Goal: Task Accomplishment & Management: Use online tool/utility

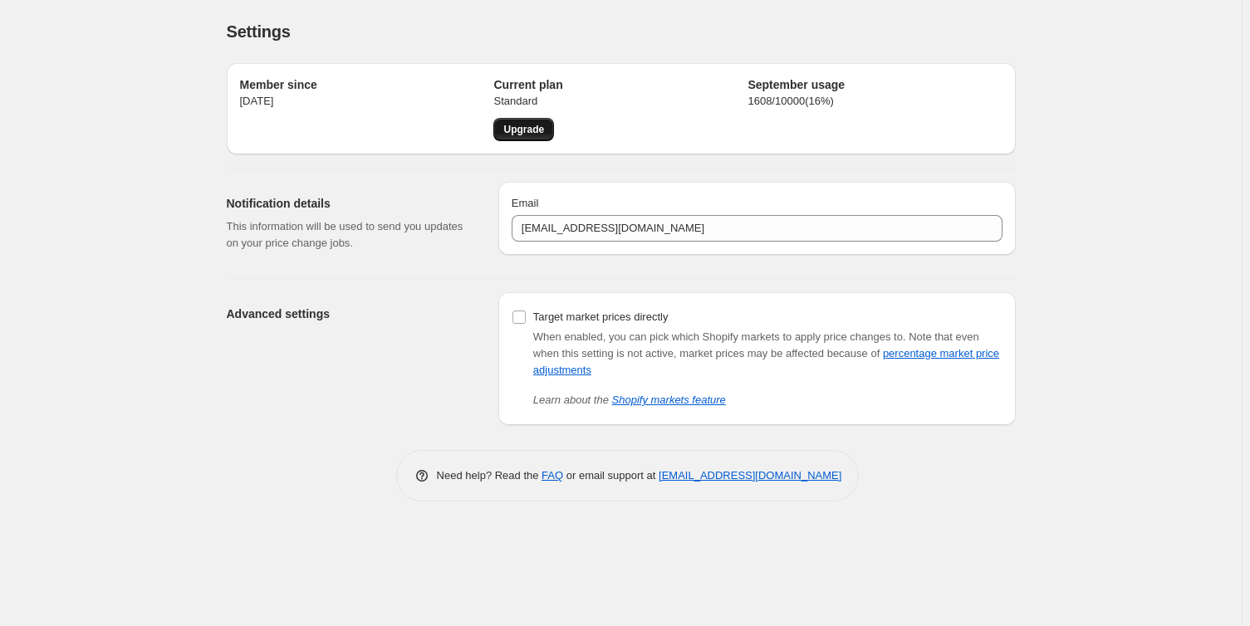
click at [534, 129] on span "Upgrade" at bounding box center [523, 129] width 41 height 13
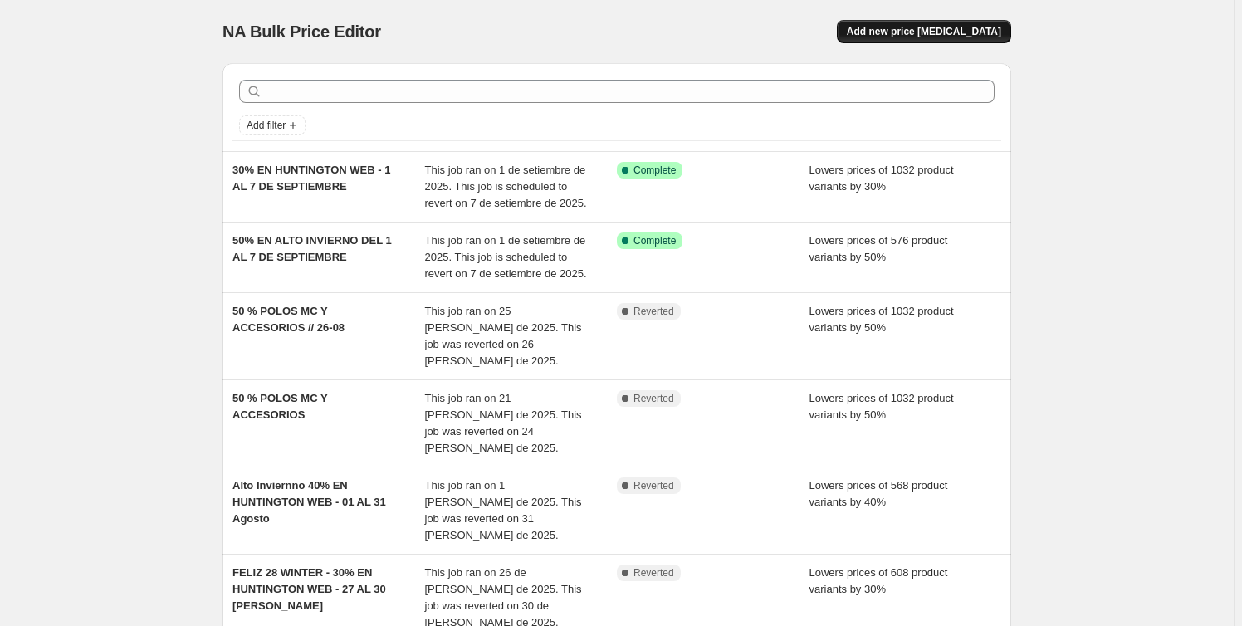
click at [911, 27] on span "Add new price change job" at bounding box center [924, 31] width 154 height 13
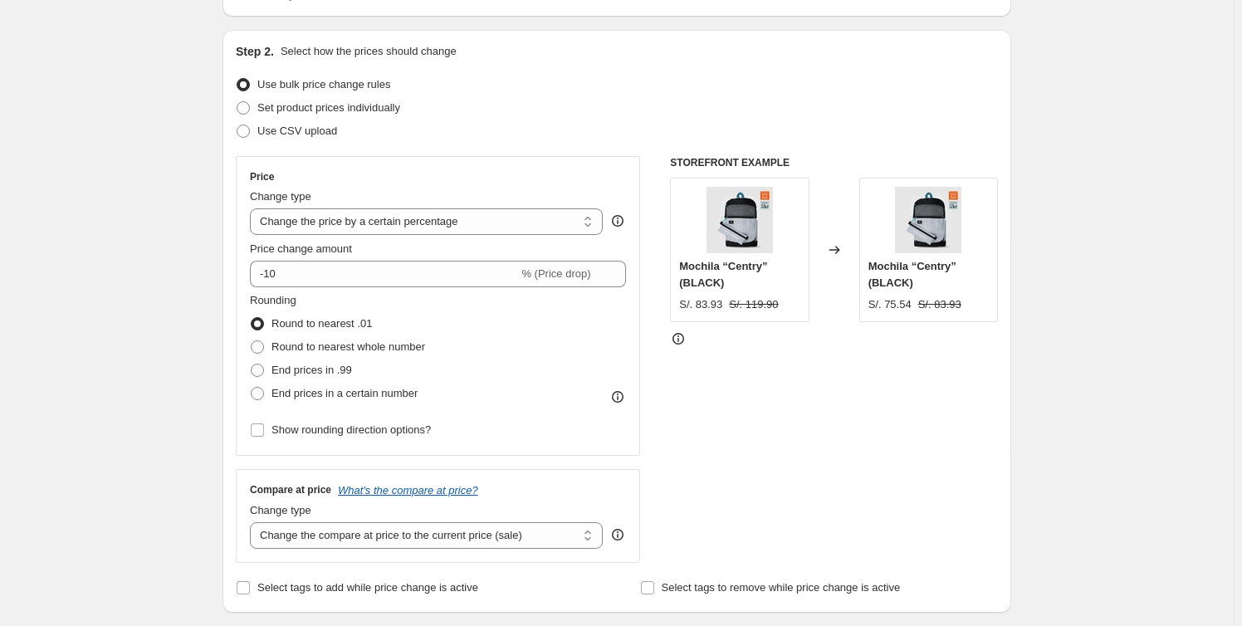
scroll to position [150, 0]
click at [593, 214] on select "Change the price to a certain amount Change the price by a certain amount Chang…" at bounding box center [426, 221] width 353 height 27
select select "to"
click at [253, 208] on select "Change the price to a certain amount Change the price by a certain amount Chang…" at bounding box center [426, 221] width 353 height 27
type input "80.00"
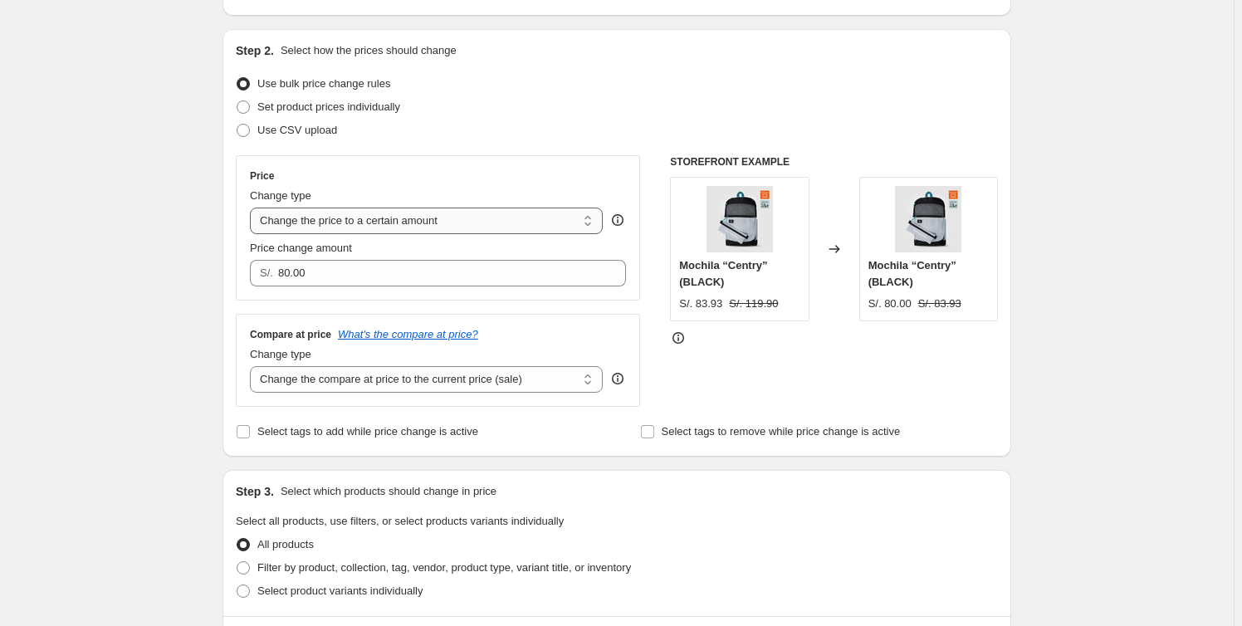
click at [592, 217] on select "Change the price to a certain amount Change the price by a certain amount Chang…" at bounding box center [426, 221] width 353 height 27
select select "by"
click at [253, 208] on select "Change the price to a certain amount Change the price by a certain amount Chang…" at bounding box center [426, 221] width 353 height 27
type input "-10.00"
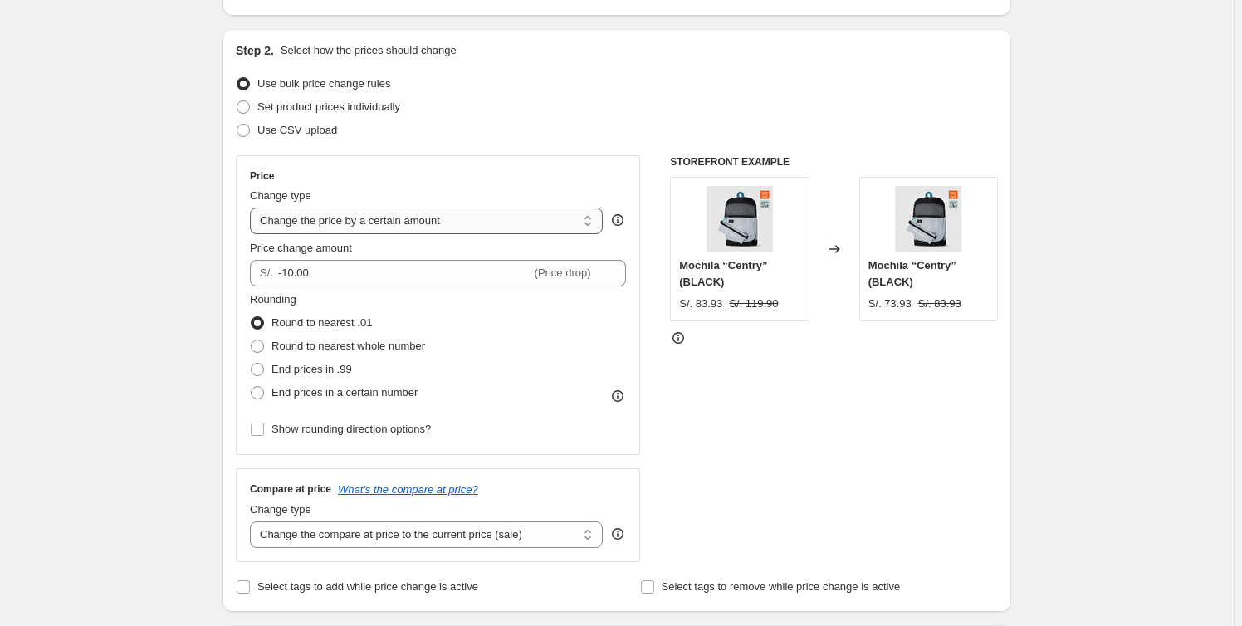
click at [590, 214] on select "Change the price to a certain amount Change the price by a certain amount Chang…" at bounding box center [426, 221] width 353 height 27
select select "percentage"
click at [253, 208] on select "Change the price to a certain amount Change the price by a certain amount Chang…" at bounding box center [426, 221] width 353 height 27
type input "-15"
click at [264, 429] on input "Show rounding direction options?" at bounding box center [257, 429] width 13 height 13
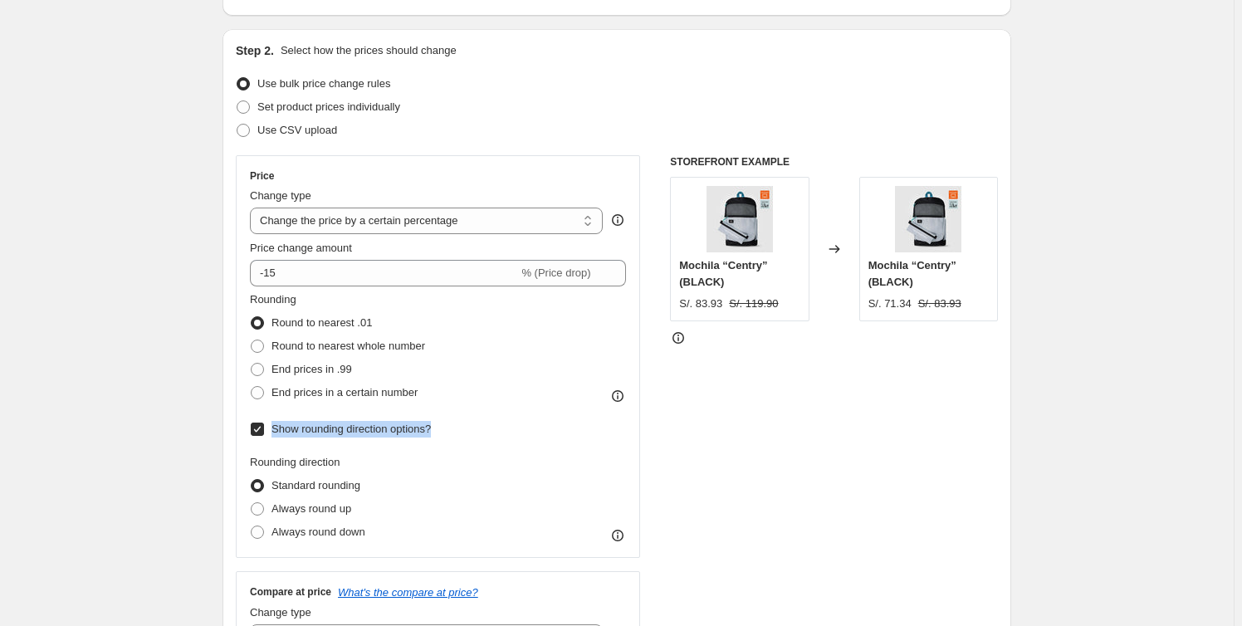
drag, startPoint x: 470, startPoint y: 430, endPoint x: 274, endPoint y: 433, distance: 196.0
click at [274, 433] on div "Rounding Round to nearest .01 Round to nearest whole number End prices in .99 E…" at bounding box center [438, 417] width 376 height 252
copy span "Show rounding direction options?"
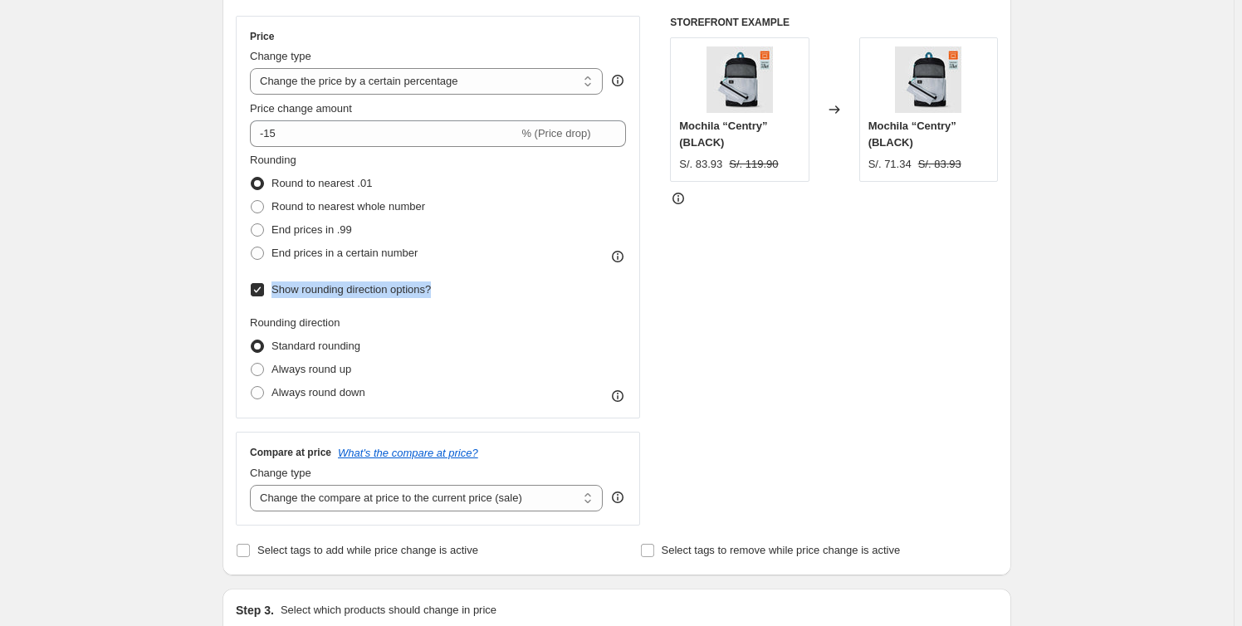
scroll to position [301, 0]
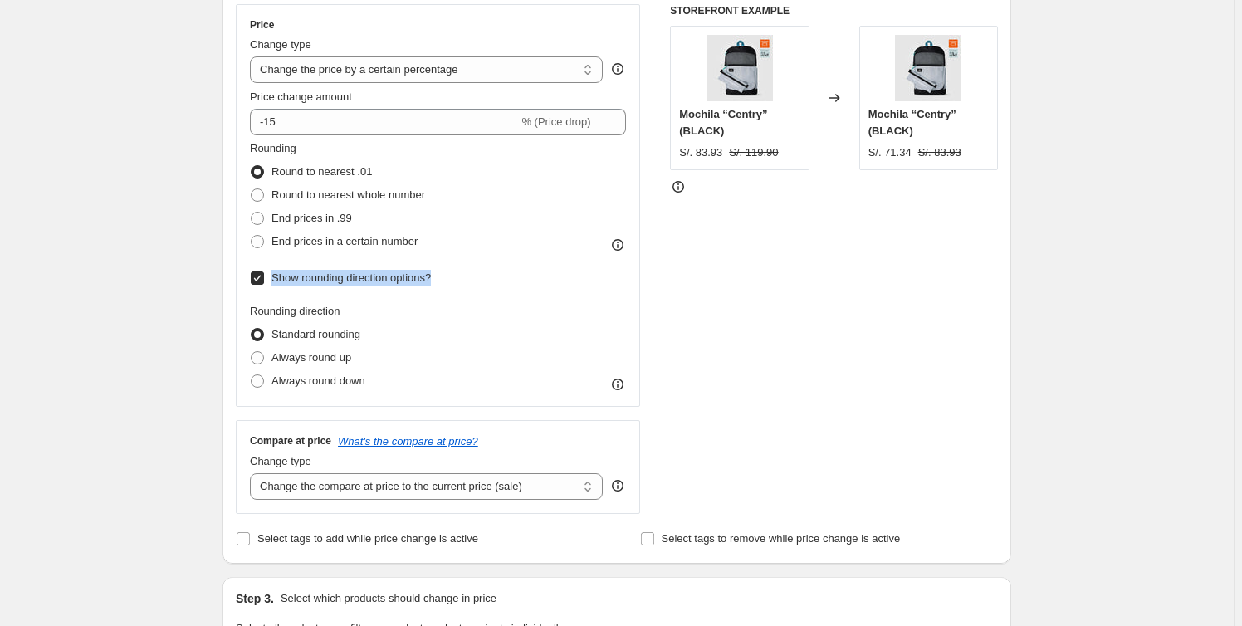
click at [254, 277] on input "Show rounding direction options?" at bounding box center [257, 278] width 13 height 13
checkbox input "false"
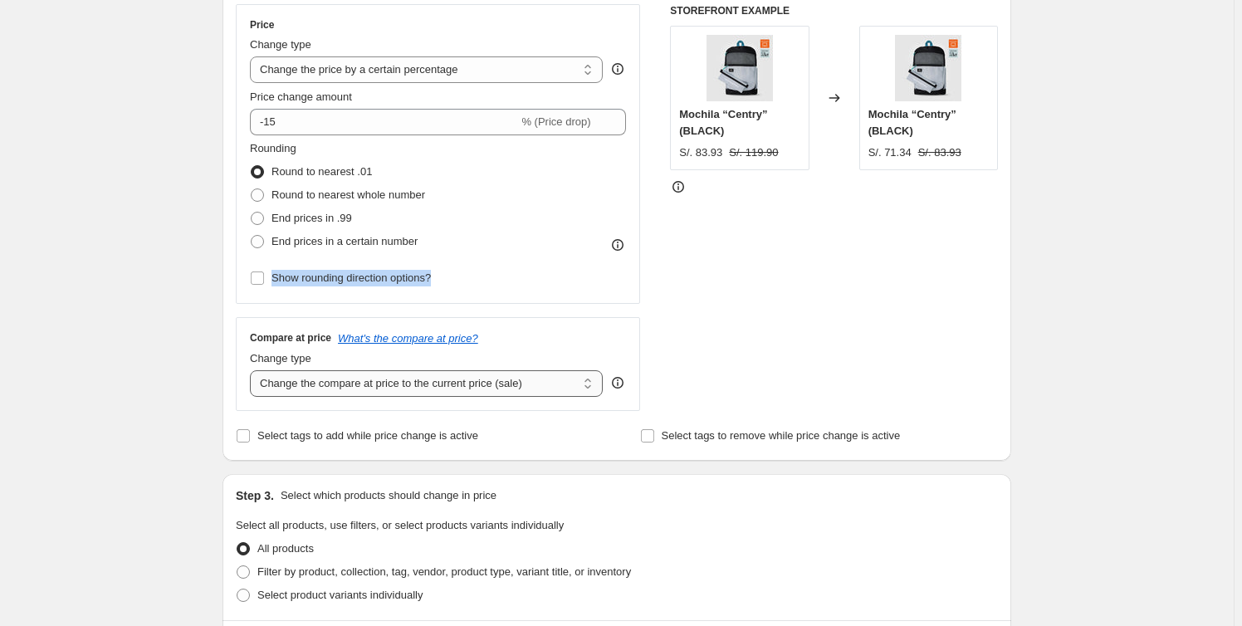
click at [580, 390] on select "Change the compare at price to the current price (sale) Change the compare at p…" at bounding box center [426, 383] width 353 height 27
drag, startPoint x: 144, startPoint y: 419, endPoint x: 179, endPoint y: 414, distance: 35.4
click at [143, 420] on div "Create new price change job. This page is ready Create new price change job Dra…" at bounding box center [617, 529] width 1234 height 1660
drag, startPoint x: 332, startPoint y: 364, endPoint x: 234, endPoint y: 365, distance: 98.0
click at [234, 365] on div "Step 2. Select how the prices should change Use bulk price change rules Set pro…" at bounding box center [617, 169] width 789 height 583
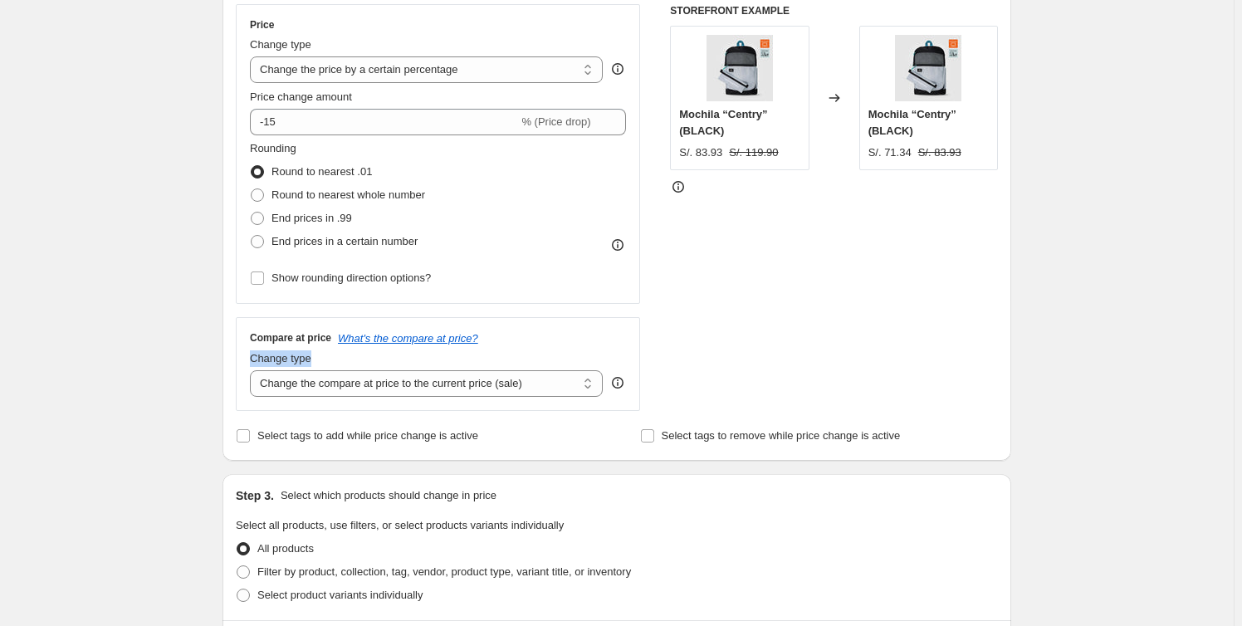
copy span "Change type"
click at [144, 454] on div "Create new price change job. This page is ready Create new price change job Dra…" at bounding box center [617, 529] width 1234 height 1660
drag, startPoint x: 523, startPoint y: 380, endPoint x: 130, endPoint y: 376, distance: 392.8
click at [130, 376] on div "Create new price change job. This page is ready Create new price change job Dra…" at bounding box center [617, 529] width 1234 height 1660
select select "percentage"
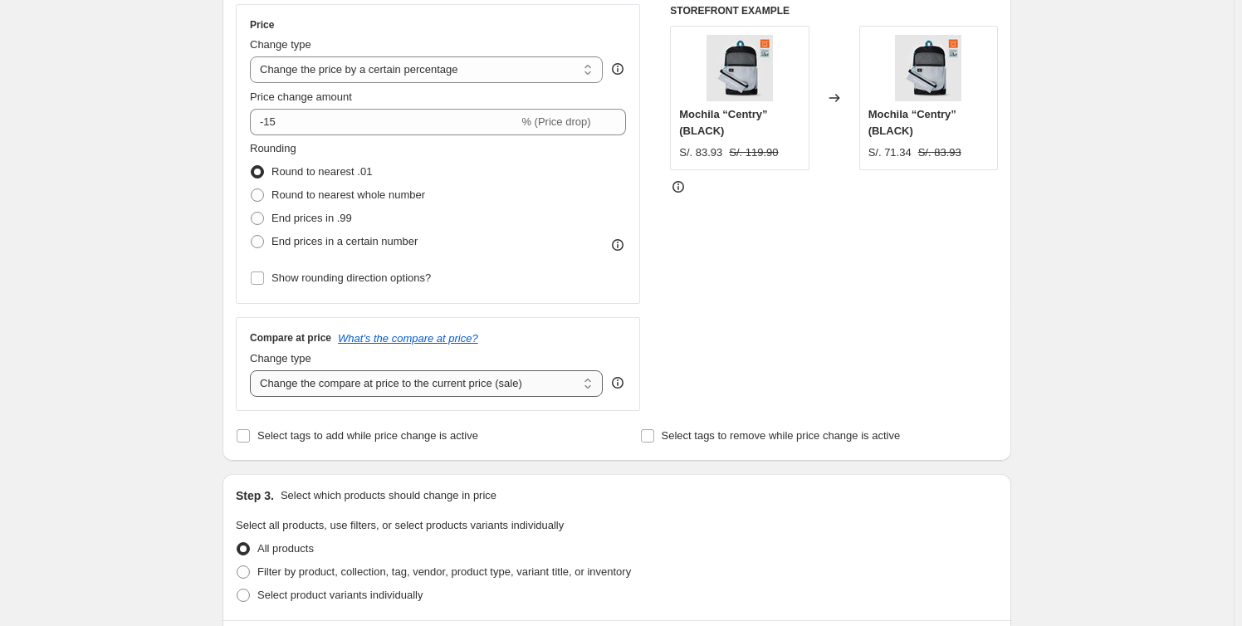
click at [253, 370] on select "Change the compare at price to the current price (sale) Change the compare at p…" at bounding box center [426, 383] width 353 height 27
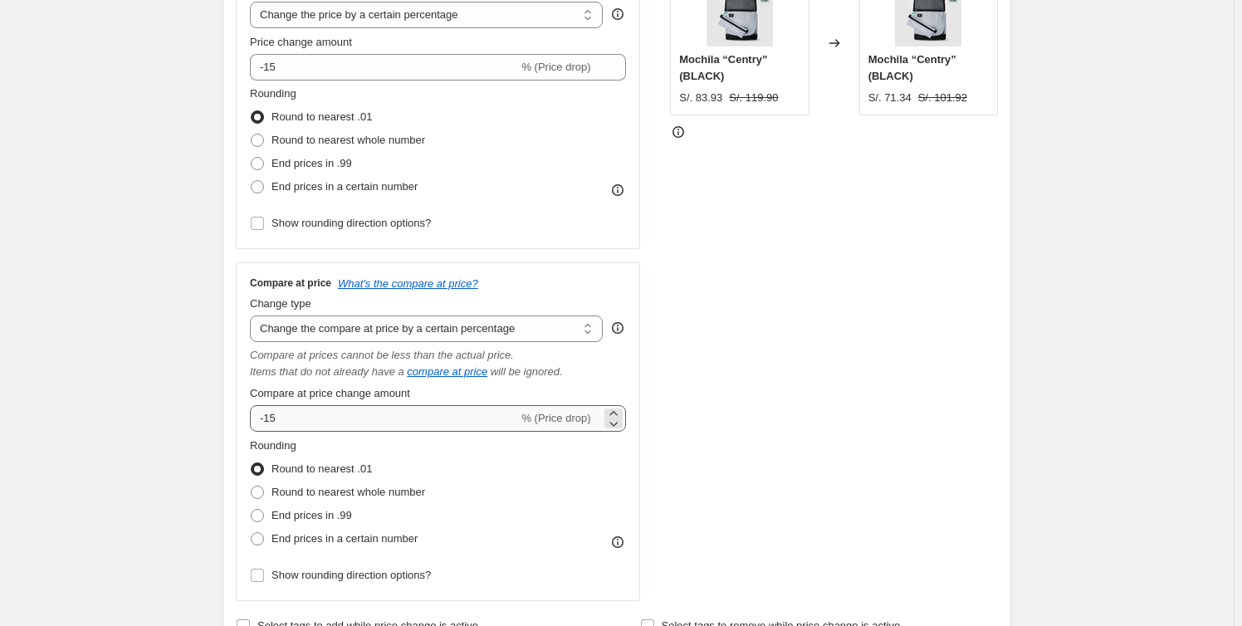
scroll to position [453, 0]
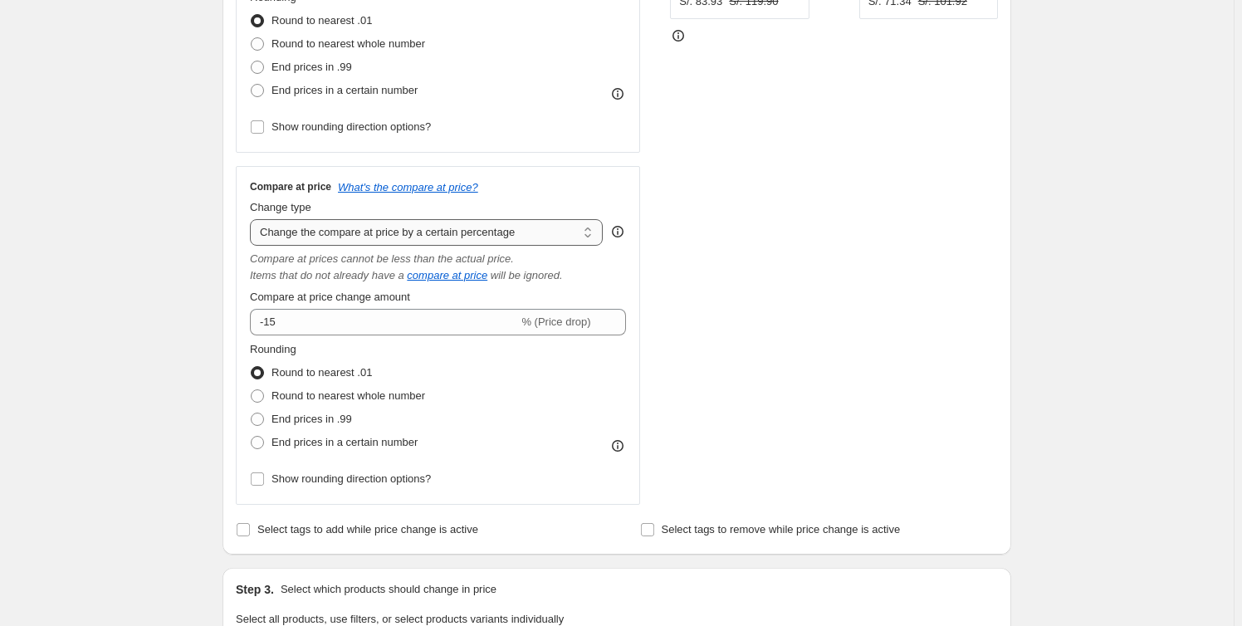
click at [498, 230] on select "Change the compare at price to the current price (sale) Change the compare at p…" at bounding box center [426, 232] width 353 height 27
click at [565, 239] on select "Change the compare at price to the current price (sale) Change the compare at p…" at bounding box center [426, 232] width 353 height 27
click at [253, 219] on select "Change the compare at price to the current price (sale) Change the compare at p…" at bounding box center [426, 232] width 353 height 27
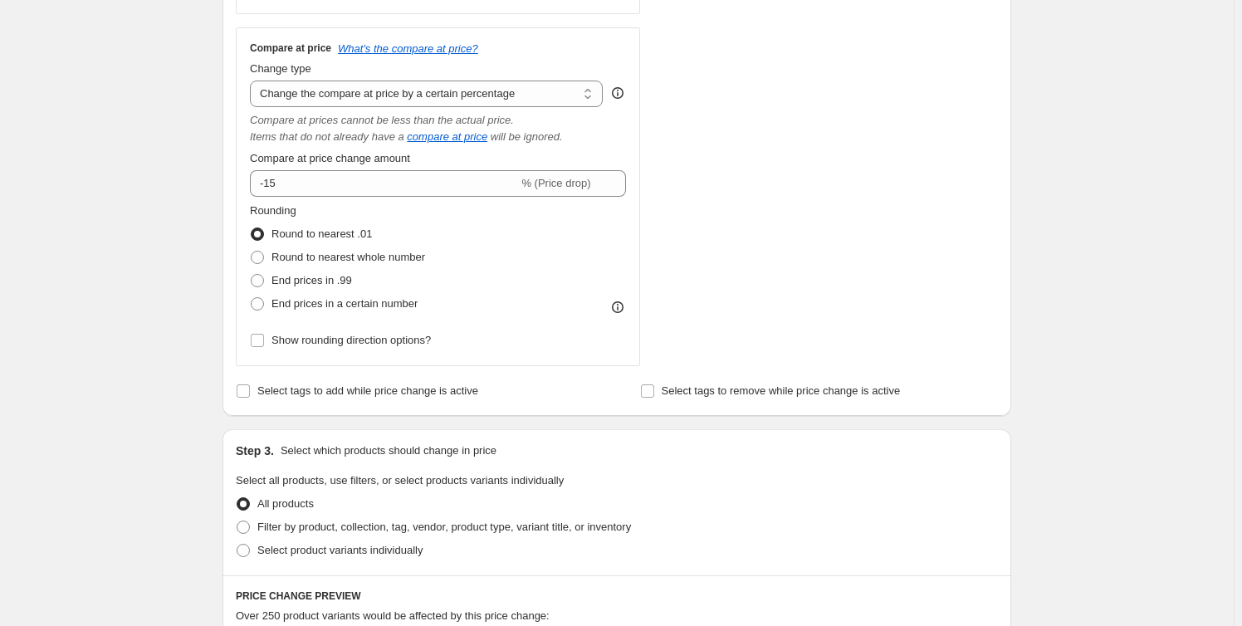
scroll to position [604, 0]
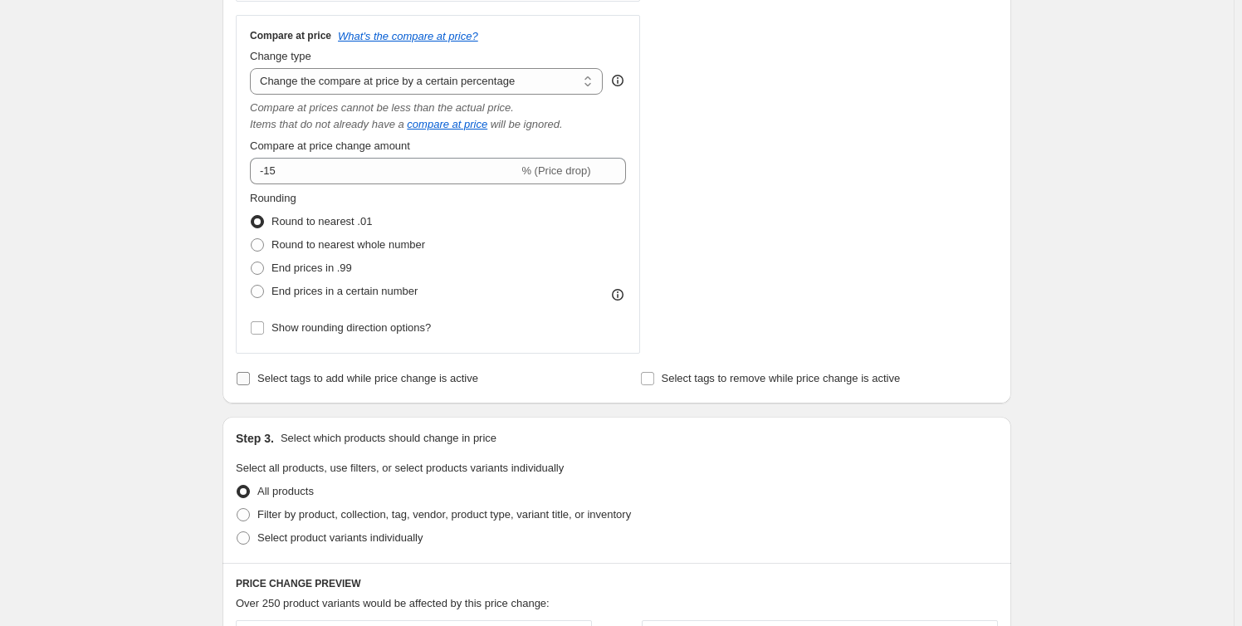
click at [248, 383] on input "Select tags to add while price change is active" at bounding box center [243, 378] width 13 height 13
checkbox input "true"
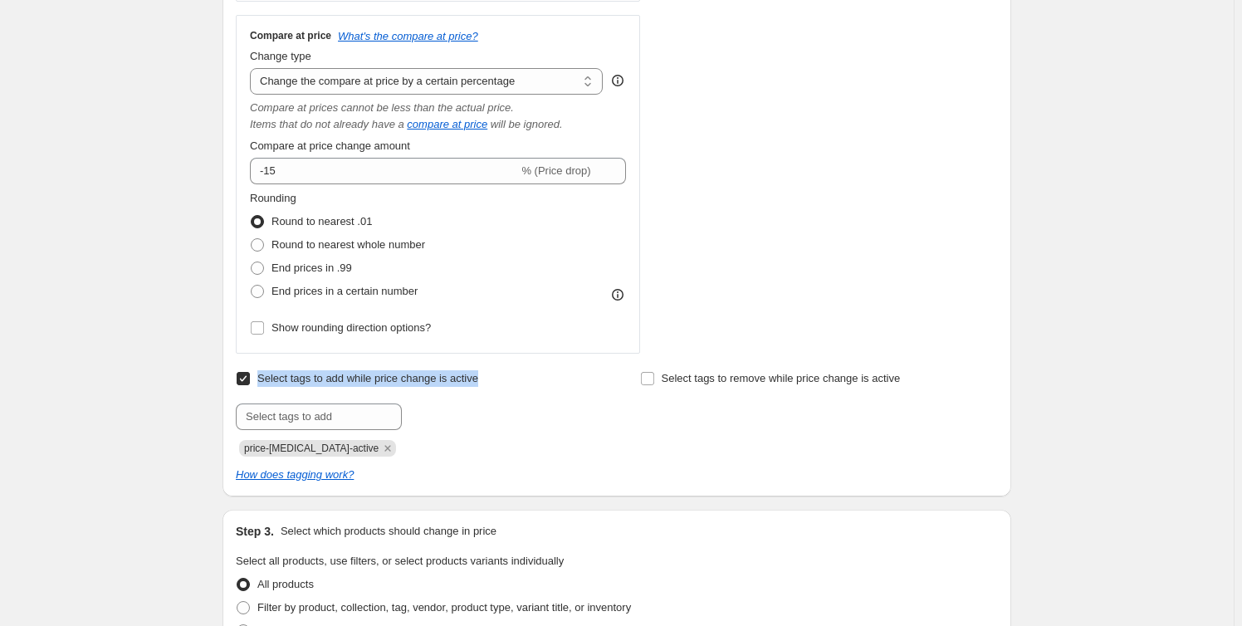
drag, startPoint x: 442, startPoint y: 383, endPoint x: 262, endPoint y: 384, distance: 180.2
click at [262, 384] on div "Select tags to add while price change is active Submit price-[MEDICAL_DATA]-act…" at bounding box center [415, 412] width 358 height 90
copy span "Select tags to add while price change is active"
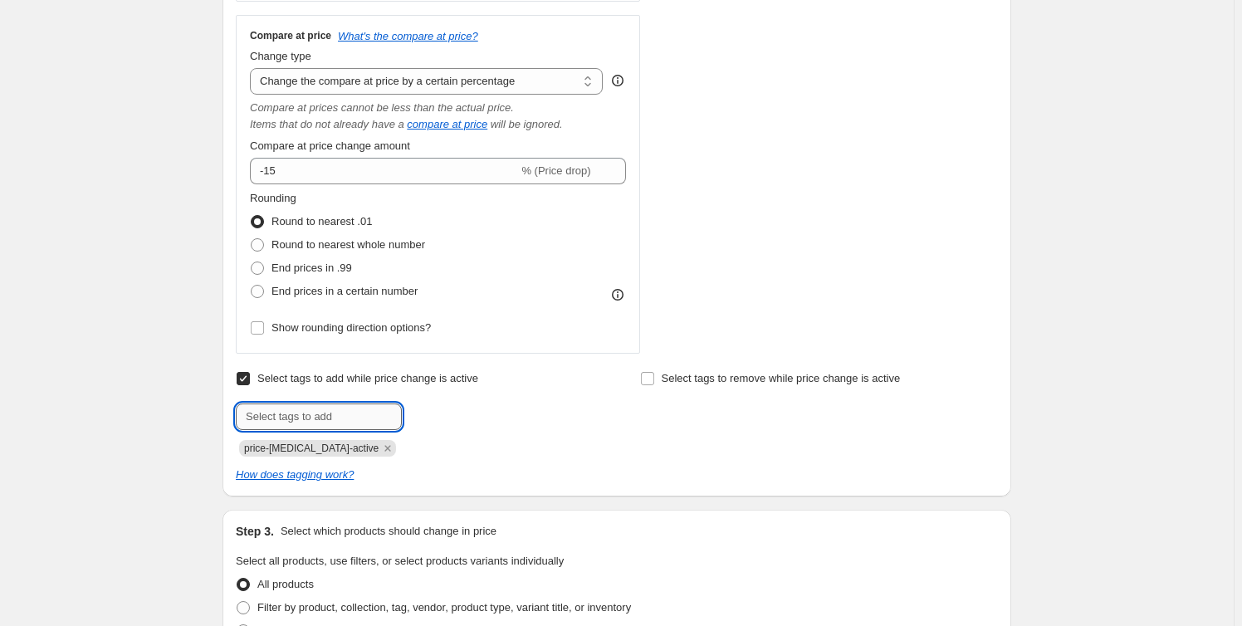
click at [365, 427] on input "text" at bounding box center [319, 417] width 166 height 27
click at [639, 378] on div "Select tags to add while price change is active Submit price-change-job-active …" at bounding box center [617, 412] width 762 height 90
click at [654, 378] on input "Select tags to remove while price change is active" at bounding box center [647, 378] width 13 height 13
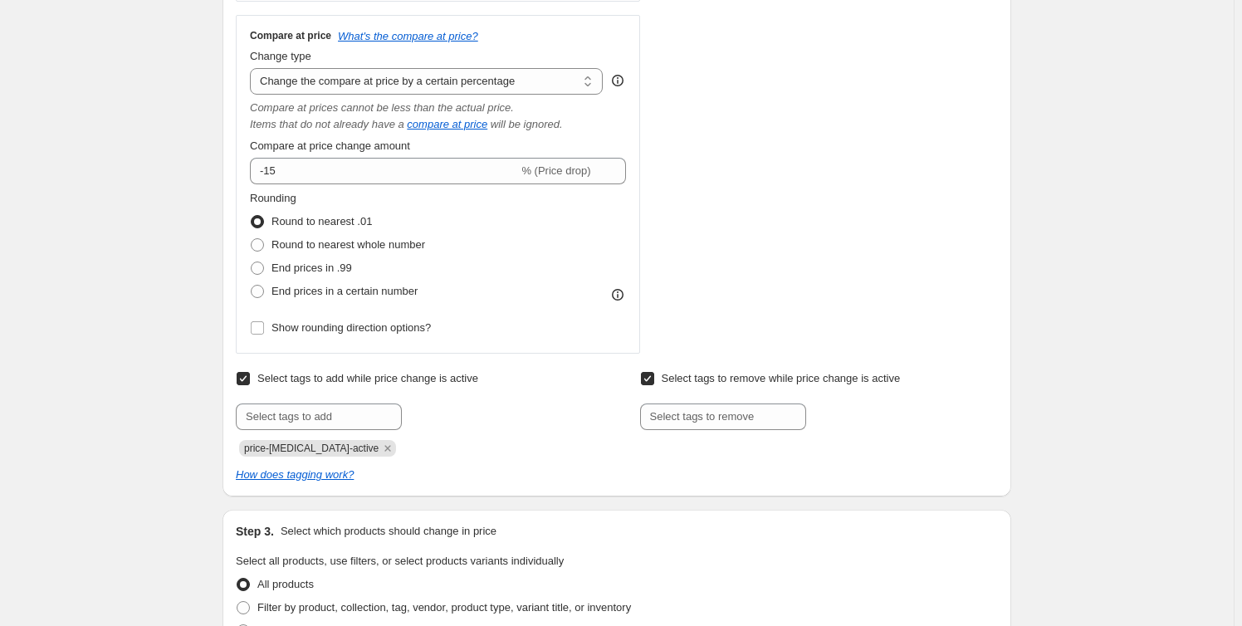
click at [652, 379] on input "Select tags to remove while price change is active" at bounding box center [647, 378] width 13 height 13
checkbox input "false"
click at [306, 451] on span "price-[MEDICAL_DATA]-active" at bounding box center [311, 449] width 135 height 12
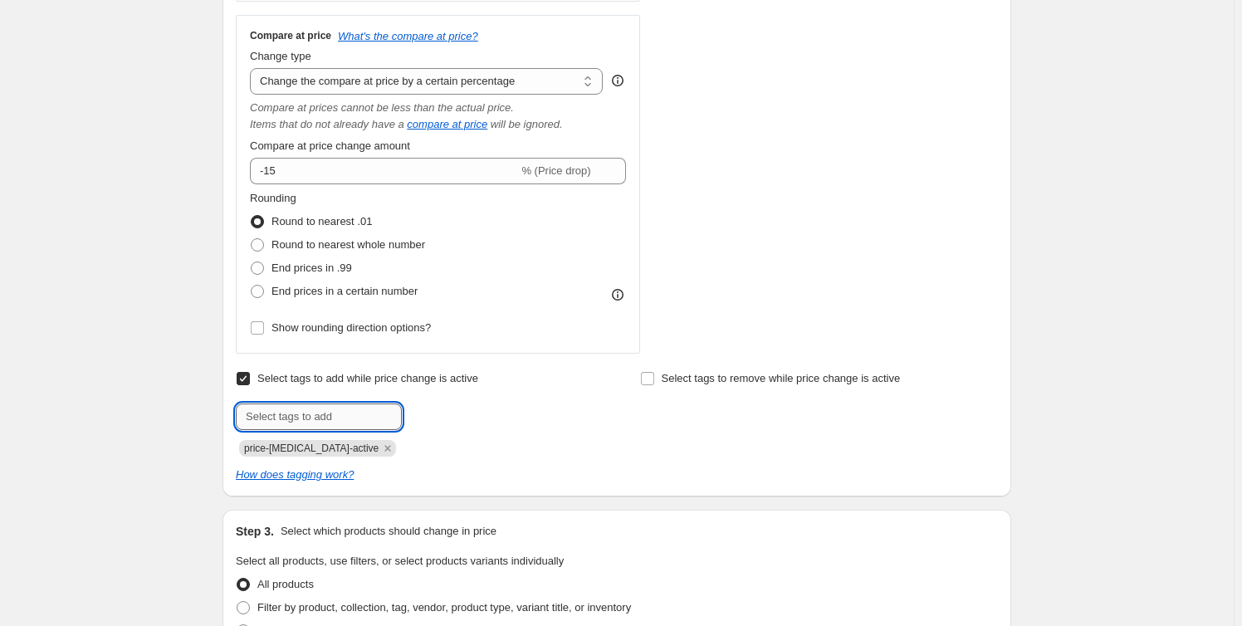
click at [312, 422] on input "text" at bounding box center [319, 417] width 166 height 27
type input "O"
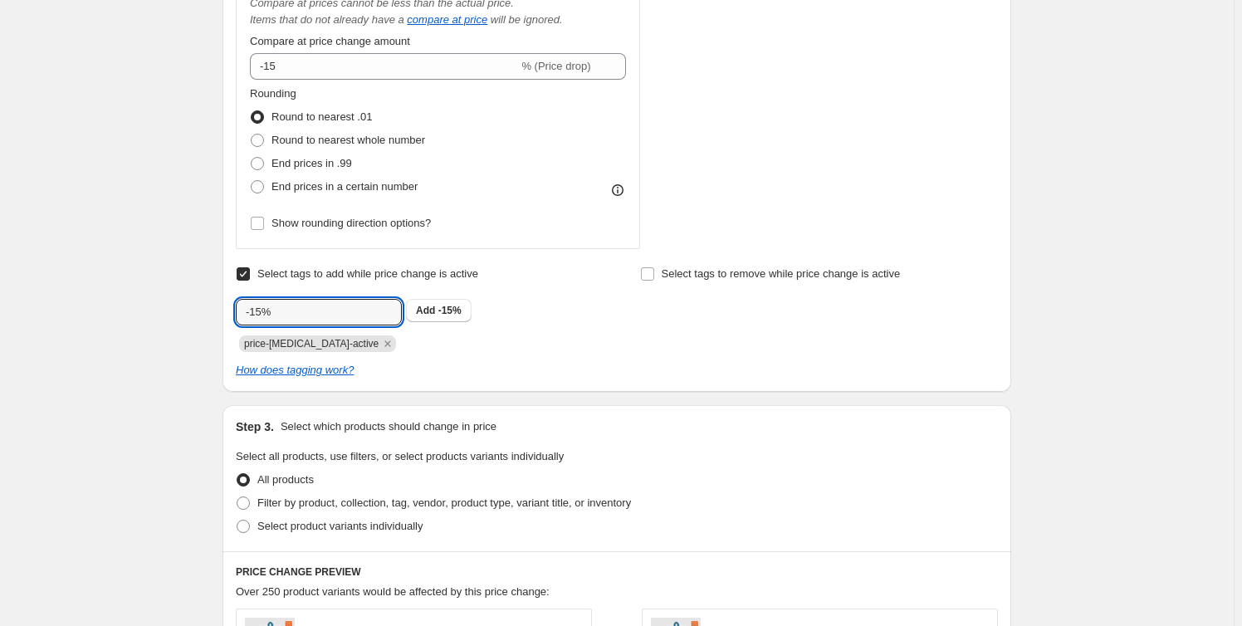
scroll to position [905, 0]
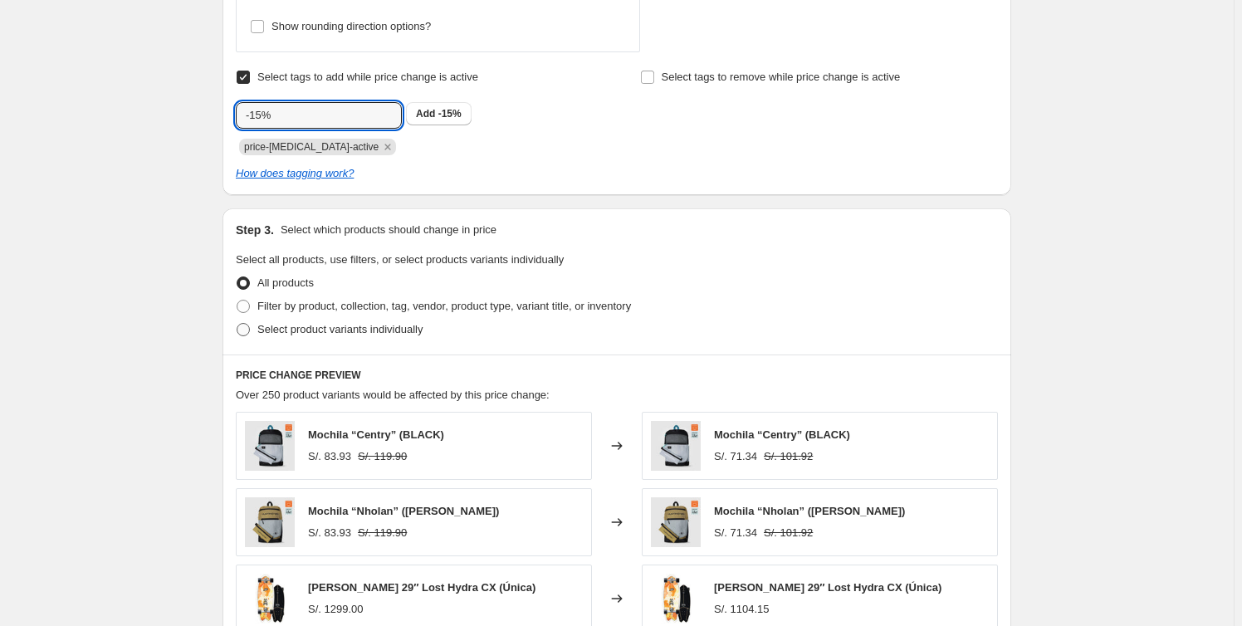
type input "-15%"
click at [369, 330] on span "Select product variants individually" at bounding box center [339, 329] width 165 height 12
click at [237, 324] on input "Select product variants individually" at bounding box center [237, 323] width 1 height 1
radio input "true"
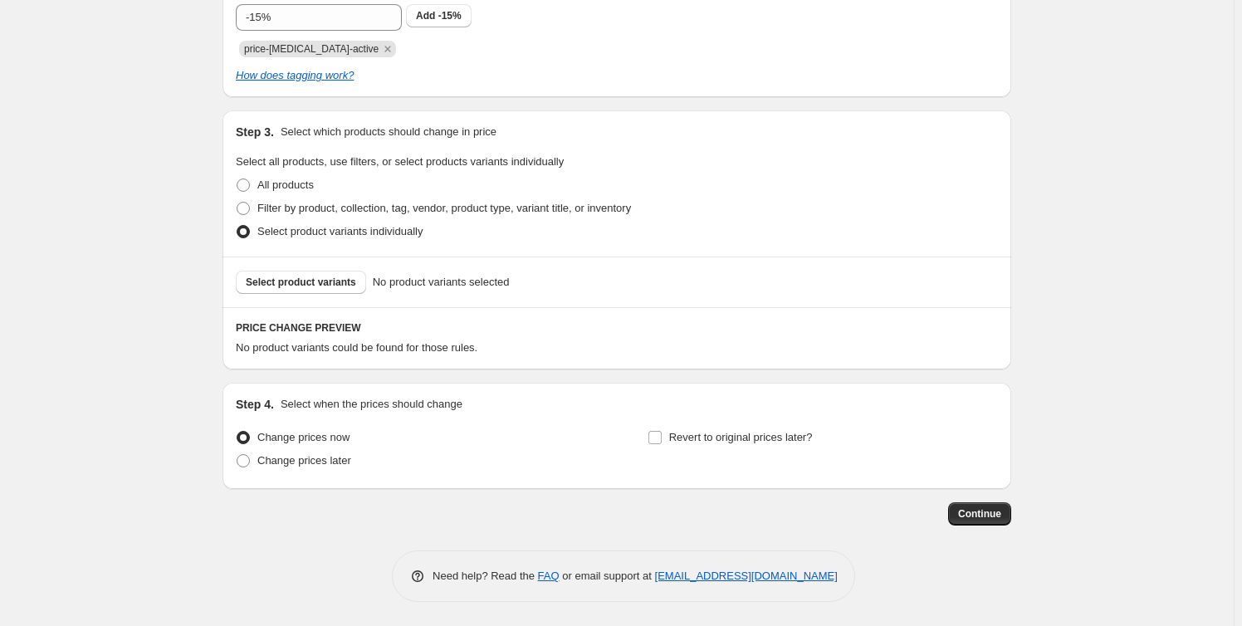
scroll to position [1004, 0]
click at [308, 281] on span "Select product variants" at bounding box center [301, 281] width 110 height 13
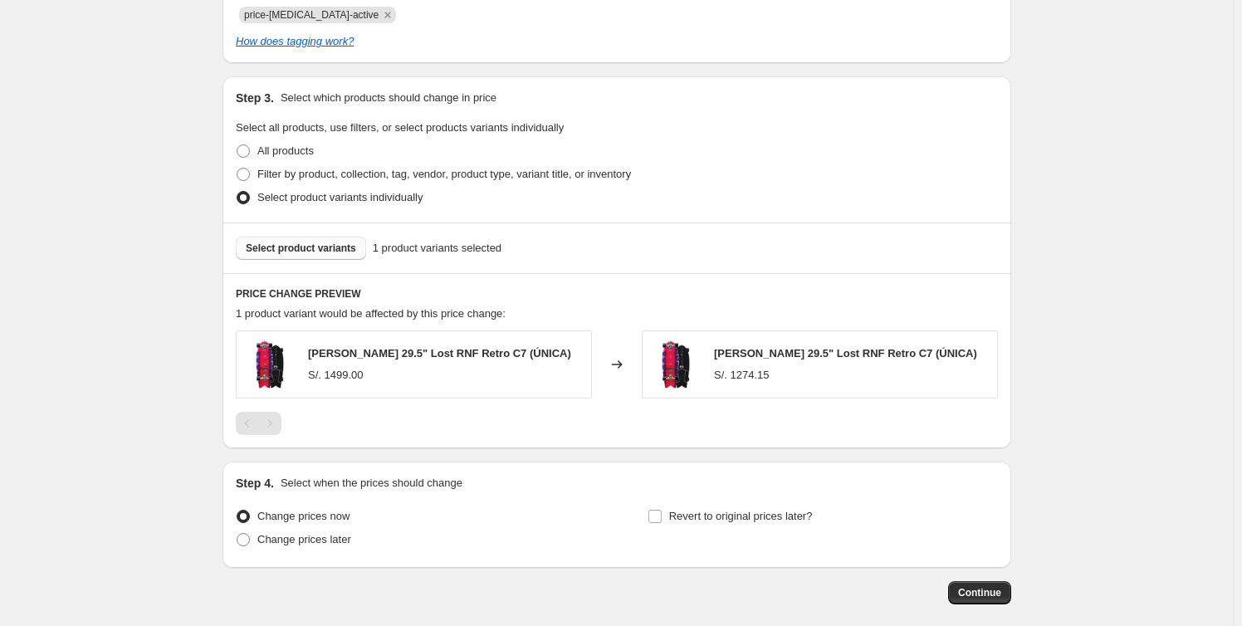
scroll to position [1117, 0]
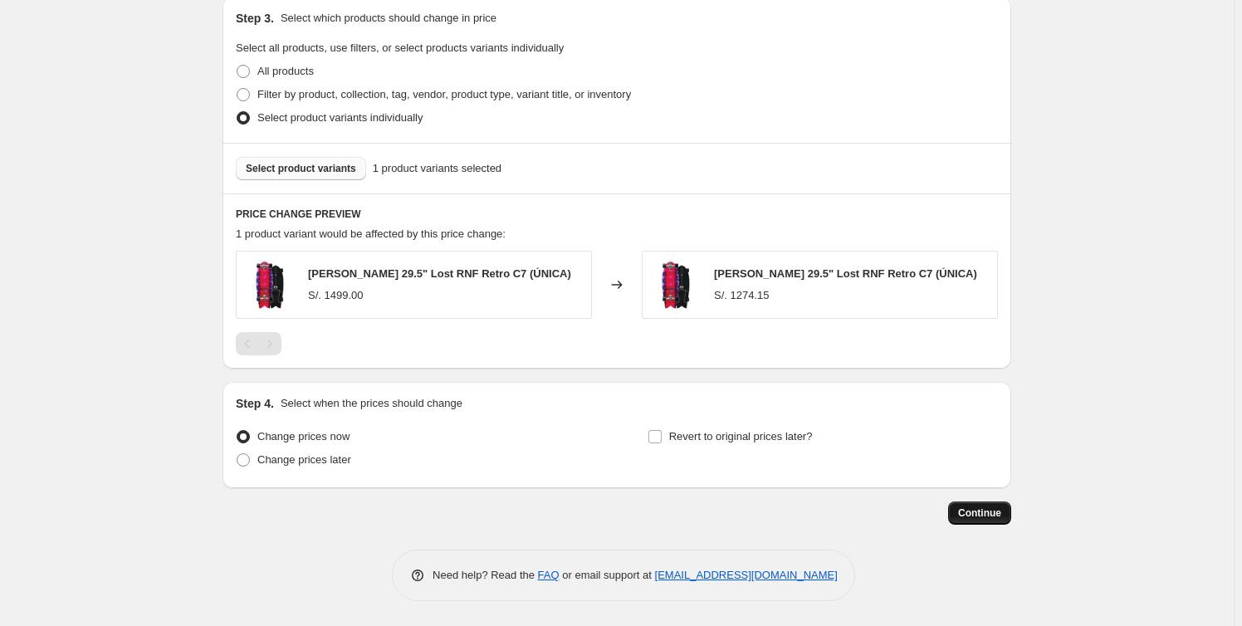
click at [985, 513] on span "Continue" at bounding box center [979, 513] width 43 height 13
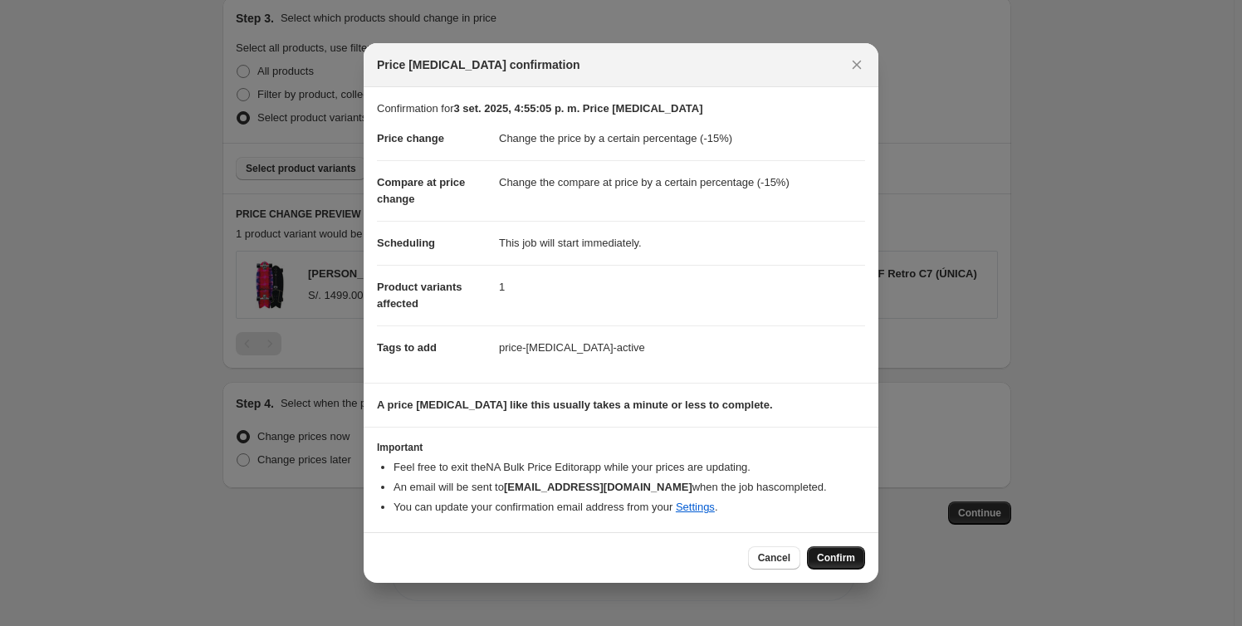
click at [833, 555] on span "Confirm" at bounding box center [836, 557] width 38 height 13
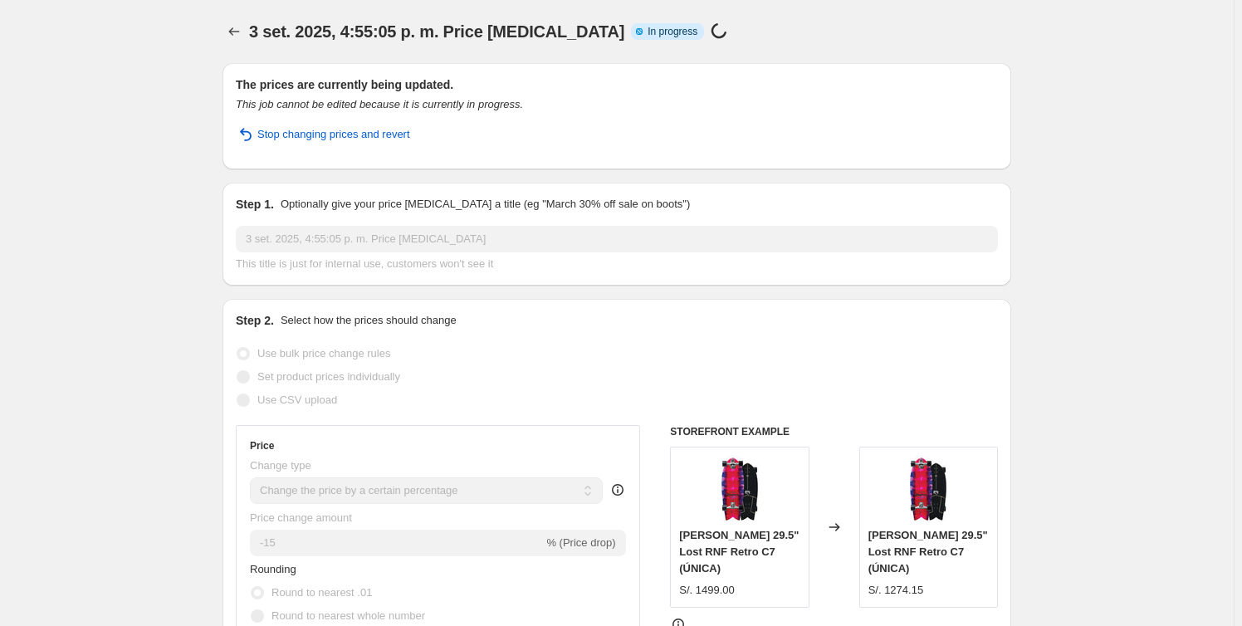
select select "percentage"
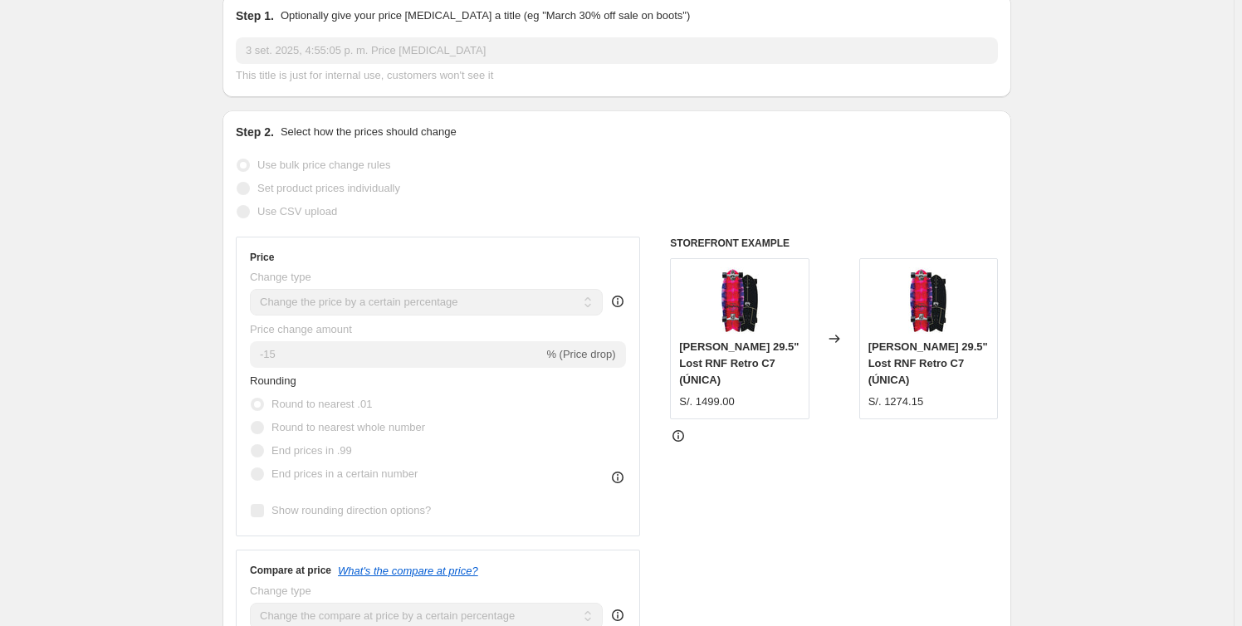
scroll to position [301, 0]
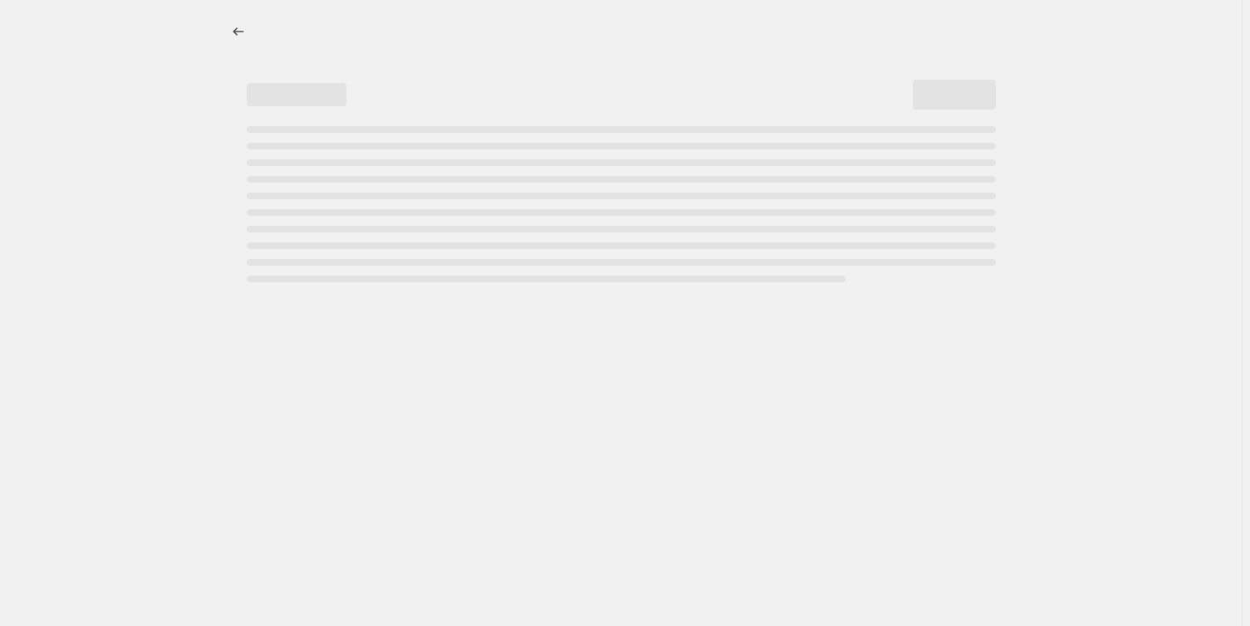
select select "percentage"
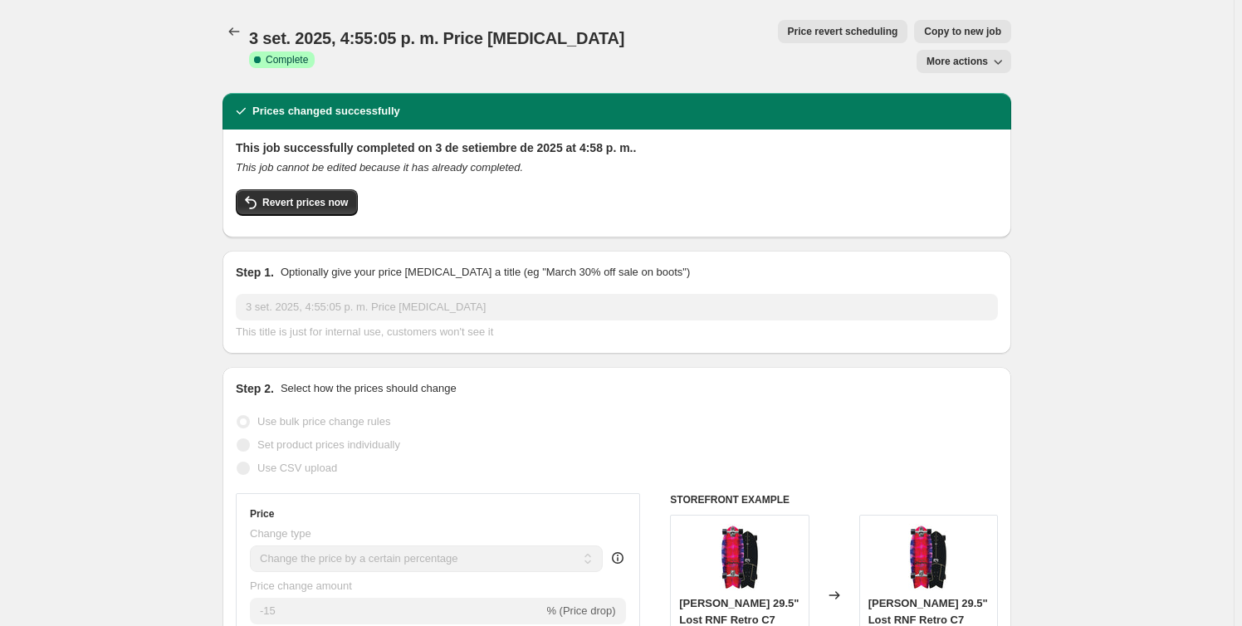
click at [310, 196] on span "Revert prices now" at bounding box center [305, 202] width 86 height 13
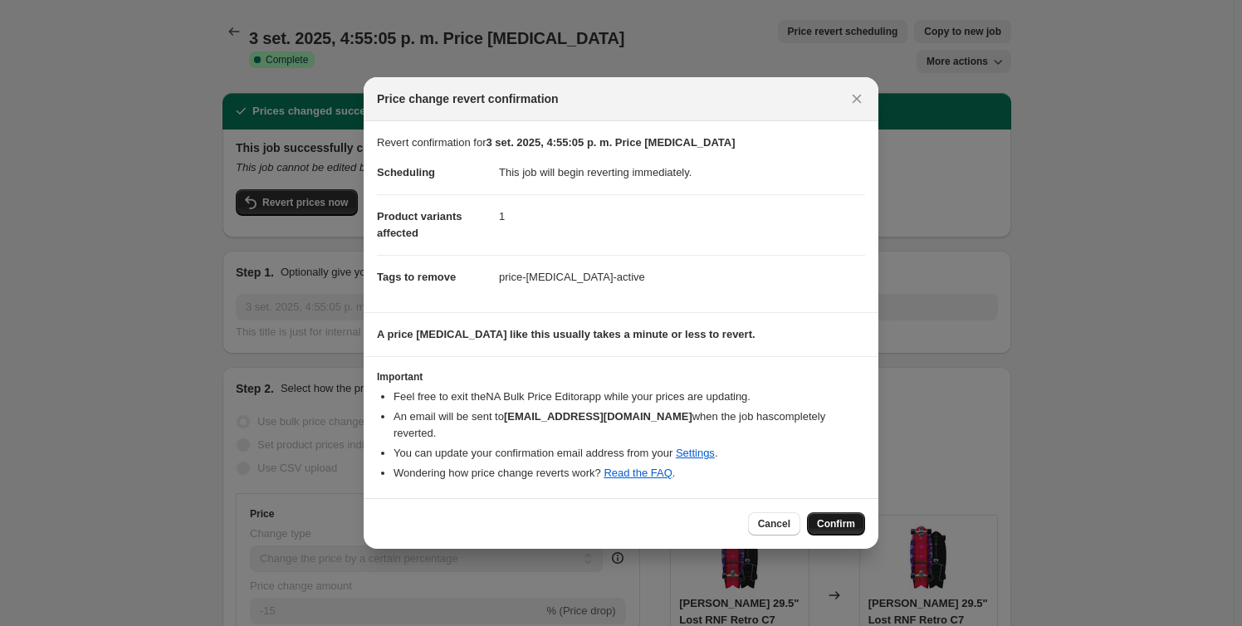
click at [838, 519] on span "Confirm" at bounding box center [836, 523] width 38 height 13
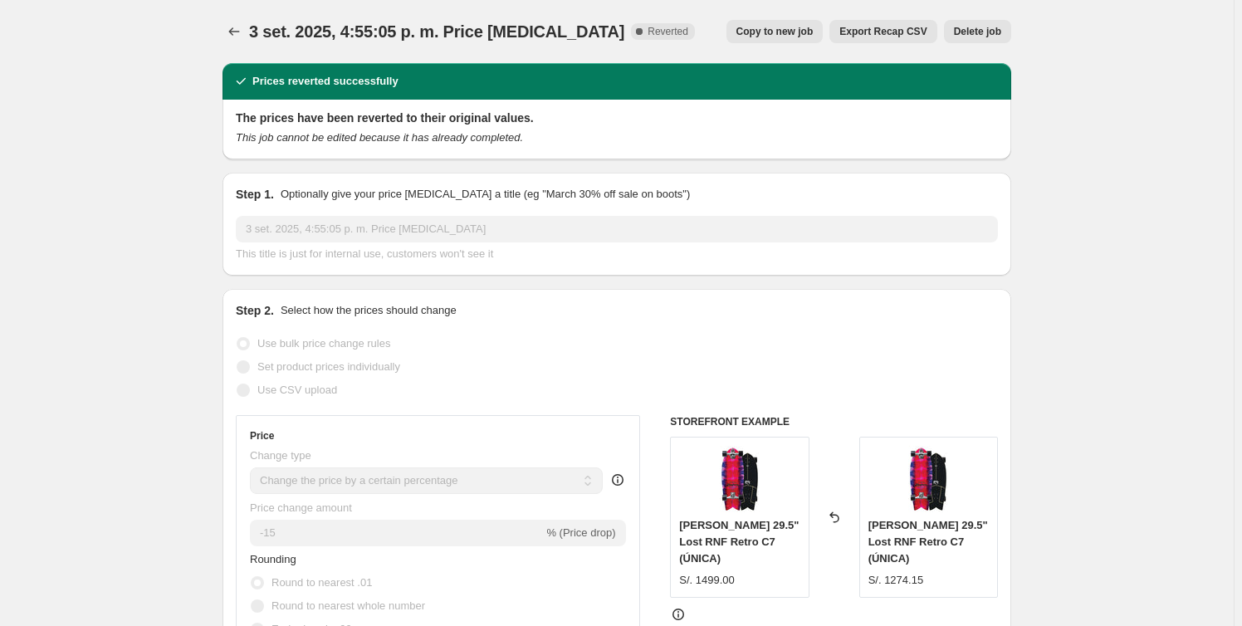
click at [804, 28] on span "Copy to new job" at bounding box center [775, 31] width 77 height 13
select select "percentage"
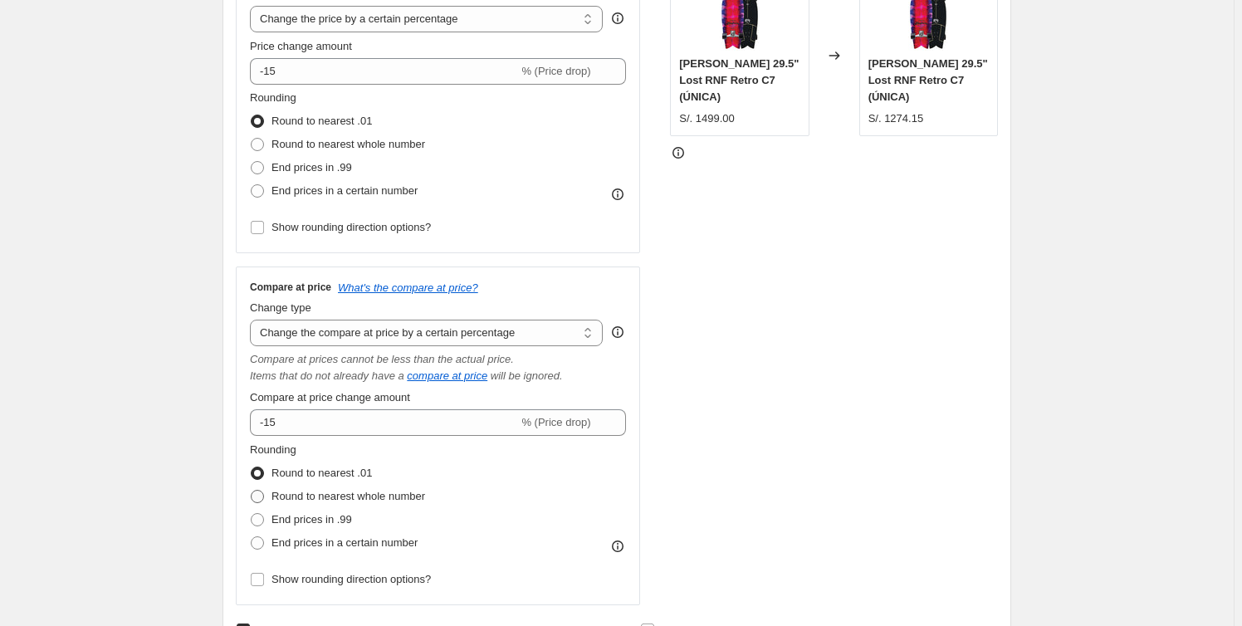
scroll to position [377, 0]
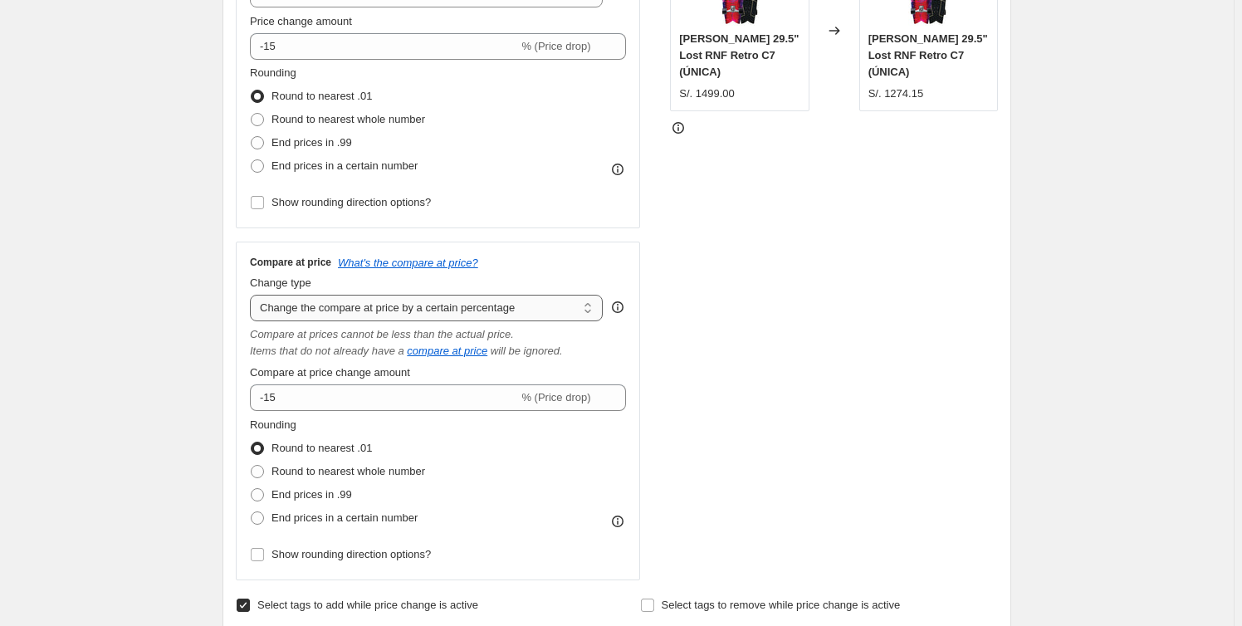
click at [483, 313] on select "Change the compare at price to the current price (sale) Change the compare at p…" at bounding box center [426, 308] width 353 height 27
select select "ep"
click at [253, 295] on select "Change the compare at price to the current price (sale) Change the compare at p…" at bounding box center [426, 308] width 353 height 27
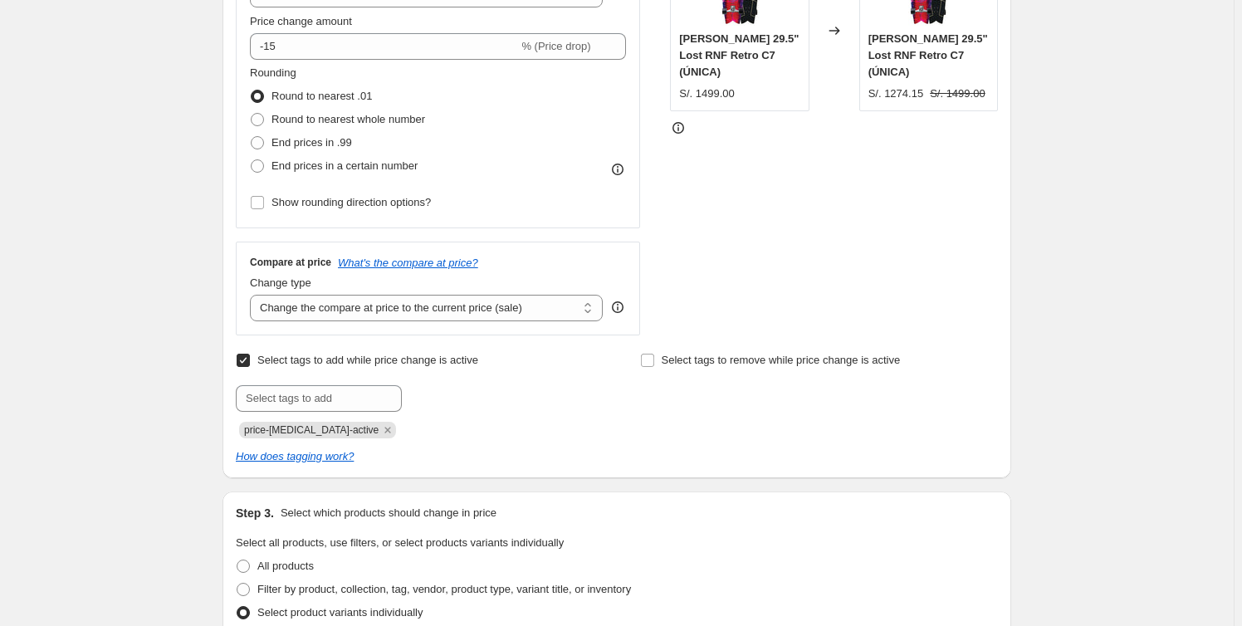
click at [258, 360] on label "Select tags to add while price change is active" at bounding box center [357, 360] width 242 height 23
click at [250, 360] on input "Select tags to add while price change is active" at bounding box center [243, 360] width 13 height 13
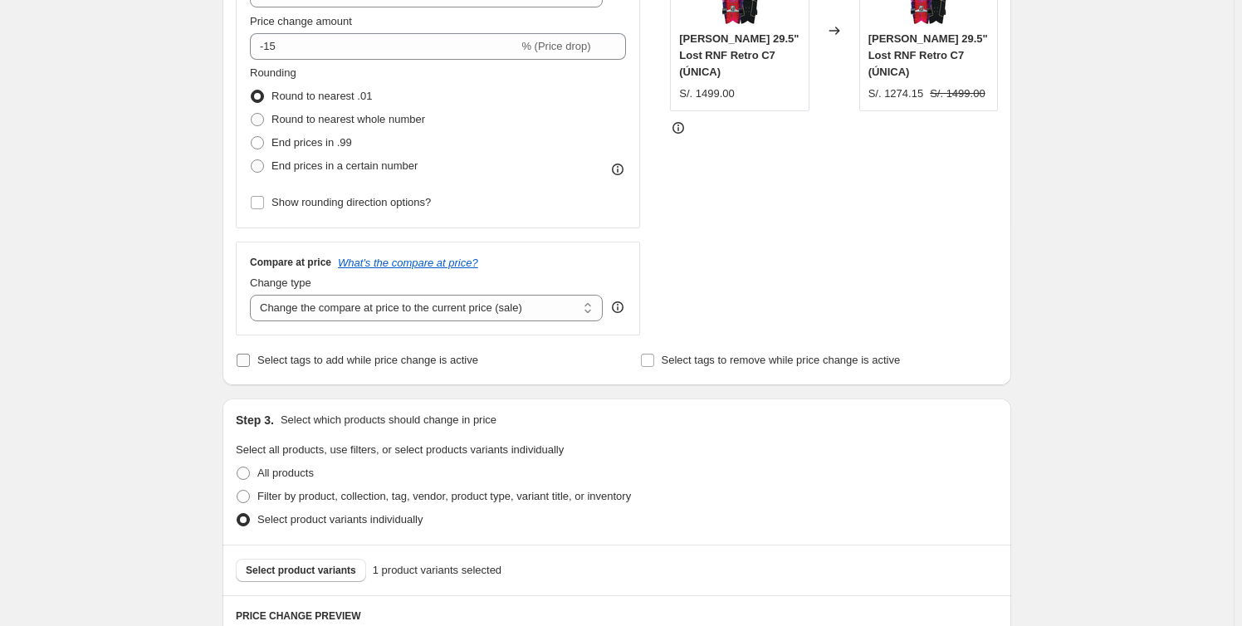
click at [246, 360] on input "Select tags to add while price change is active" at bounding box center [243, 360] width 13 height 13
checkbox input "true"
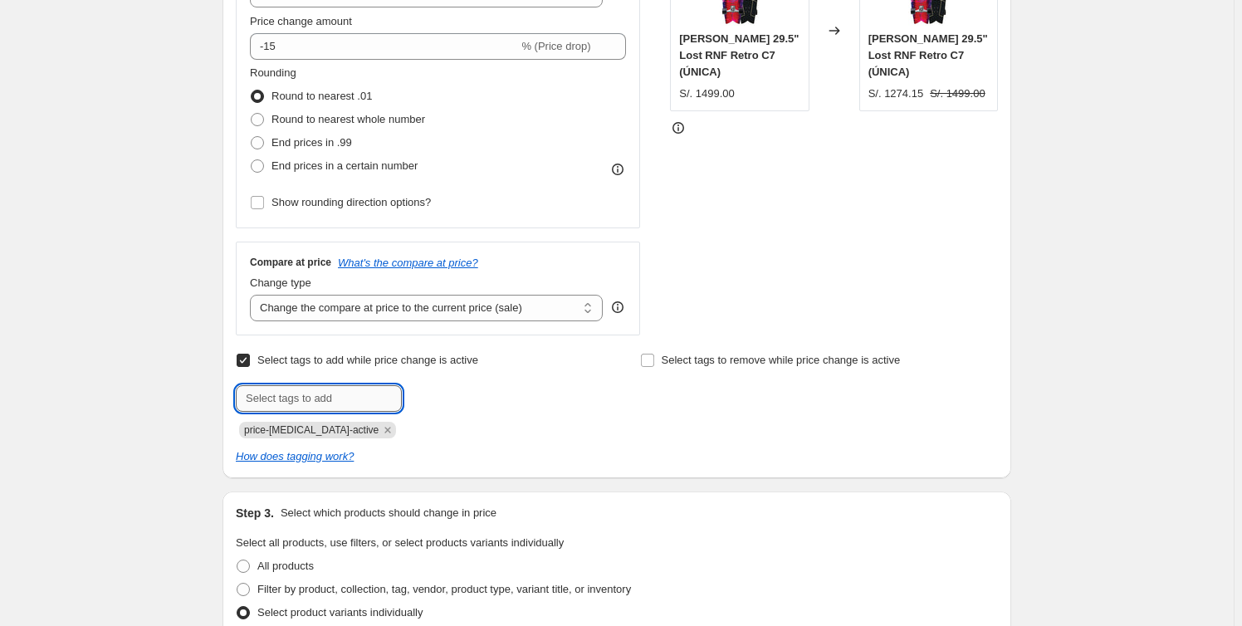
click at [327, 394] on input "text" at bounding box center [319, 398] width 166 height 27
type input "-15%"
click at [172, 384] on div "Create new price change job. This page is ready Create new price change job Dra…" at bounding box center [617, 372] width 1234 height 1498
click at [428, 396] on b "Add" at bounding box center [425, 397] width 19 height 12
click at [155, 443] on div "Create new price change job. This page is ready Create new price change job Dra…" at bounding box center [617, 372] width 1234 height 1498
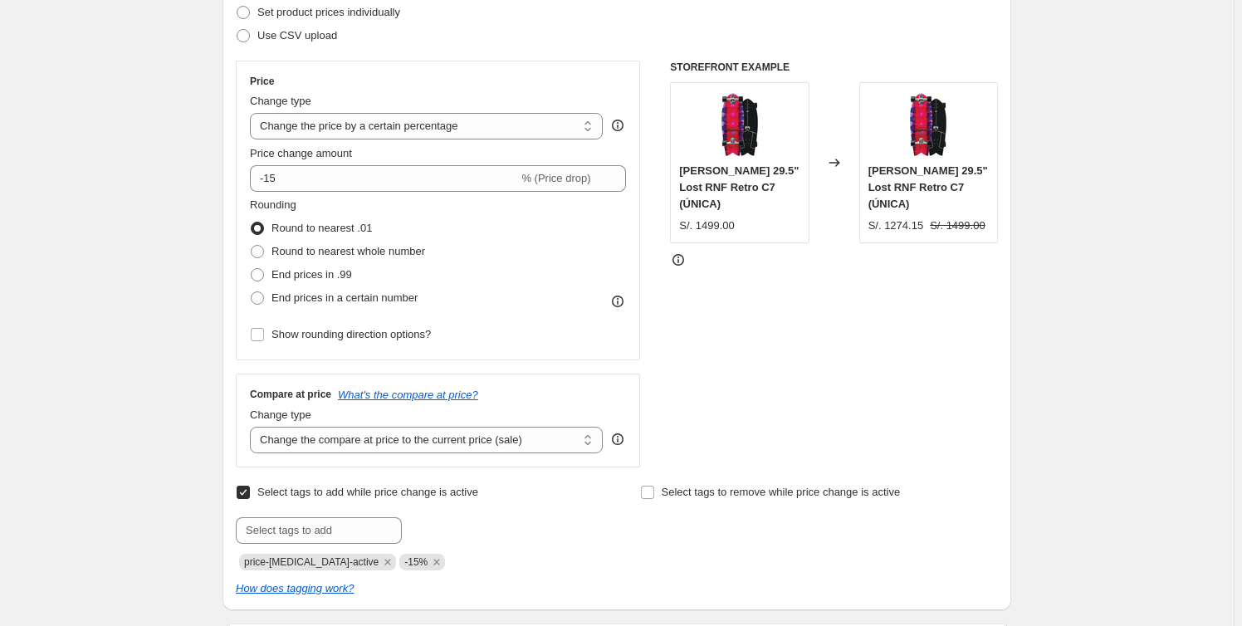
scroll to position [301, 0]
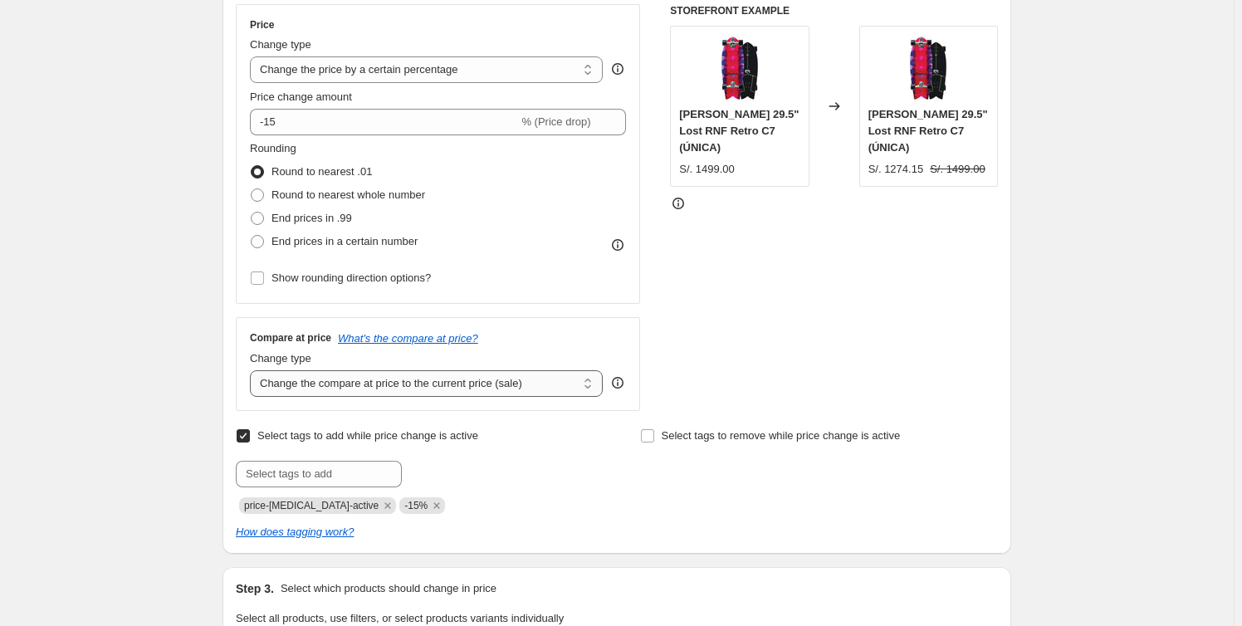
click at [564, 386] on select "Change the compare at price to the current price (sale) Change the compare at p…" at bounding box center [426, 383] width 353 height 27
click at [253, 370] on select "Change the compare at price to the current price (sale) Change the compare at p…" at bounding box center [426, 383] width 353 height 27
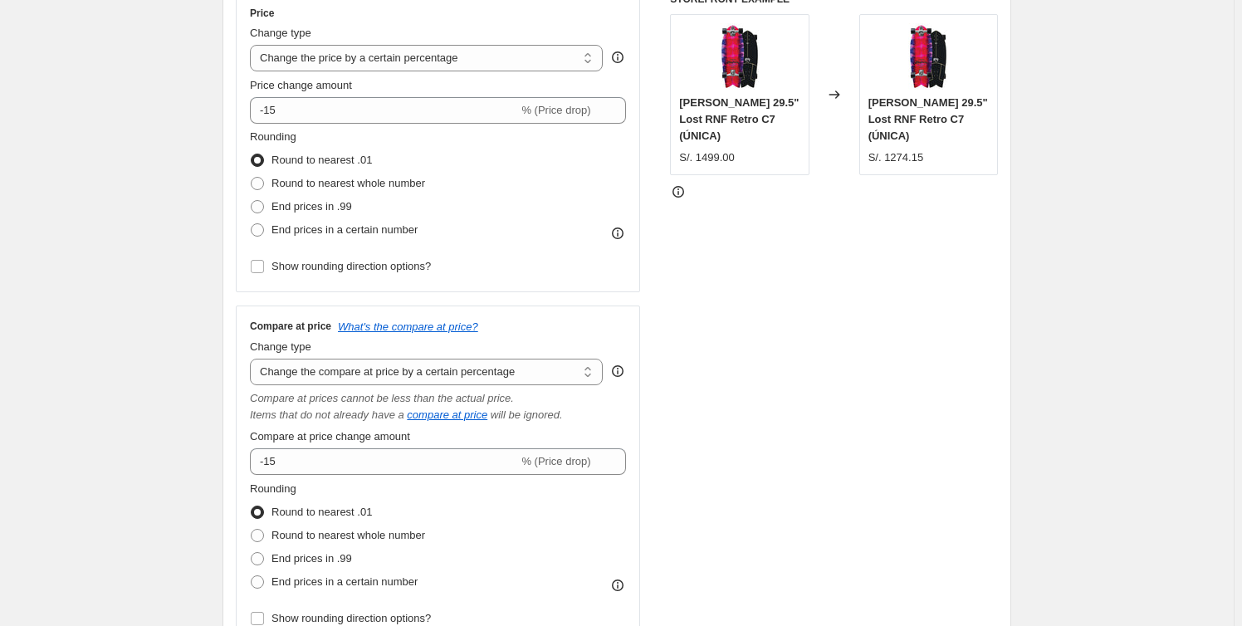
scroll to position [377, 0]
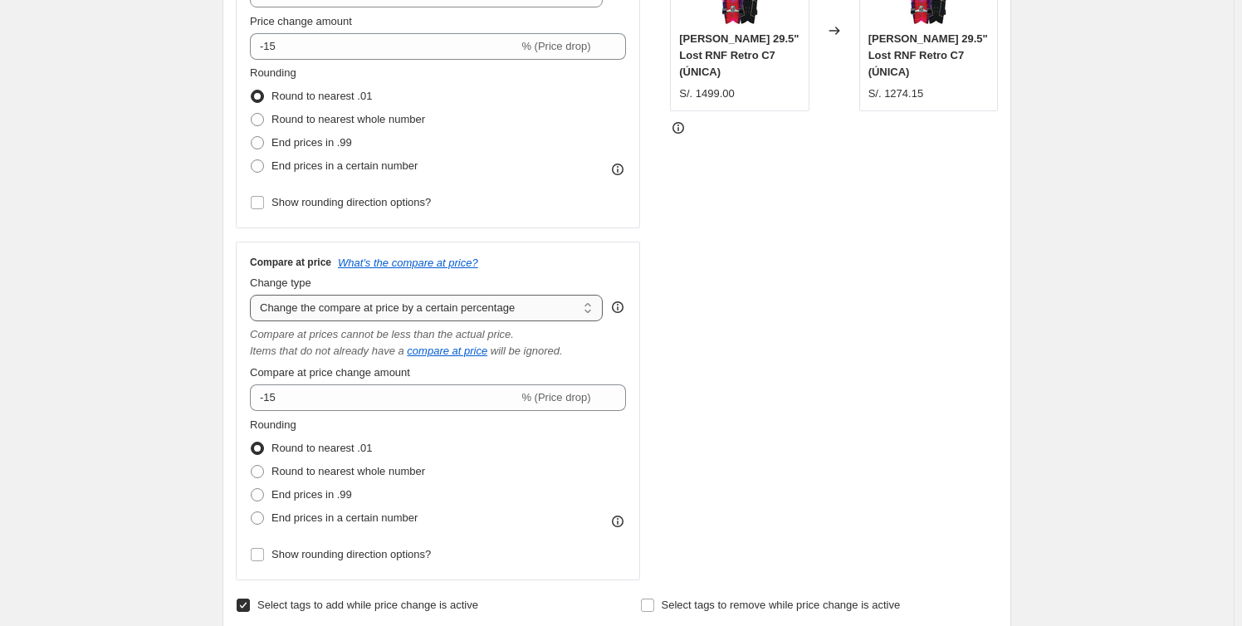
click at [581, 307] on select "Change the compare at price to the current price (sale) Change the compare at p…" at bounding box center [426, 308] width 353 height 27
click at [253, 295] on select "Change the compare at price to the current price (sale) Change the compare at p…" at bounding box center [426, 308] width 353 height 27
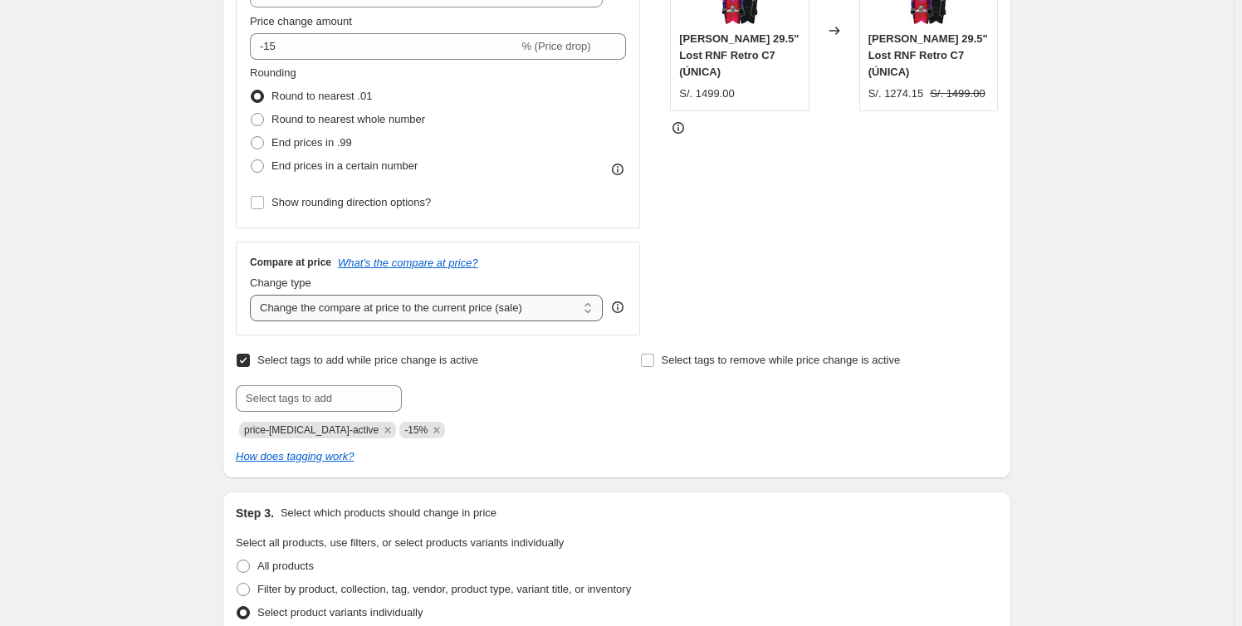
click at [527, 311] on select "Change the compare at price to the current price (sale) Change the compare at p…" at bounding box center [426, 308] width 353 height 27
click at [253, 295] on select "Change the compare at price to the current price (sale) Change the compare at p…" at bounding box center [426, 308] width 353 height 27
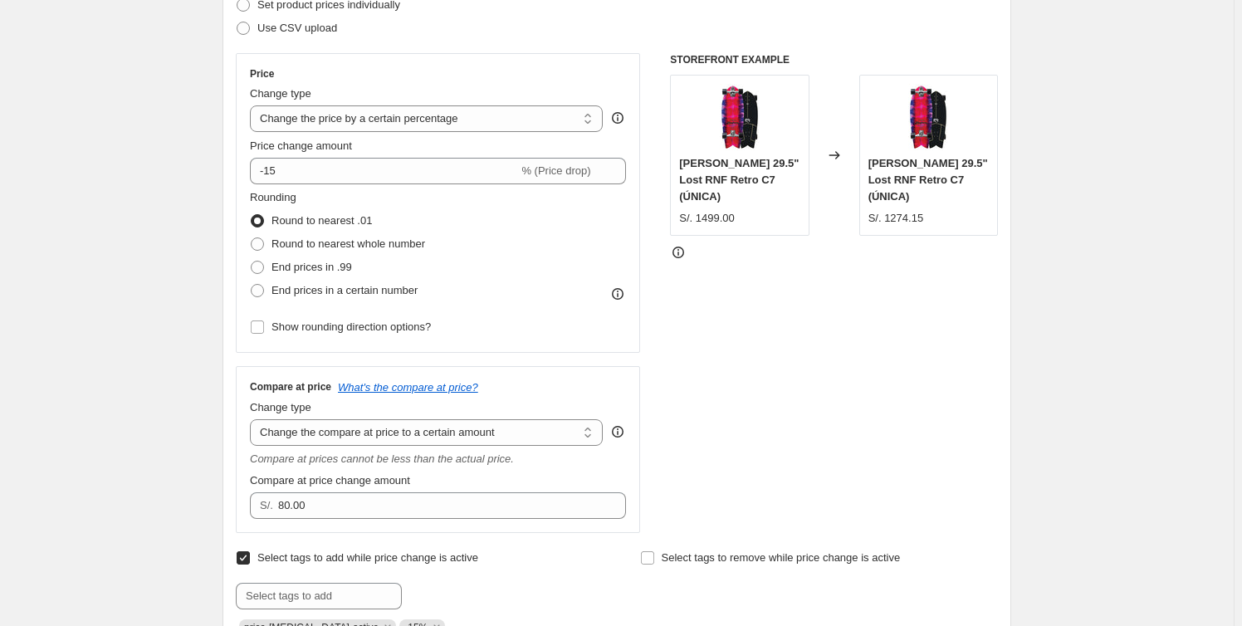
scroll to position [226, 0]
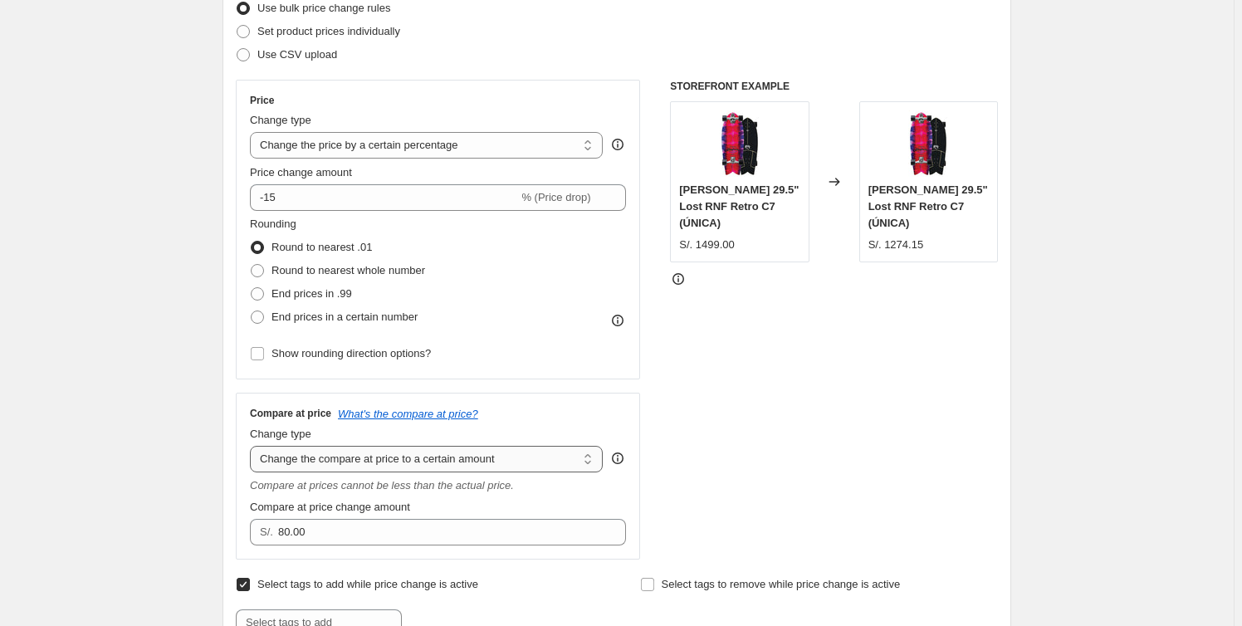
click at [516, 467] on select "Change the compare at price to the current price (sale) Change the compare at p…" at bounding box center [426, 459] width 353 height 27
select select "by"
click at [253, 446] on select "Change the compare at price to the current price (sale) Change the compare at p…" at bounding box center [426, 459] width 353 height 27
type input "-10.00"
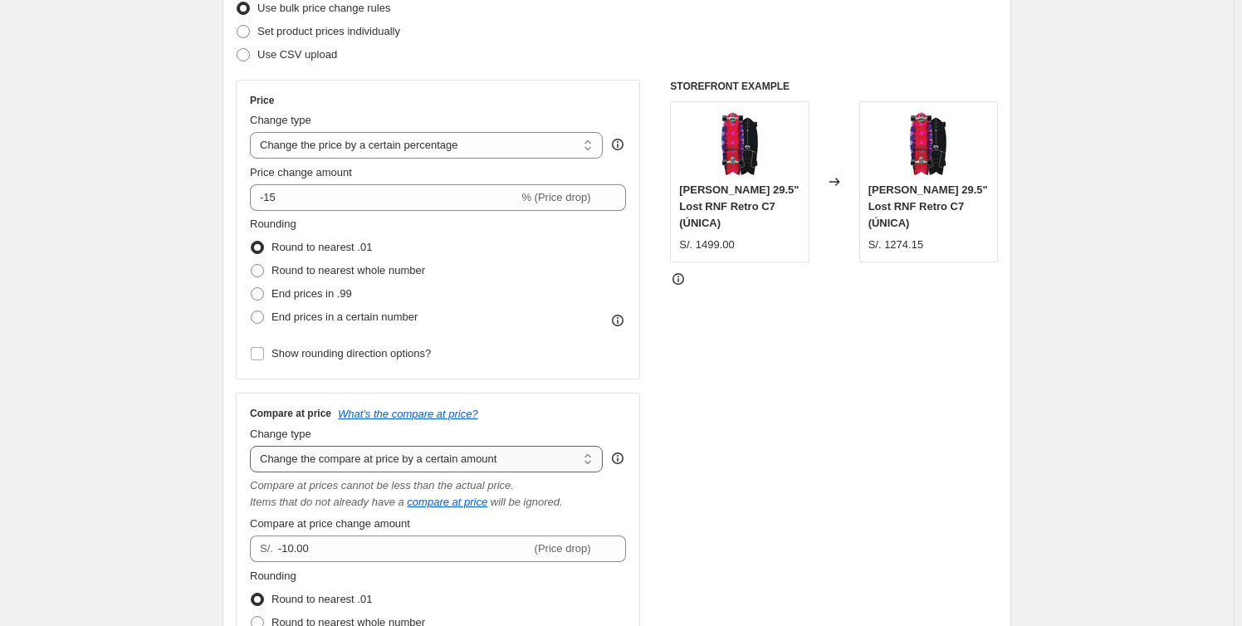
click at [556, 454] on select "Change the compare at price to the current price (sale) Change the compare at p…" at bounding box center [426, 459] width 353 height 27
select select "percentage"
click at [253, 446] on select "Change the compare at price to the current price (sale) Change the compare at p…" at bounding box center [426, 459] width 353 height 27
type input "-15"
click at [550, 465] on select "Change the compare at price to the current price (sale) Change the compare at p…" at bounding box center [426, 459] width 353 height 27
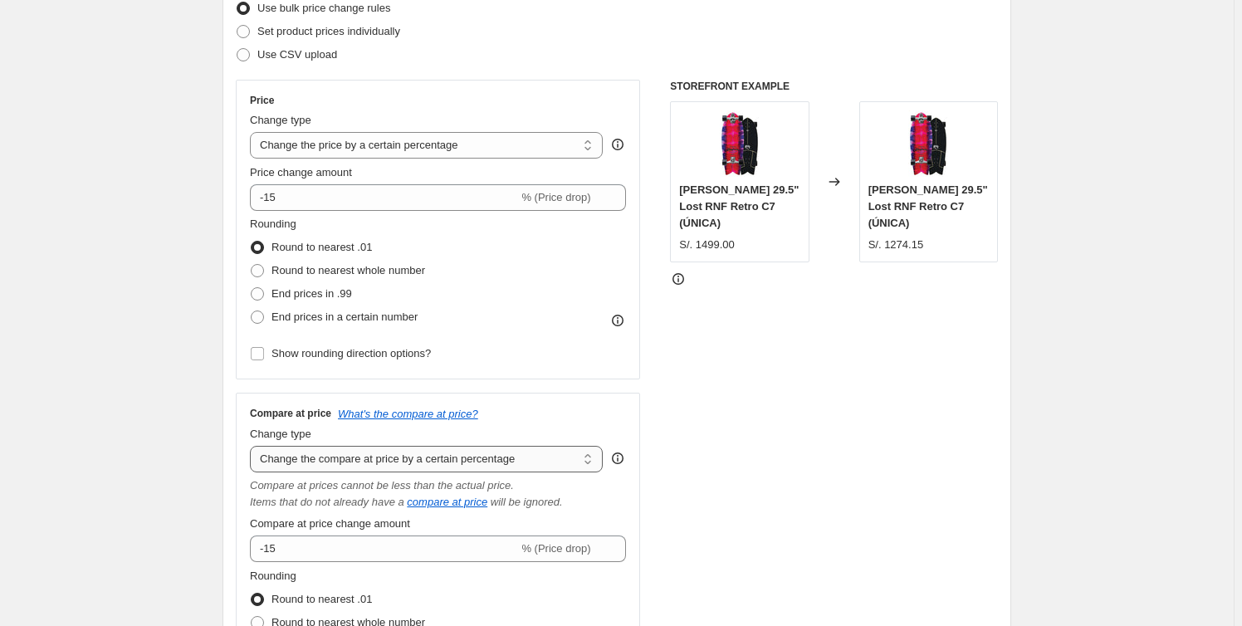
click at [253, 446] on select "Change the compare at price to the current price (sale) Change the compare at p…" at bounding box center [426, 459] width 353 height 27
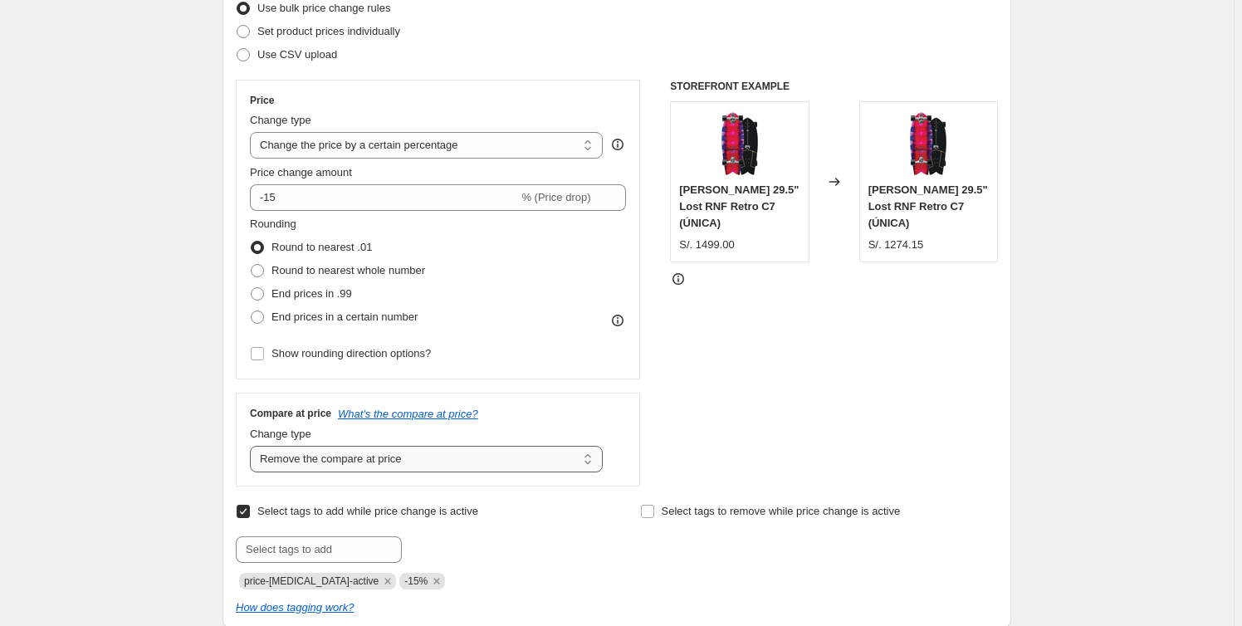
click at [541, 458] on select "Change the compare at price to the current price (sale) Change the compare at p…" at bounding box center [426, 459] width 353 height 27
select select "ep"
click at [253, 446] on select "Change the compare at price to the current price (sale) Change the compare at p…" at bounding box center [426, 459] width 353 height 27
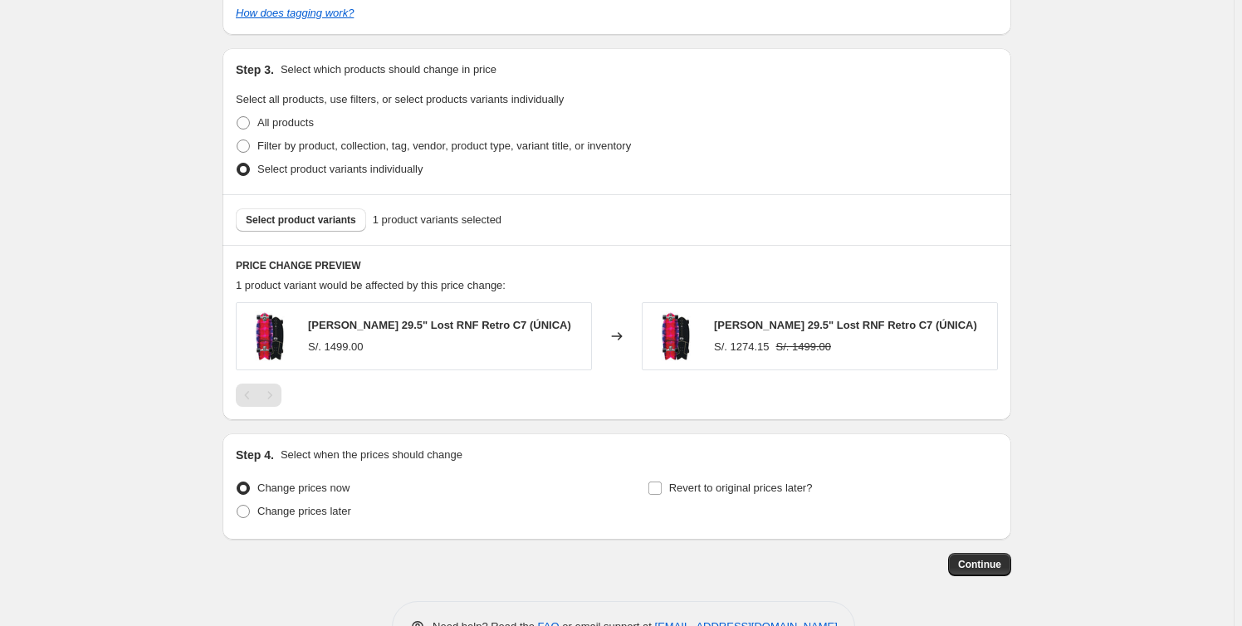
scroll to position [872, 0]
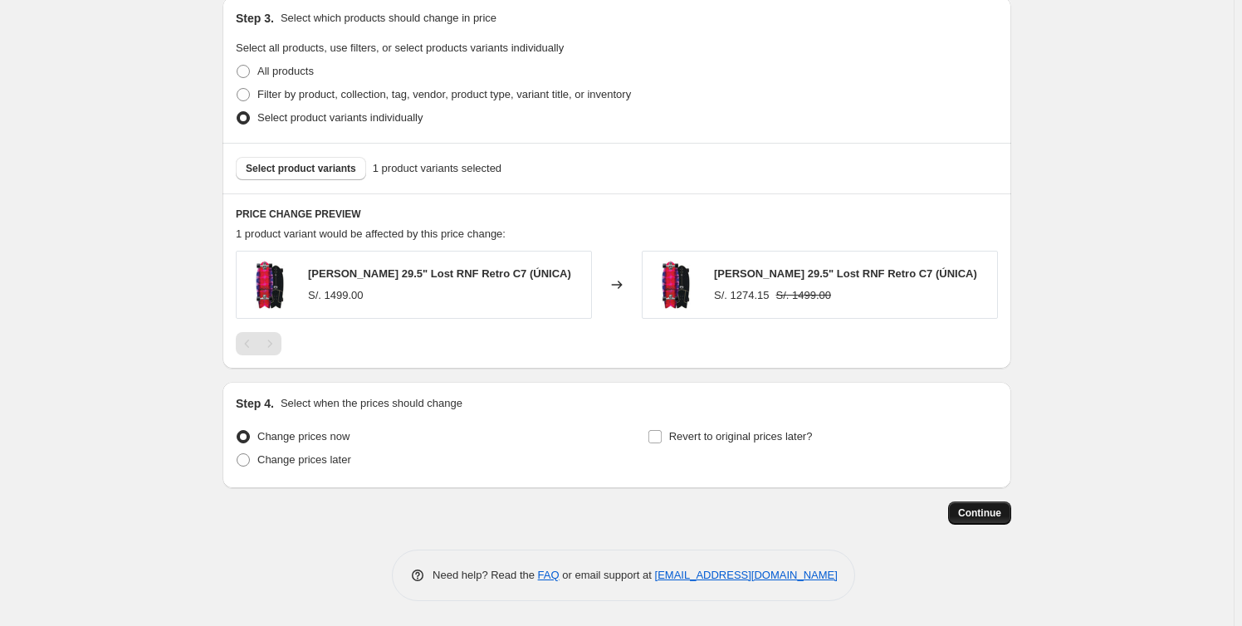
click at [973, 511] on span "Continue" at bounding box center [979, 513] width 43 height 13
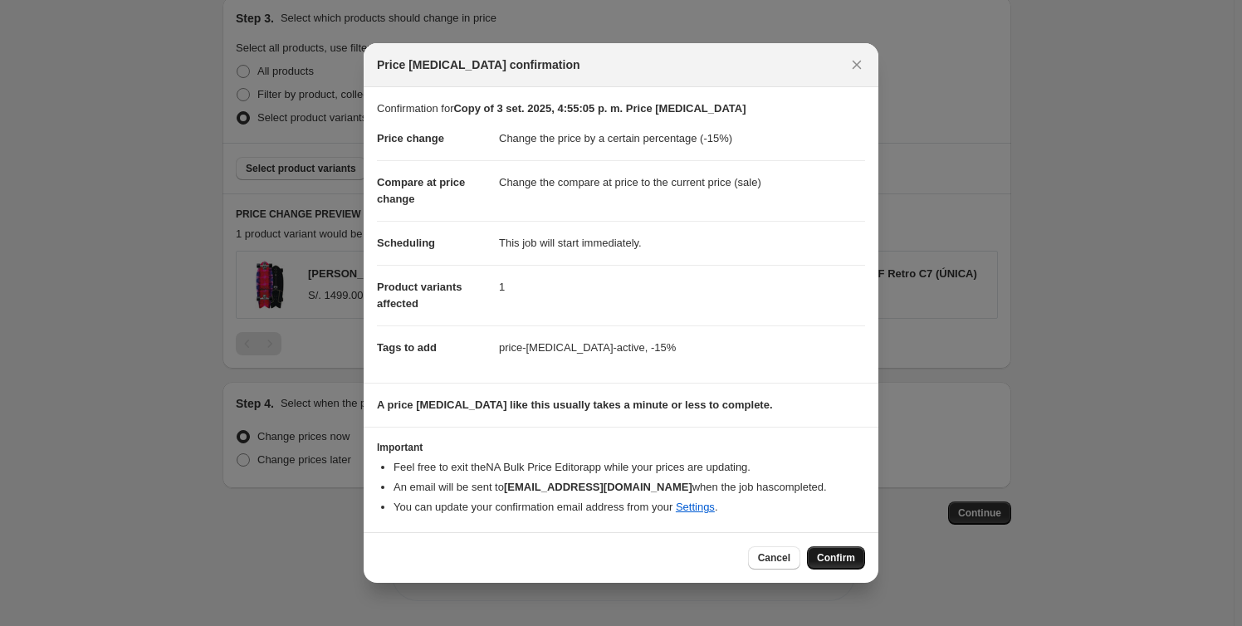
click at [849, 556] on span "Confirm" at bounding box center [836, 557] width 38 height 13
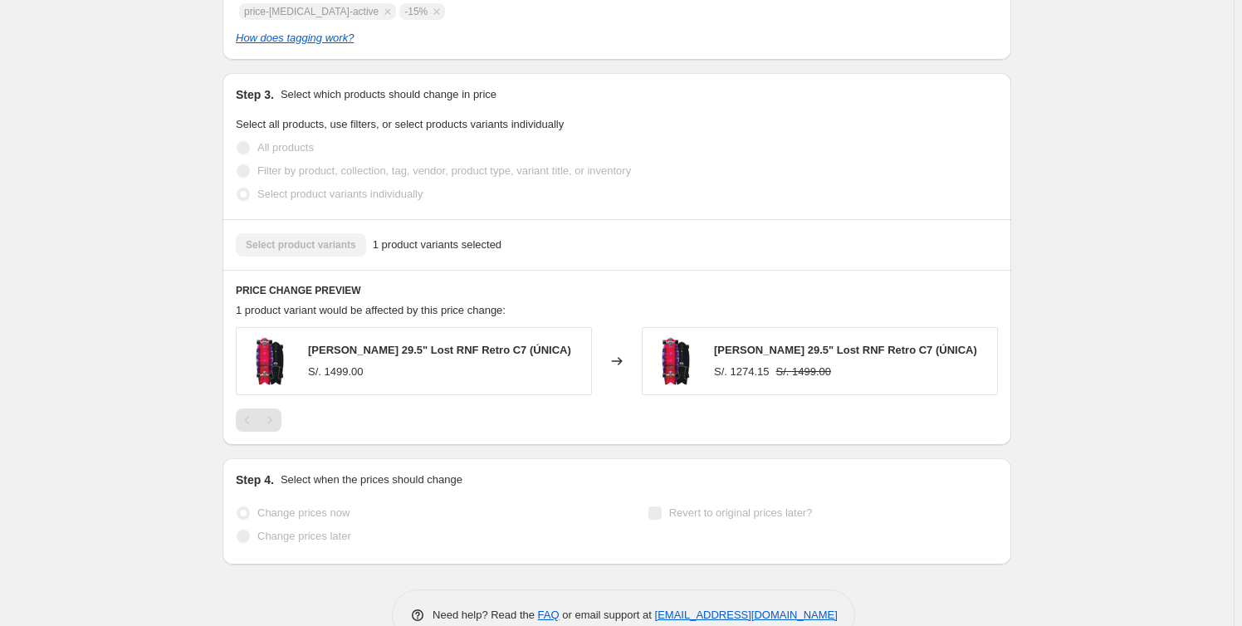
select select "percentage"
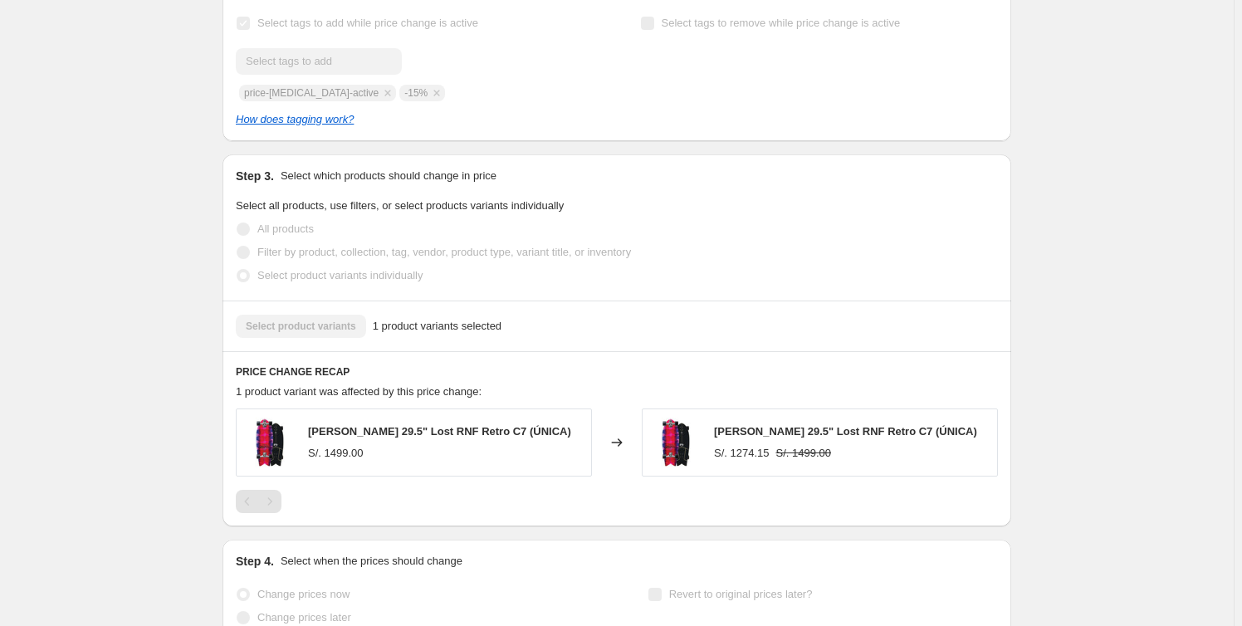
scroll to position [0, 0]
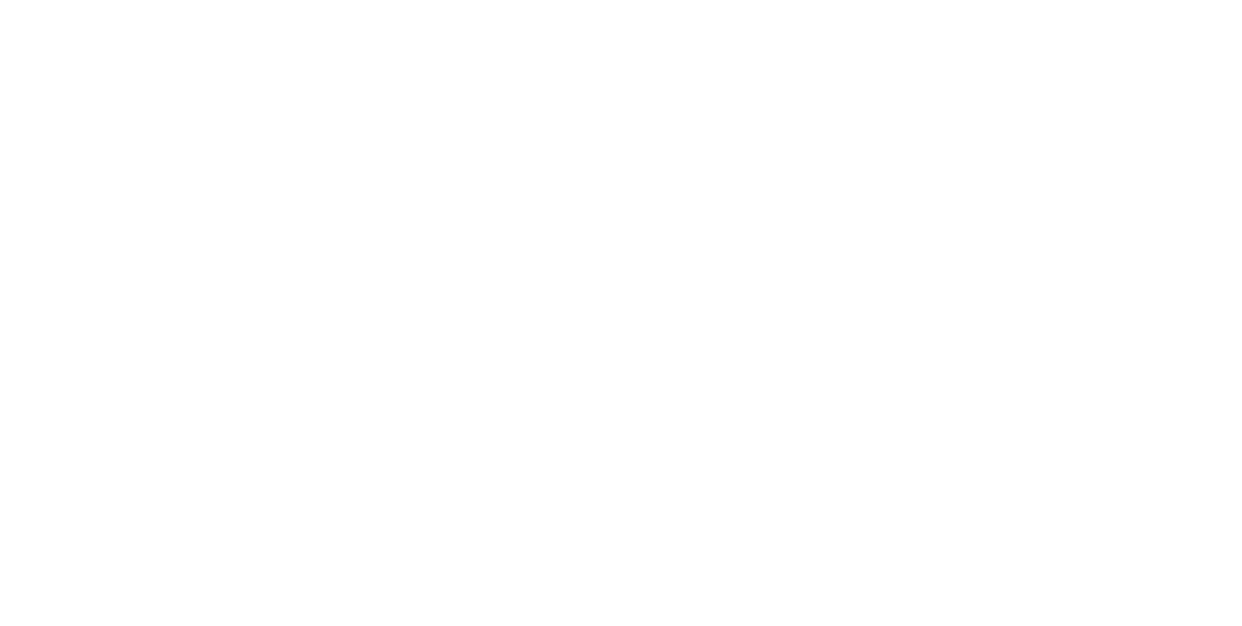
select select "percentage"
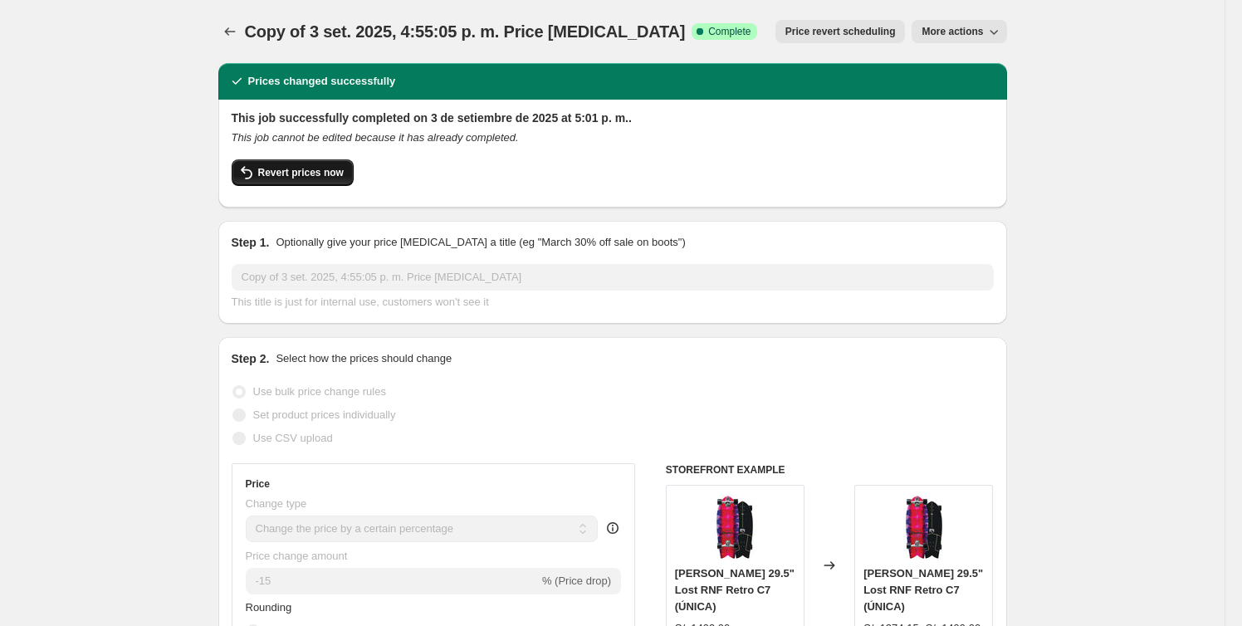
click at [332, 171] on span "Revert prices now" at bounding box center [301, 172] width 86 height 13
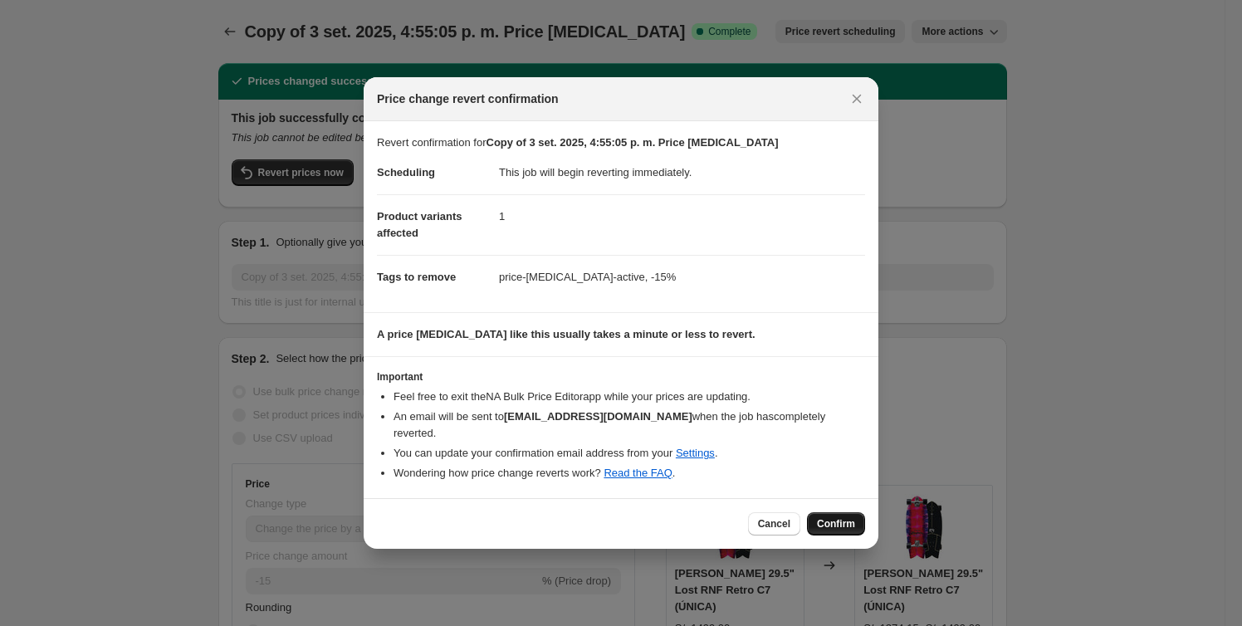
click at [846, 523] on button "Confirm" at bounding box center [836, 523] width 58 height 23
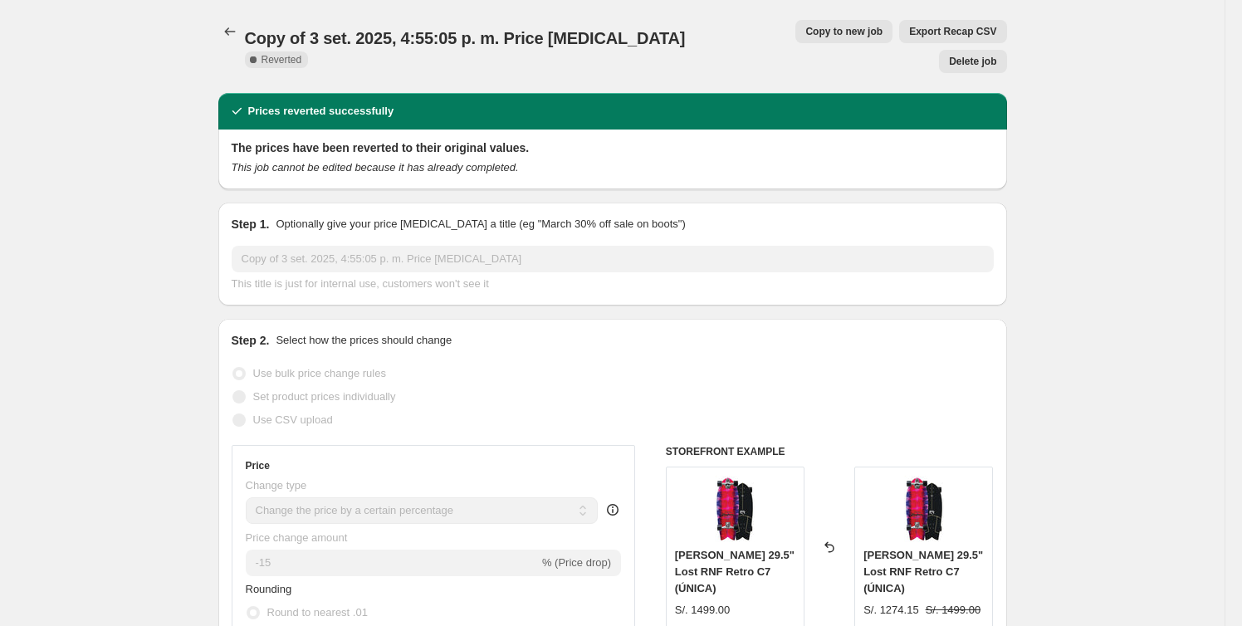
click at [805, 27] on span "Copy to new job" at bounding box center [843, 31] width 77 height 13
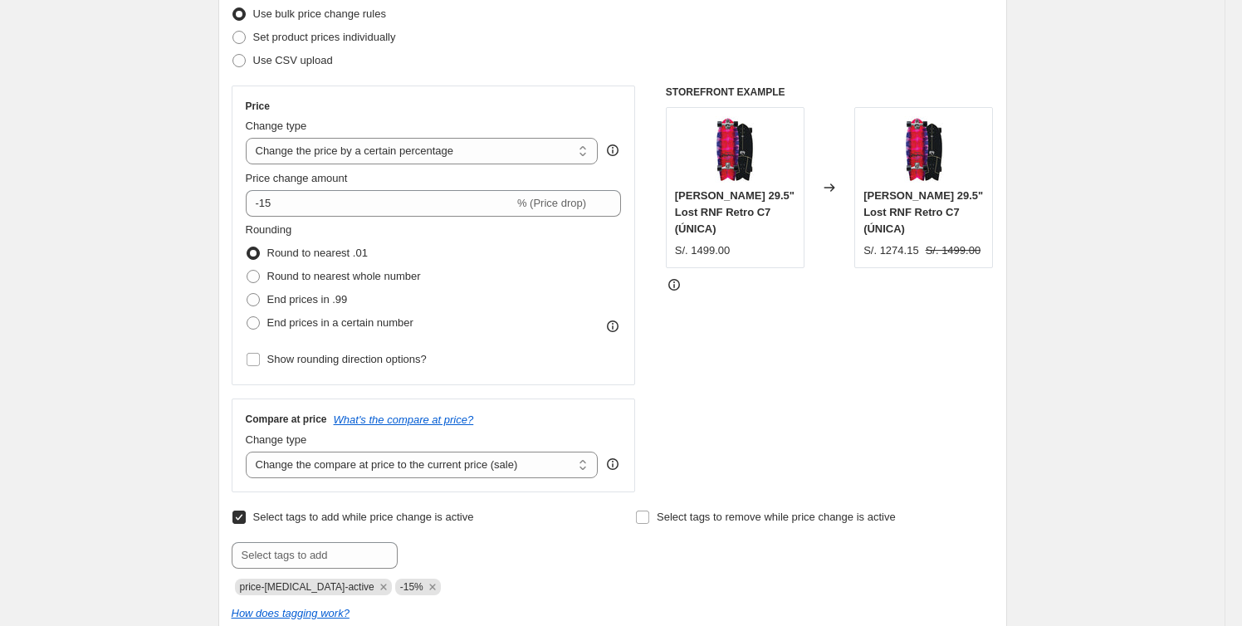
scroll to position [226, 0]
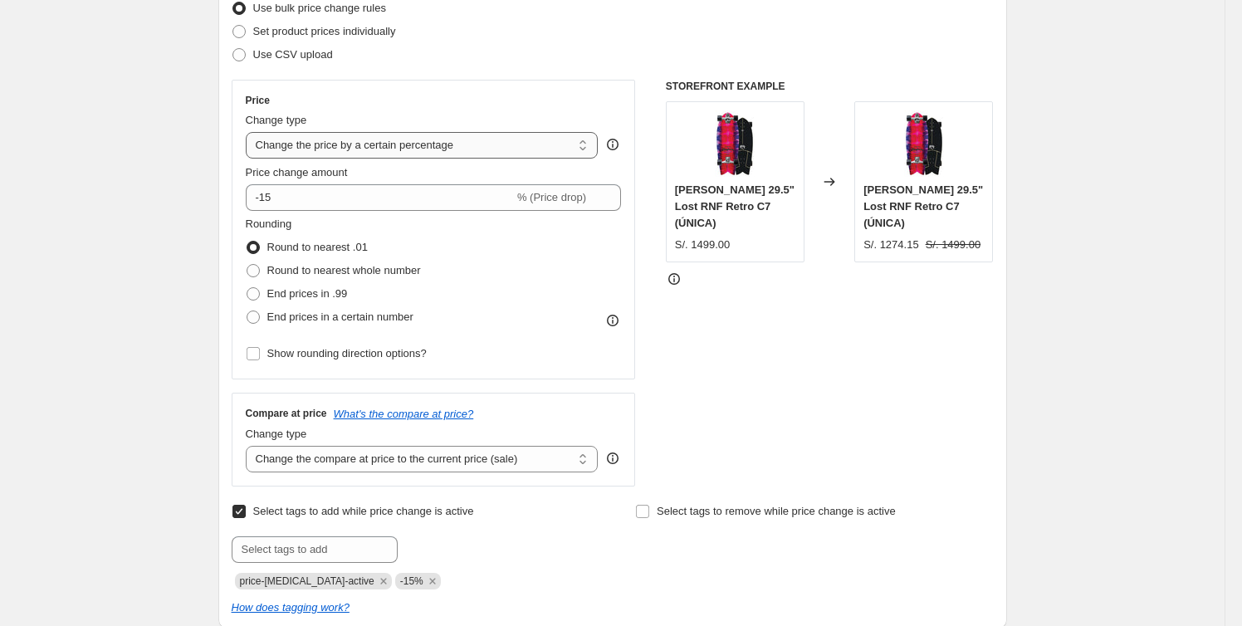
click at [569, 144] on select "Change the price to a certain amount Change the price by a certain amount Chang…" at bounding box center [422, 145] width 353 height 27
select select "to"
click at [249, 132] on select "Change the price to a certain amount Change the price by a certain amount Chang…" at bounding box center [422, 145] width 353 height 27
type input "80.00"
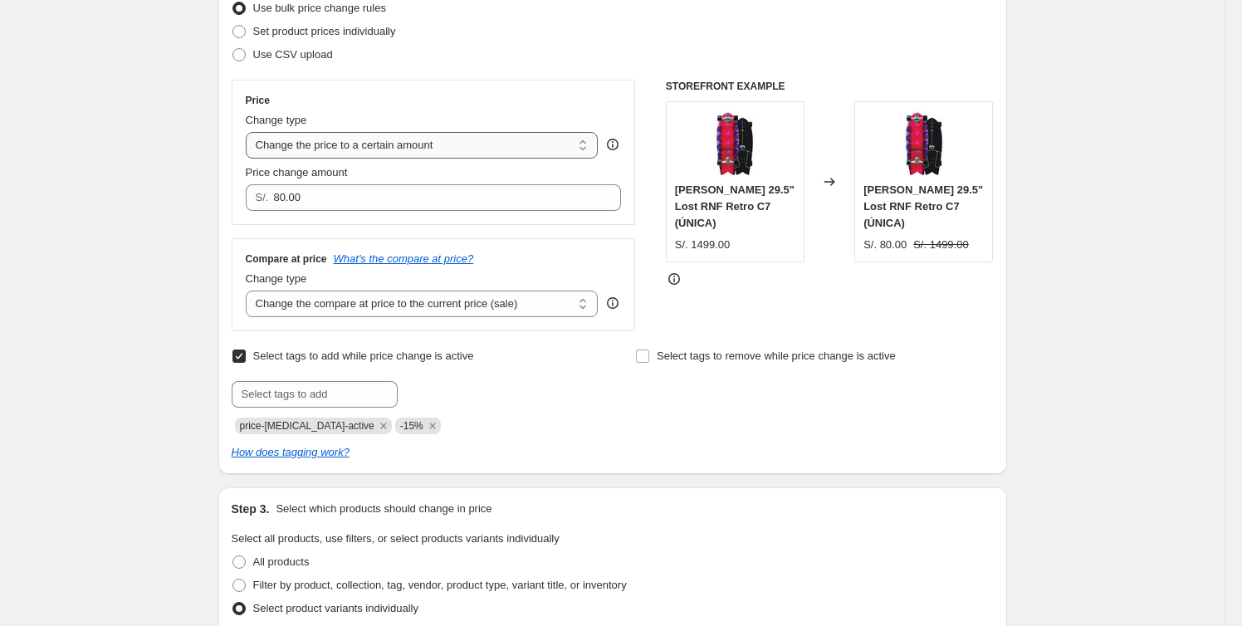
click at [564, 139] on select "Change the price to a certain amount Change the price by a certain amount Chang…" at bounding box center [422, 145] width 353 height 27
select select "percentage"
click at [249, 132] on select "Change the price to a certain amount Change the price by a certain amount Chang…" at bounding box center [422, 145] width 353 height 27
type input "-15"
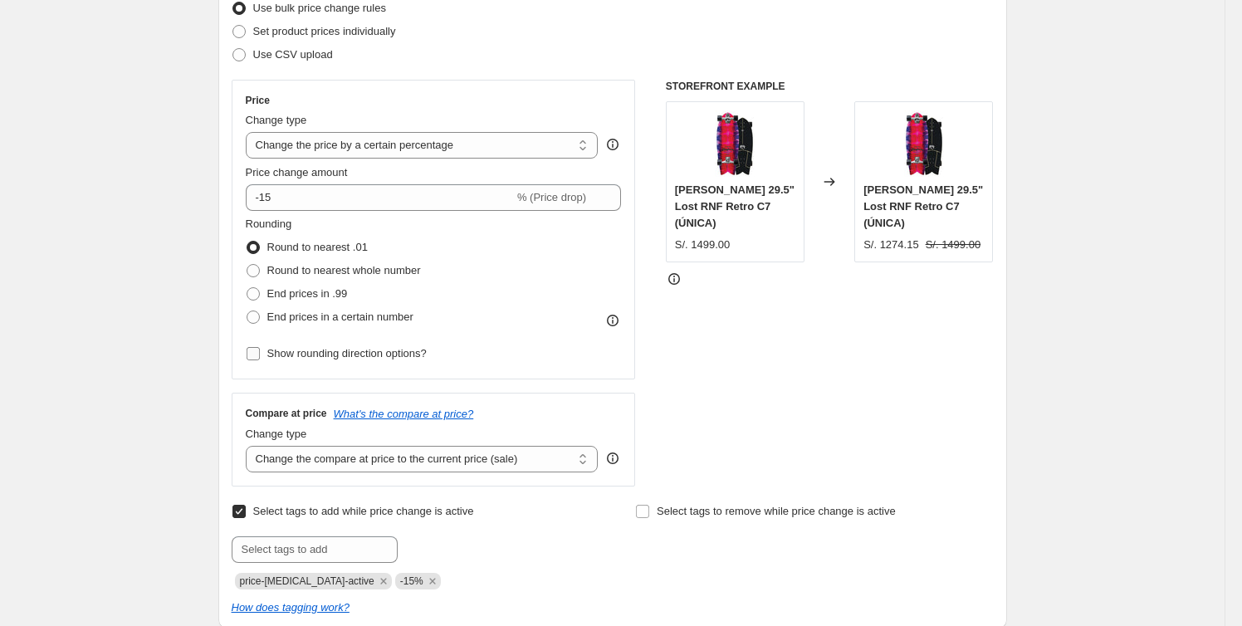
click at [294, 354] on span "Show rounding direction options?" at bounding box center [346, 353] width 159 height 12
click at [260, 354] on input "Show rounding direction options?" at bounding box center [253, 353] width 13 height 13
checkbox input "true"
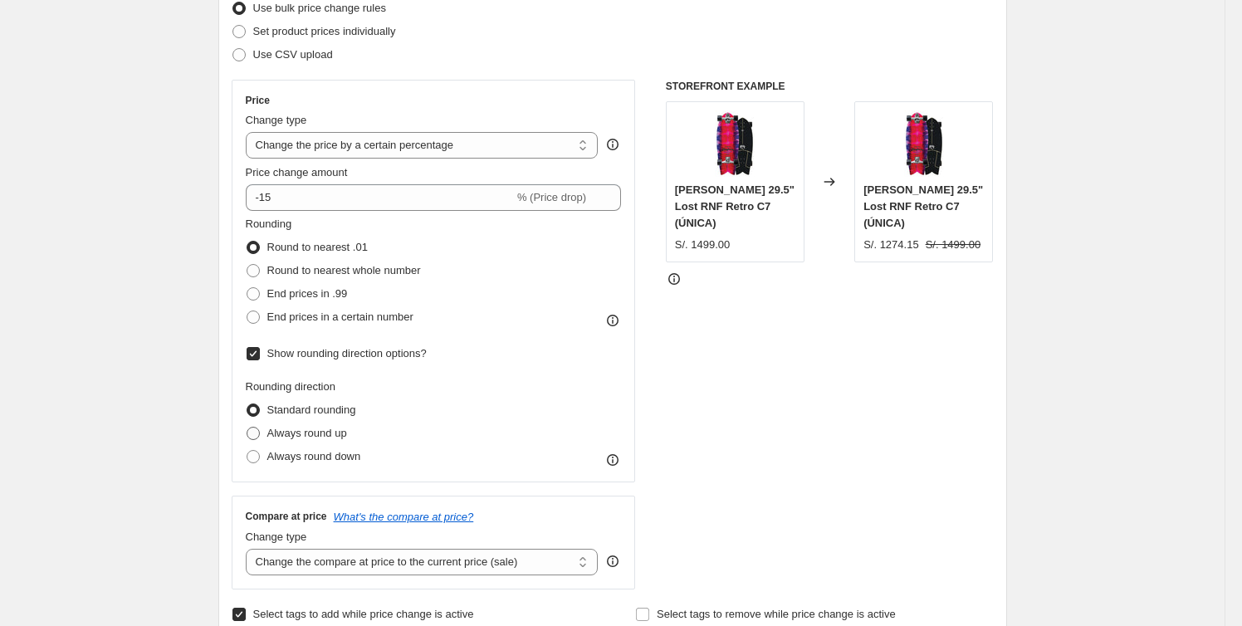
click at [297, 433] on span "Always round up" at bounding box center [307, 433] width 80 height 12
click at [247, 428] on input "Always round up" at bounding box center [247, 427] width 1 height 1
radio input "true"
click at [308, 455] on span "Always round down" at bounding box center [314, 456] width 94 height 12
click at [247, 451] on input "Always round down" at bounding box center [247, 450] width 1 height 1
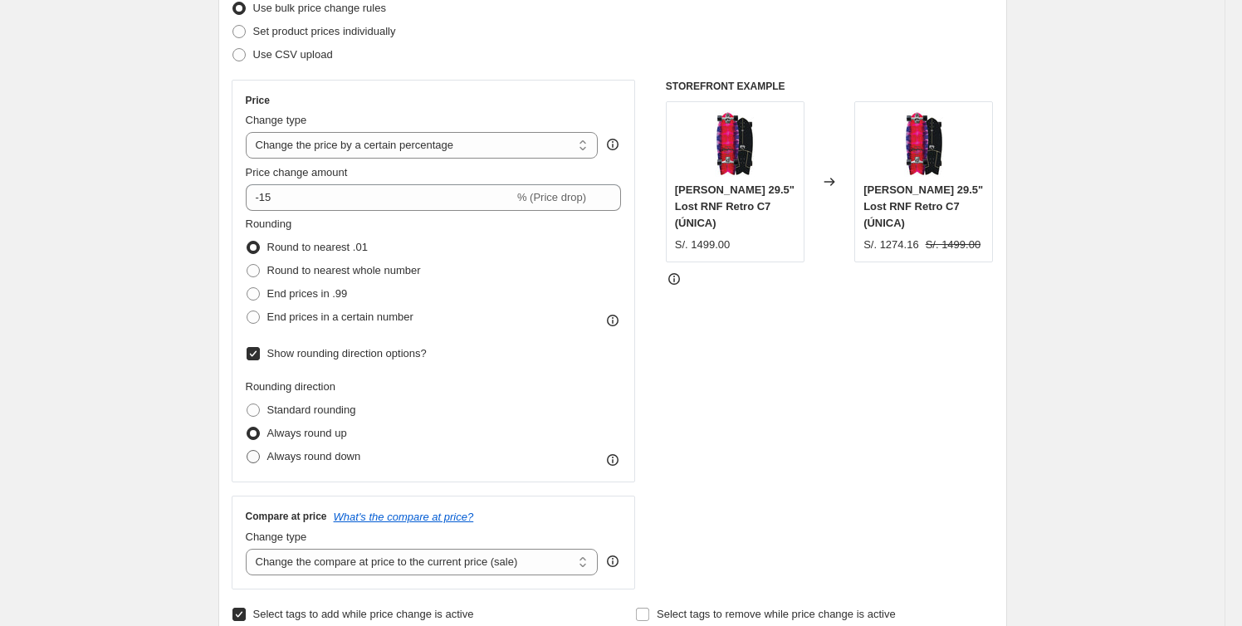
radio input "true"
click at [322, 409] on span "Standard rounding" at bounding box center [311, 410] width 89 height 12
click at [247, 404] on input "Standard rounding" at bounding box center [247, 404] width 1 height 1
radio input "true"
click at [287, 355] on span "Show rounding direction options?" at bounding box center [346, 353] width 159 height 12
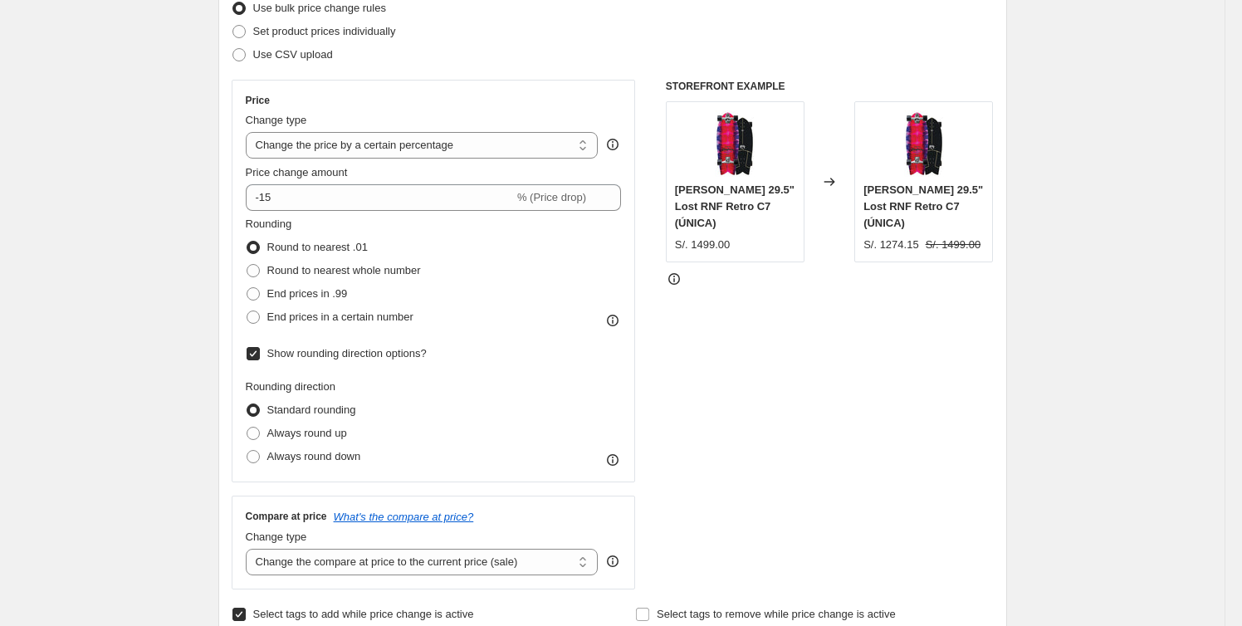
click at [260, 355] on input "Show rounding direction options?" at bounding box center [253, 353] width 13 height 13
checkbox input "false"
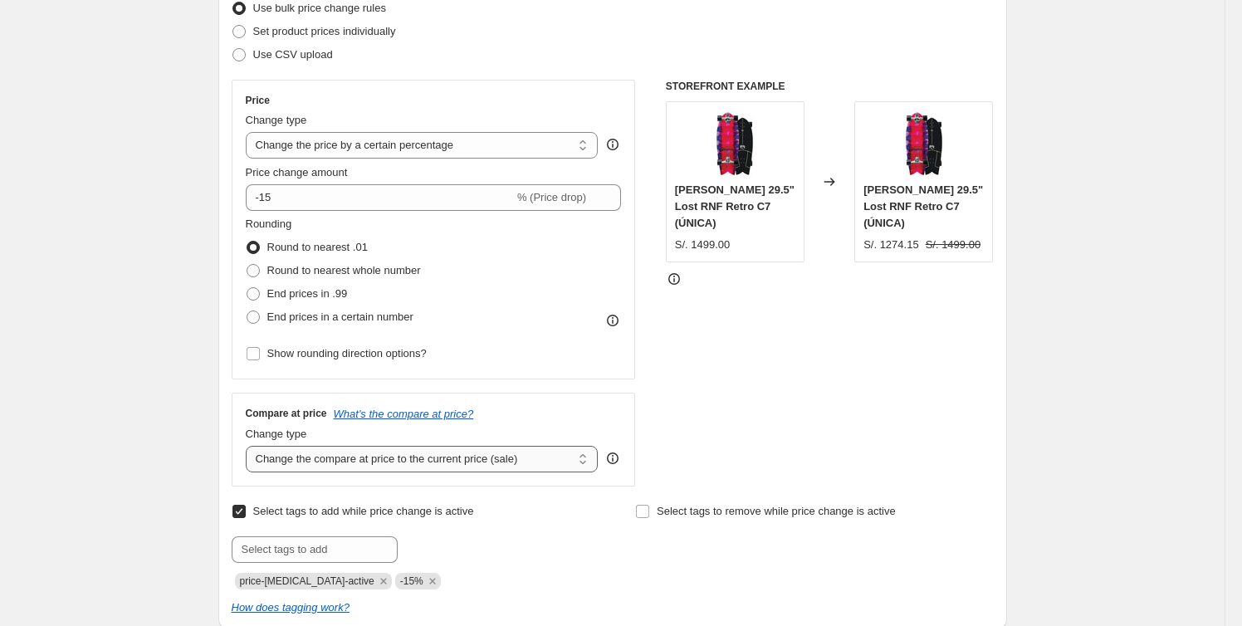
click at [582, 460] on select "Change the compare at price to the current price (sale) Change the compare at p…" at bounding box center [422, 459] width 353 height 27
click at [249, 446] on select "Change the compare at price to the current price (sale) Change the compare at p…" at bounding box center [422, 459] width 353 height 27
click at [509, 464] on select "Change the compare at price to the current price (sale) Change the compare at p…" at bounding box center [422, 459] width 353 height 27
click at [249, 446] on select "Change the compare at price to the current price (sale) Change the compare at p…" at bounding box center [422, 459] width 353 height 27
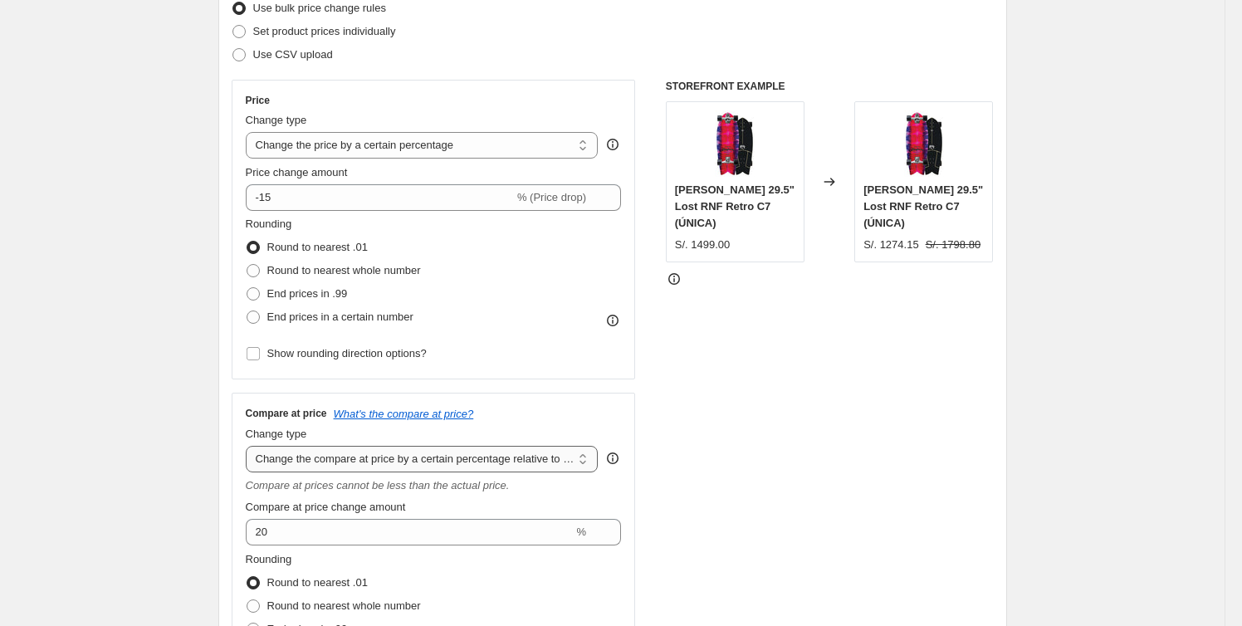
click at [516, 466] on select "Change the compare at price to the current price (sale) Change the compare at p…" at bounding box center [422, 459] width 353 height 27
select select "bp"
click at [249, 446] on select "Change the compare at price to the current price (sale) Change the compare at p…" at bounding box center [422, 459] width 353 height 27
type input "12.00"
click at [556, 461] on select "Change the compare at price to the current price (sale) Change the compare at p…" at bounding box center [422, 459] width 353 height 27
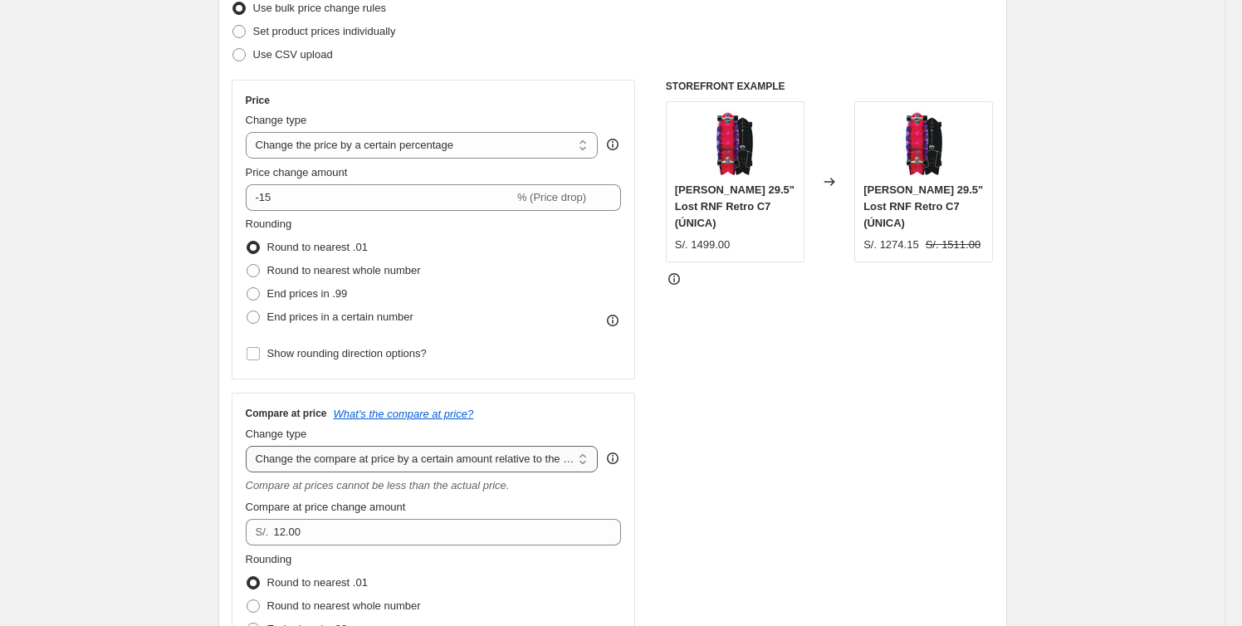
click at [249, 446] on select "Change the compare at price to the current price (sale) Change the compare at p…" at bounding box center [422, 459] width 353 height 27
click at [541, 452] on select "Change the compare at price to the current price (sale) Change the compare at p…" at bounding box center [422, 459] width 353 height 27
select select "percentage"
click at [249, 446] on select "Change the compare at price to the current price (sale) Change the compare at p…" at bounding box center [422, 459] width 353 height 27
type input "-15"
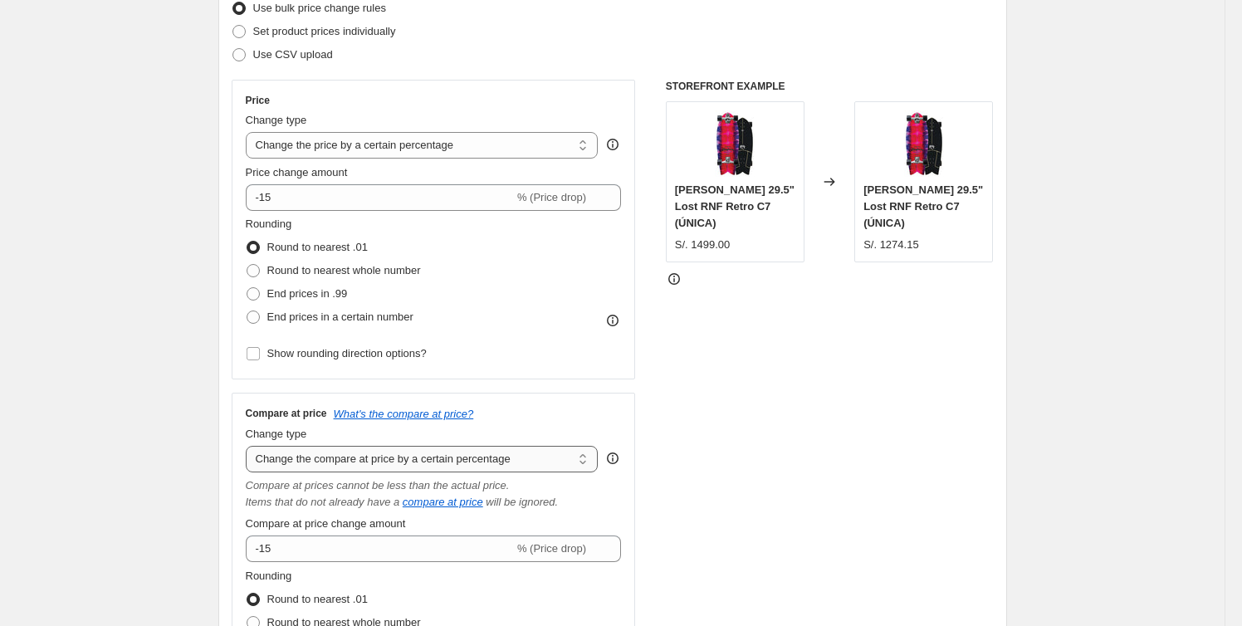
click at [557, 449] on select "Change the compare at price to the current price (sale) Change the compare at p…" at bounding box center [422, 459] width 353 height 27
select select "by"
click at [249, 446] on select "Change the compare at price to the current price (sale) Change the compare at p…" at bounding box center [422, 459] width 353 height 27
type input "-10.00"
click at [544, 456] on select "Change the compare at price to the current price (sale) Change the compare at p…" at bounding box center [422, 459] width 353 height 27
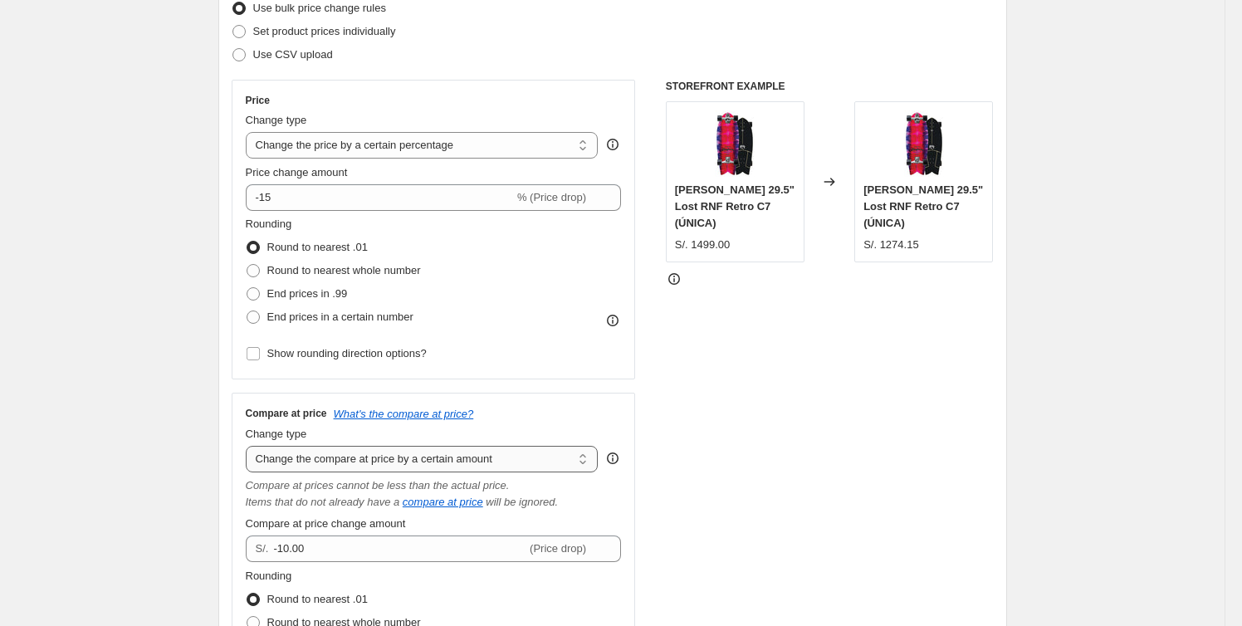
select select "ep"
click at [249, 446] on select "Change the compare at price to the current price (sale) Change the compare at p…" at bounding box center [422, 459] width 353 height 27
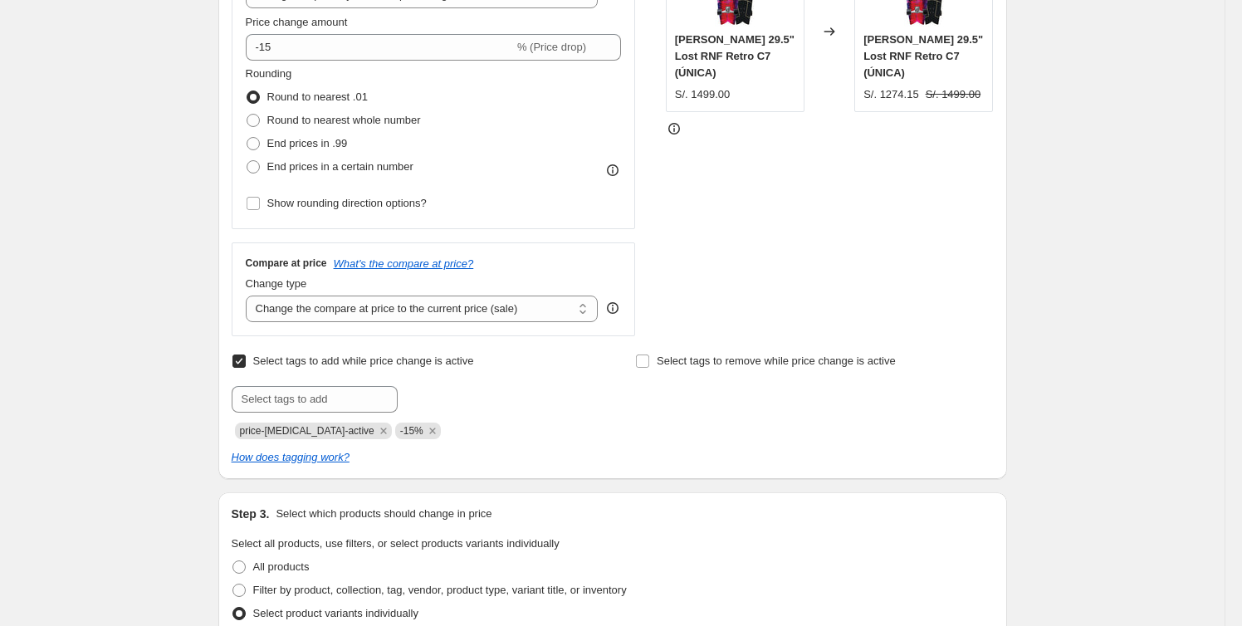
scroll to position [377, 0]
click at [712, 365] on span "Select tags to remove while price change is active" at bounding box center [776, 360] width 239 height 12
click at [649, 365] on input "Select tags to remove while price change is active" at bounding box center [642, 360] width 13 height 13
checkbox input "true"
click at [770, 394] on input "text" at bounding box center [718, 398] width 166 height 27
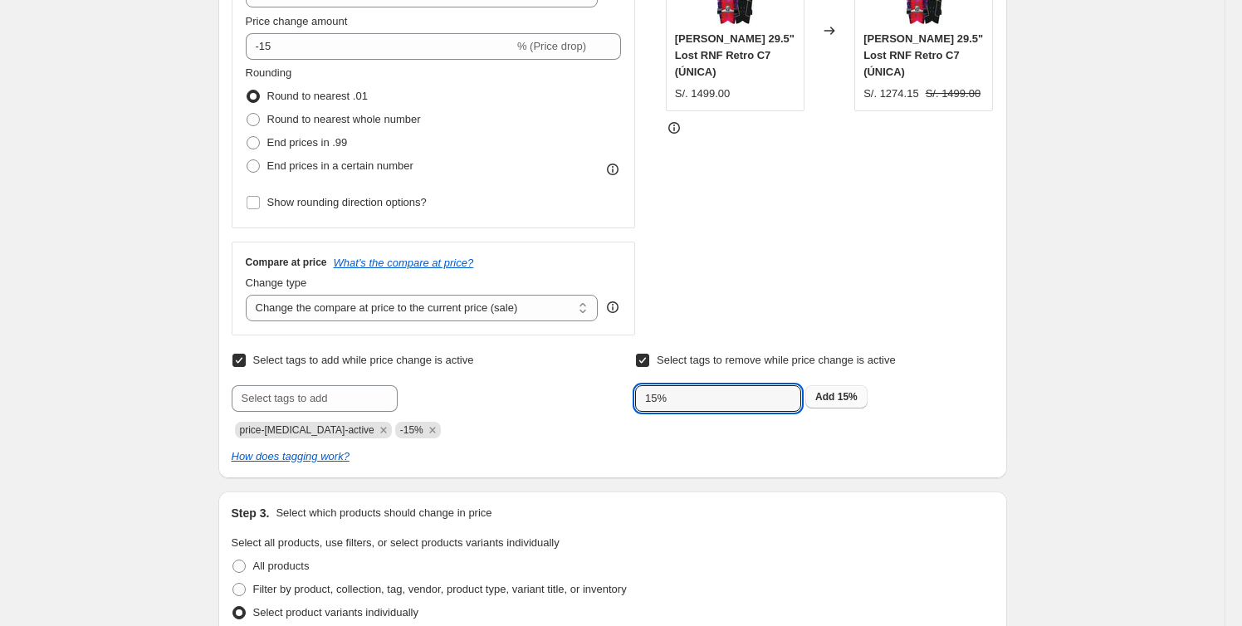
type input "15%"
click at [863, 395] on button "Add 15%" at bounding box center [836, 396] width 62 height 23
click at [674, 433] on icon "Remove 15%" at bounding box center [672, 430] width 15 height 15
click at [680, 409] on input "text" at bounding box center [718, 398] width 166 height 27
type input "-15%"
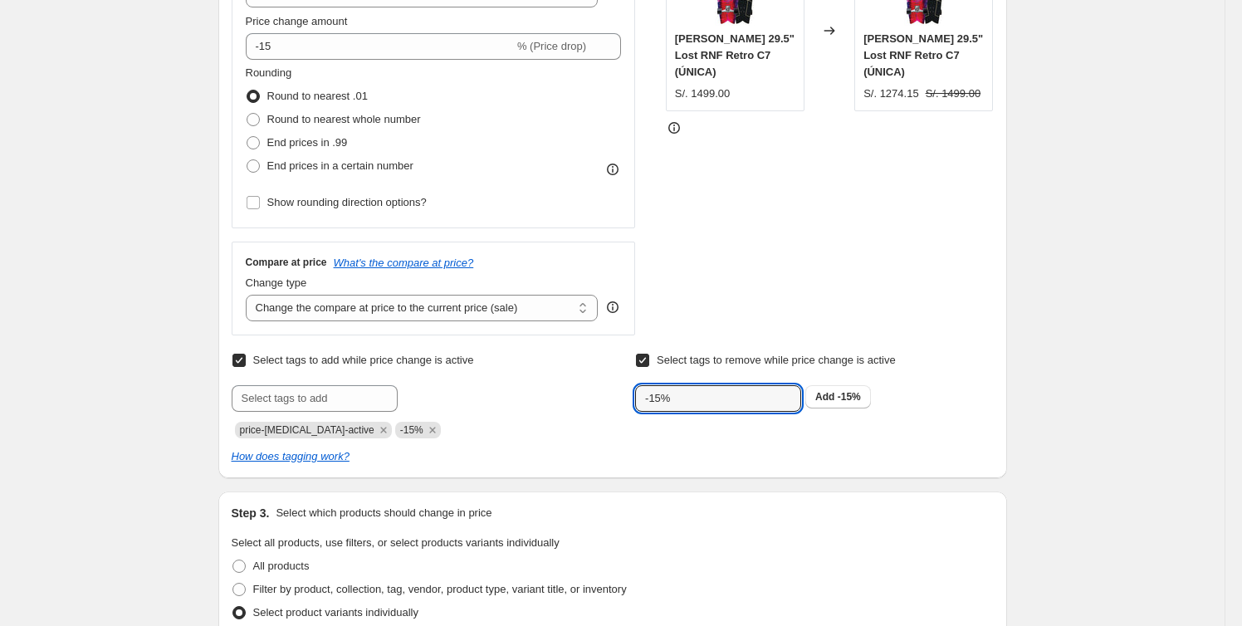
click at [242, 356] on input "Select tags to add while price change is active" at bounding box center [238, 360] width 13 height 13
checkbox input "false"
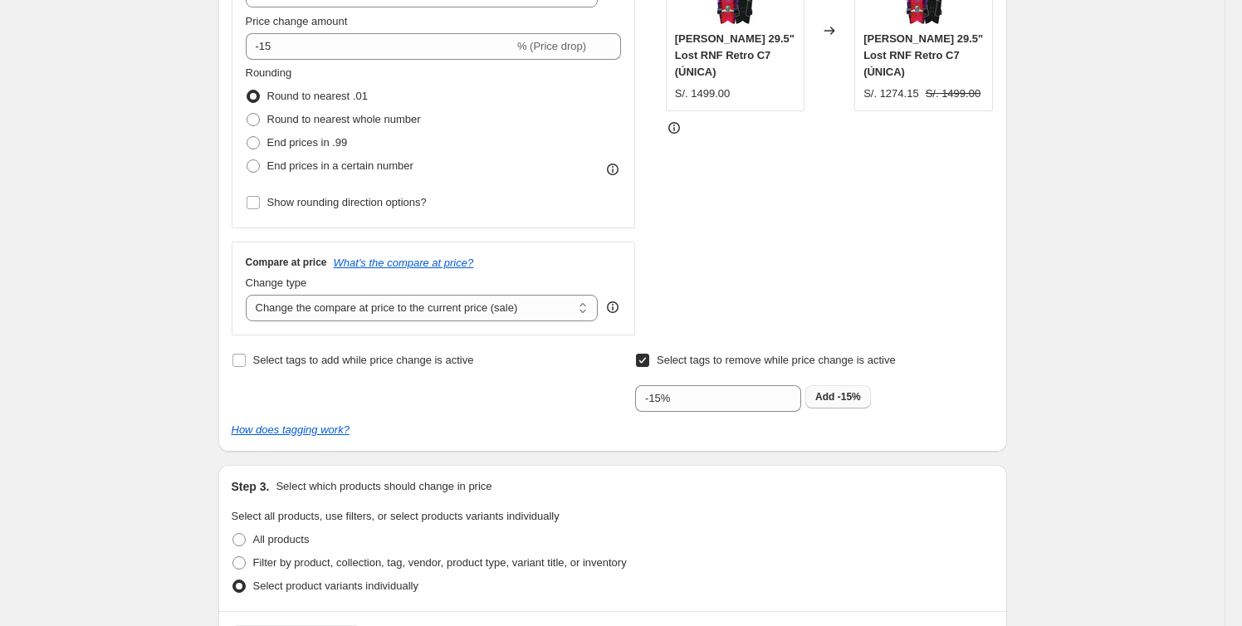
click at [849, 397] on span "-15%" at bounding box center [849, 397] width 23 height 12
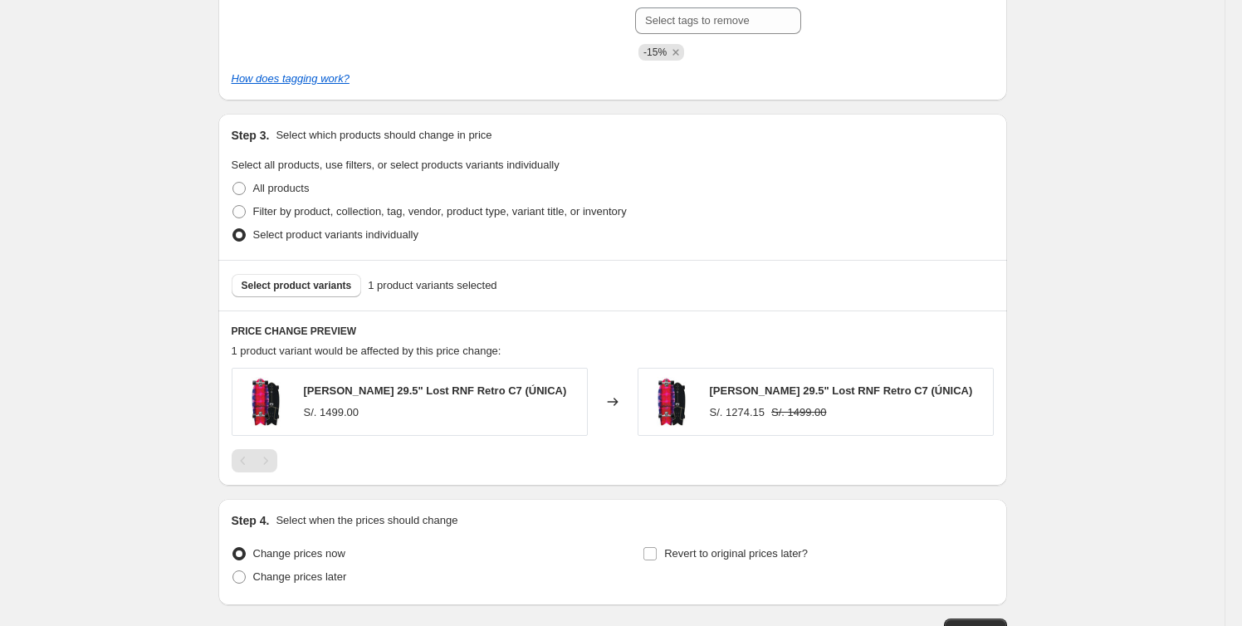
scroll to position [872, 0]
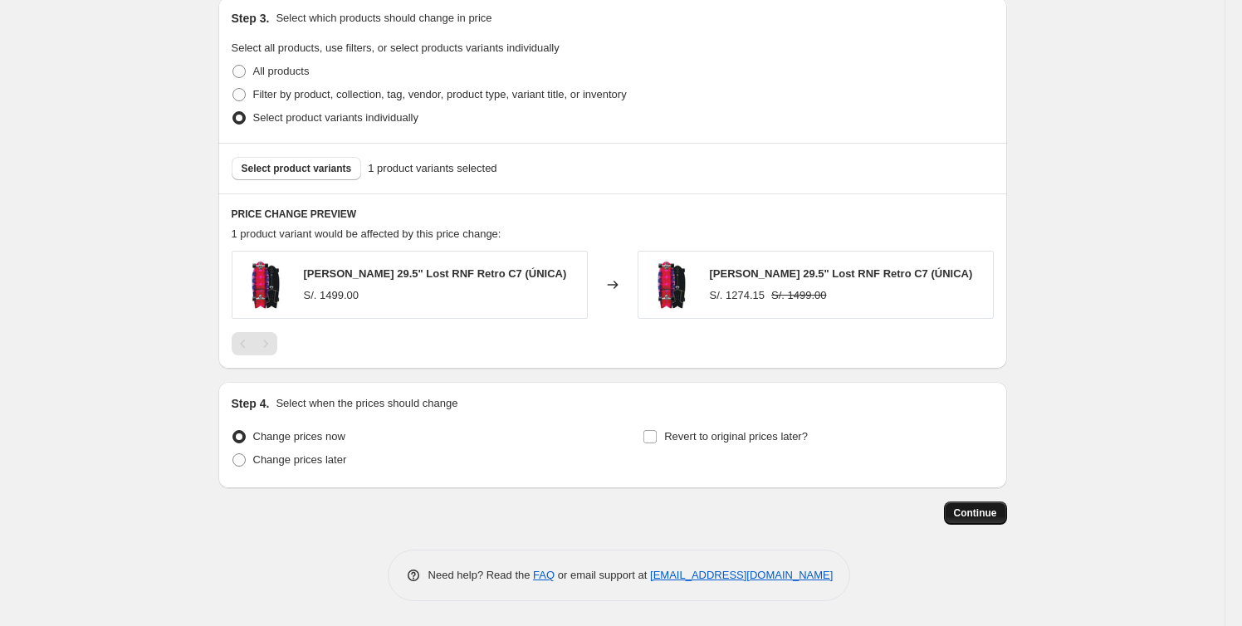
click at [989, 512] on span "Continue" at bounding box center [975, 513] width 43 height 13
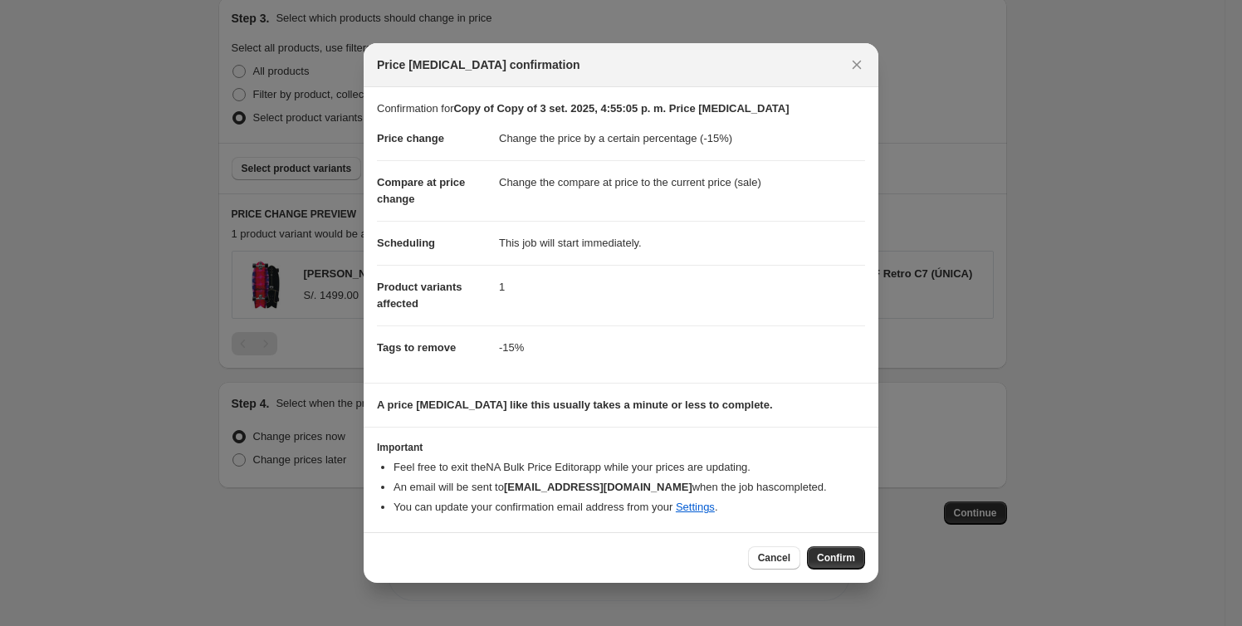
click at [835, 551] on button "Confirm" at bounding box center [836, 557] width 58 height 23
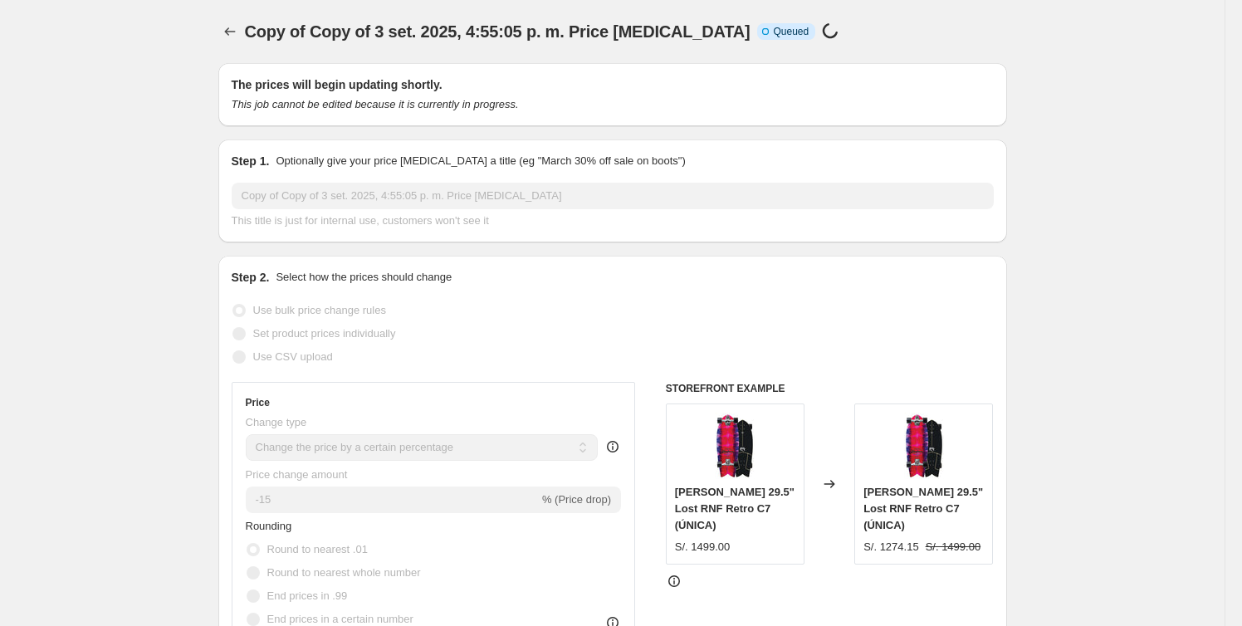
scroll to position [872, 0]
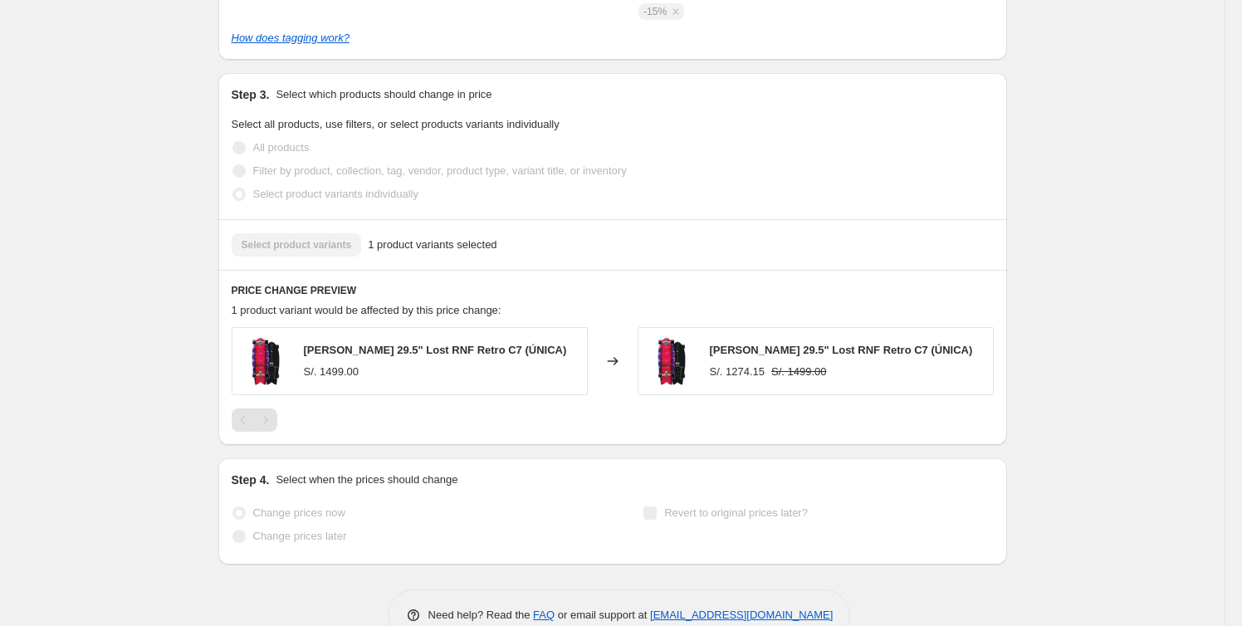
select select "percentage"
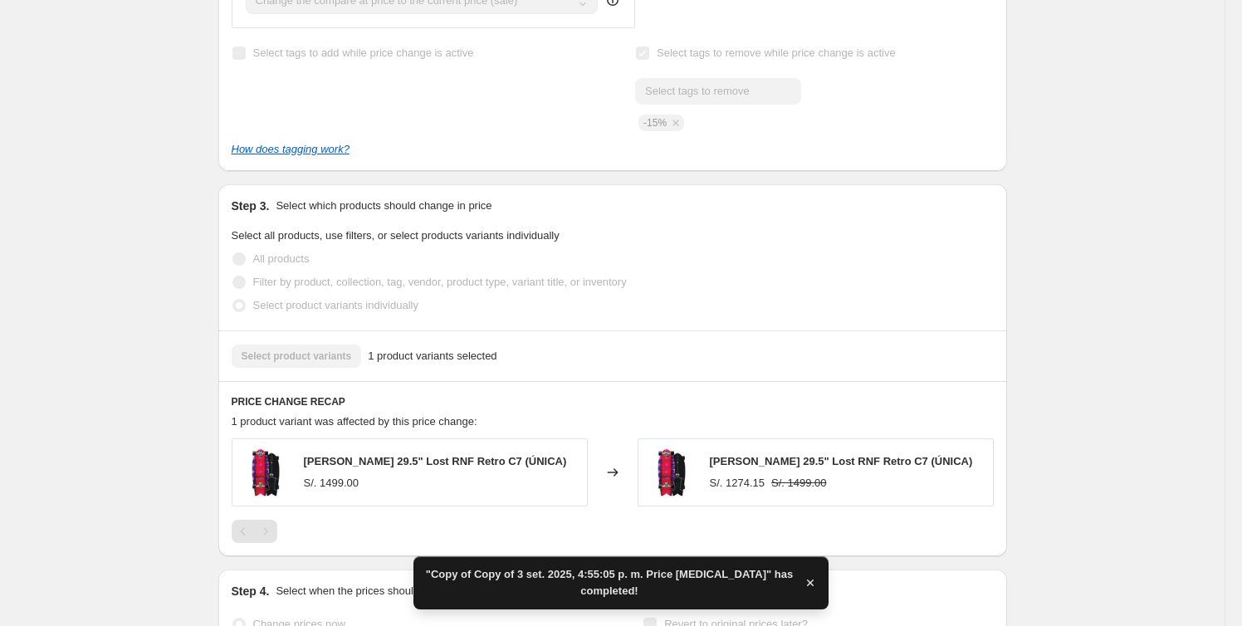
scroll to position [0, 0]
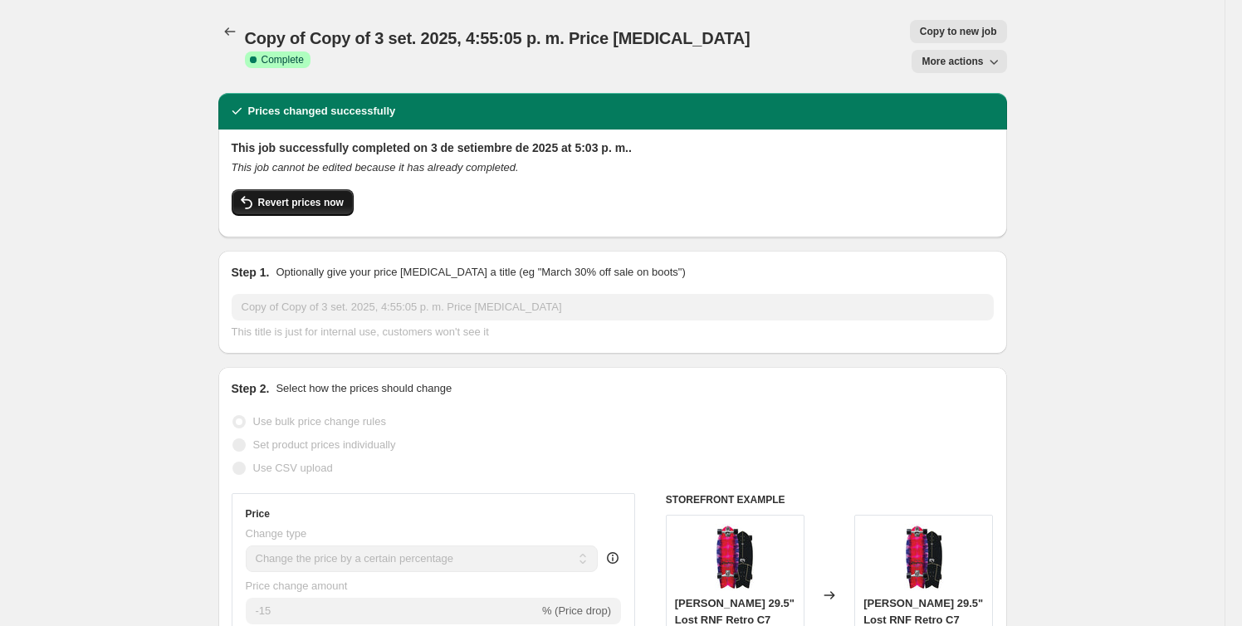
click at [301, 196] on span "Revert prices now" at bounding box center [301, 202] width 86 height 13
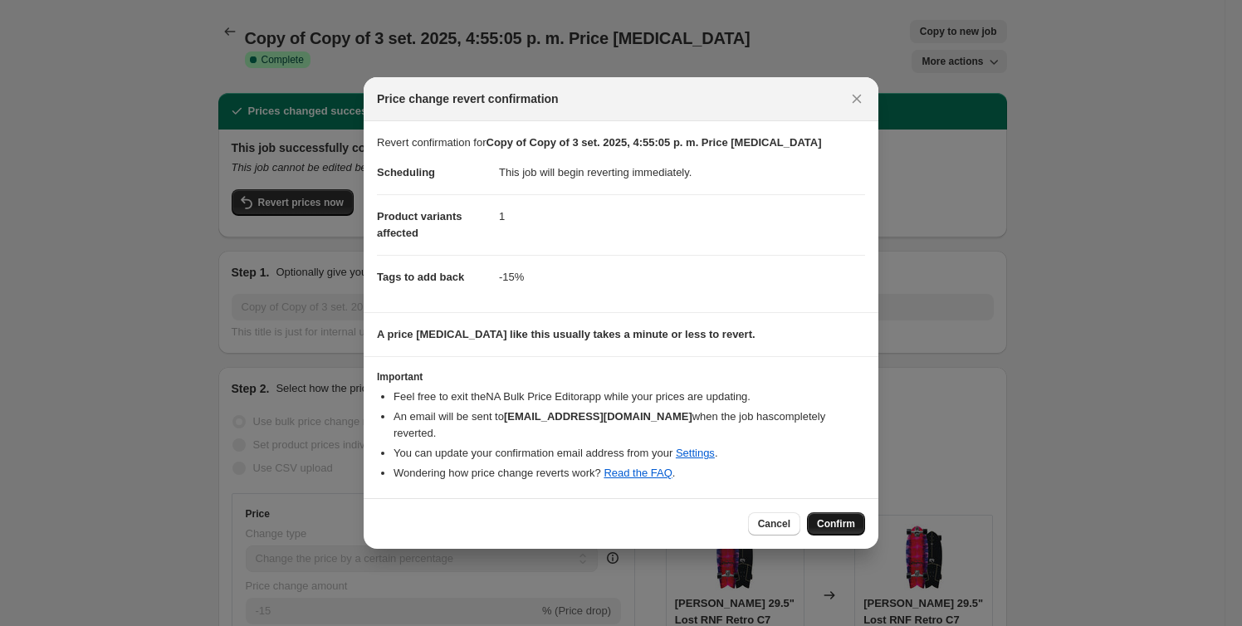
click at [828, 525] on button "Confirm" at bounding box center [836, 523] width 58 height 23
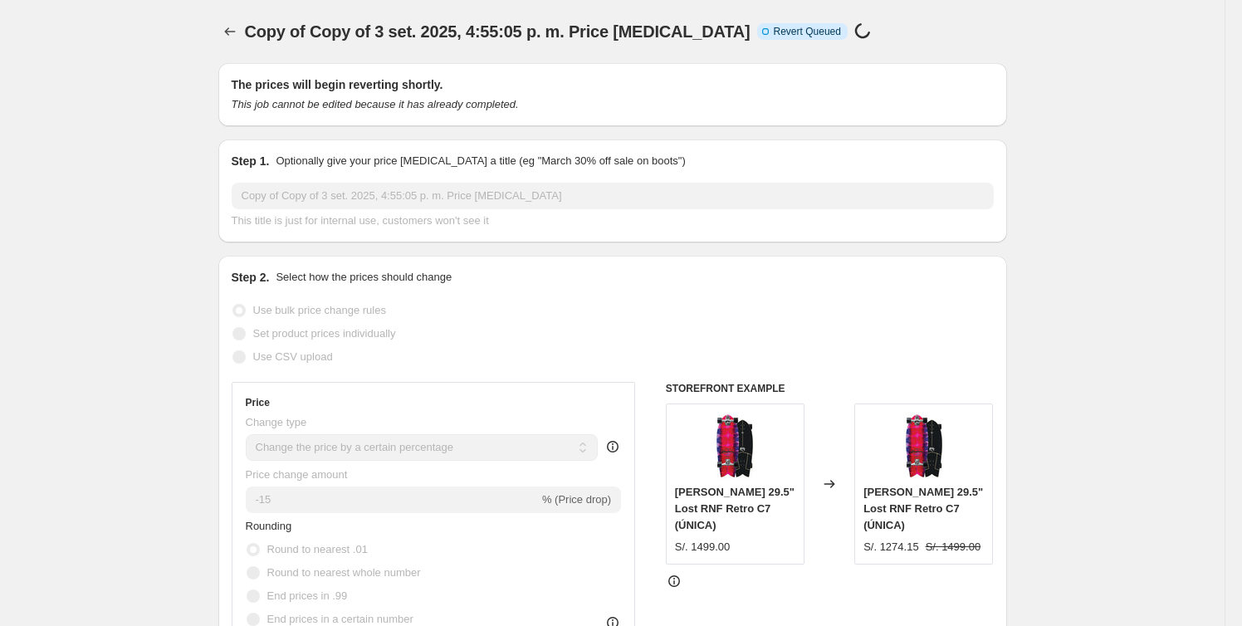
select select "percentage"
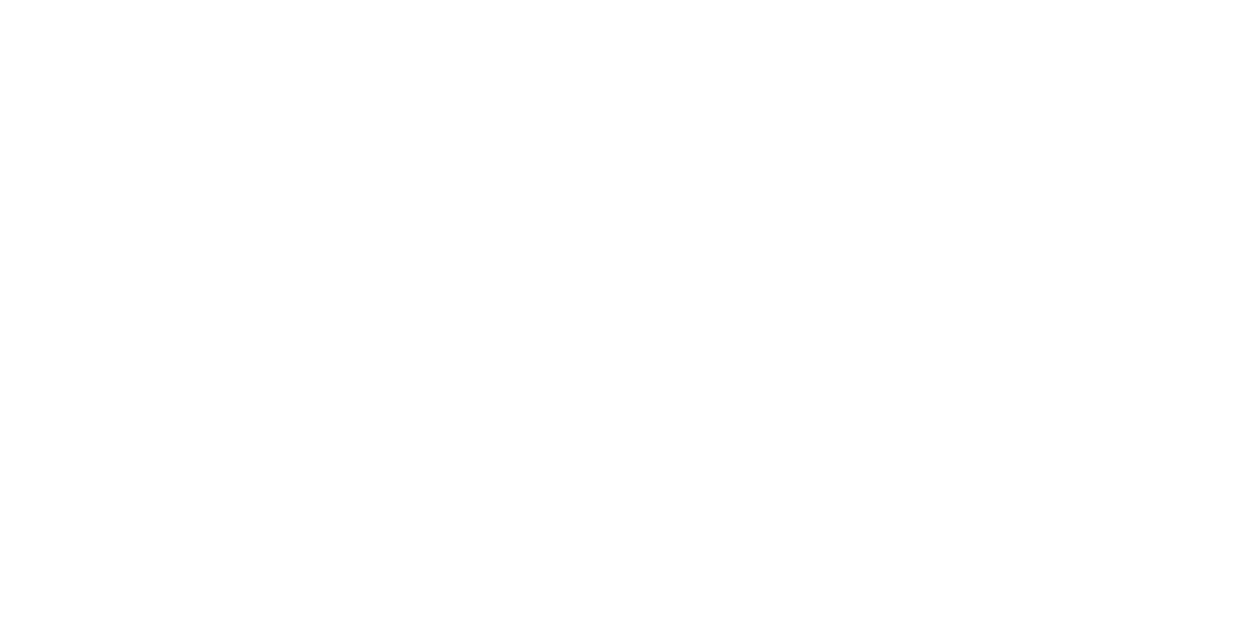
select select "percentage"
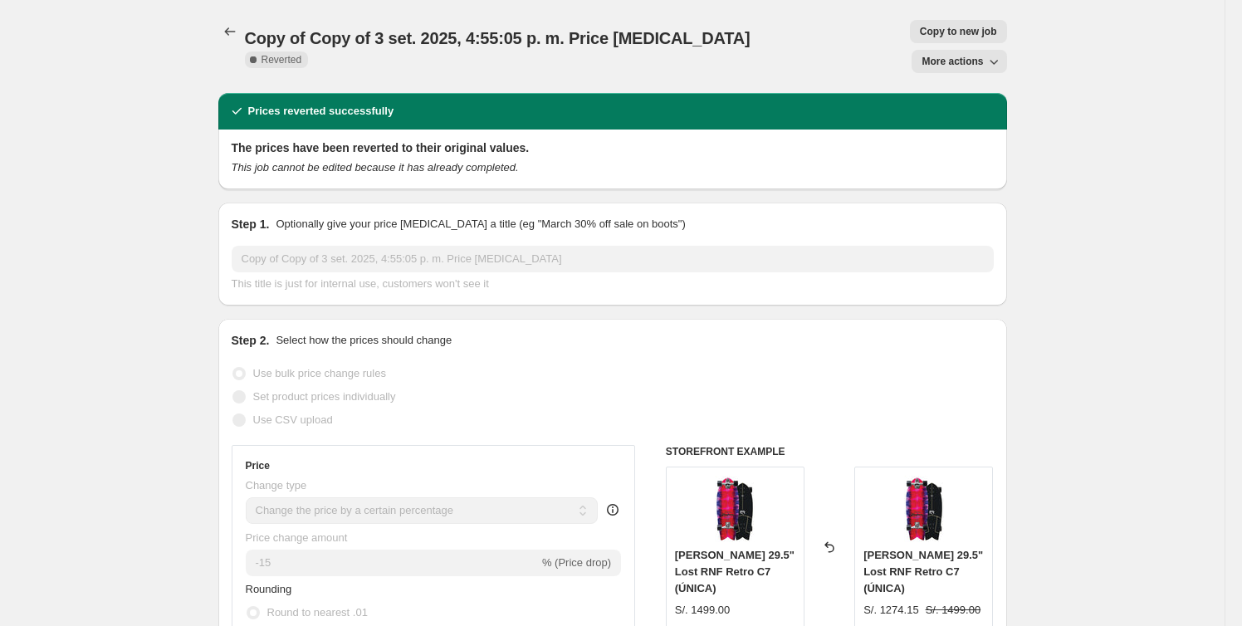
click at [920, 25] on span "Copy to new job" at bounding box center [958, 31] width 77 height 13
select select "percentage"
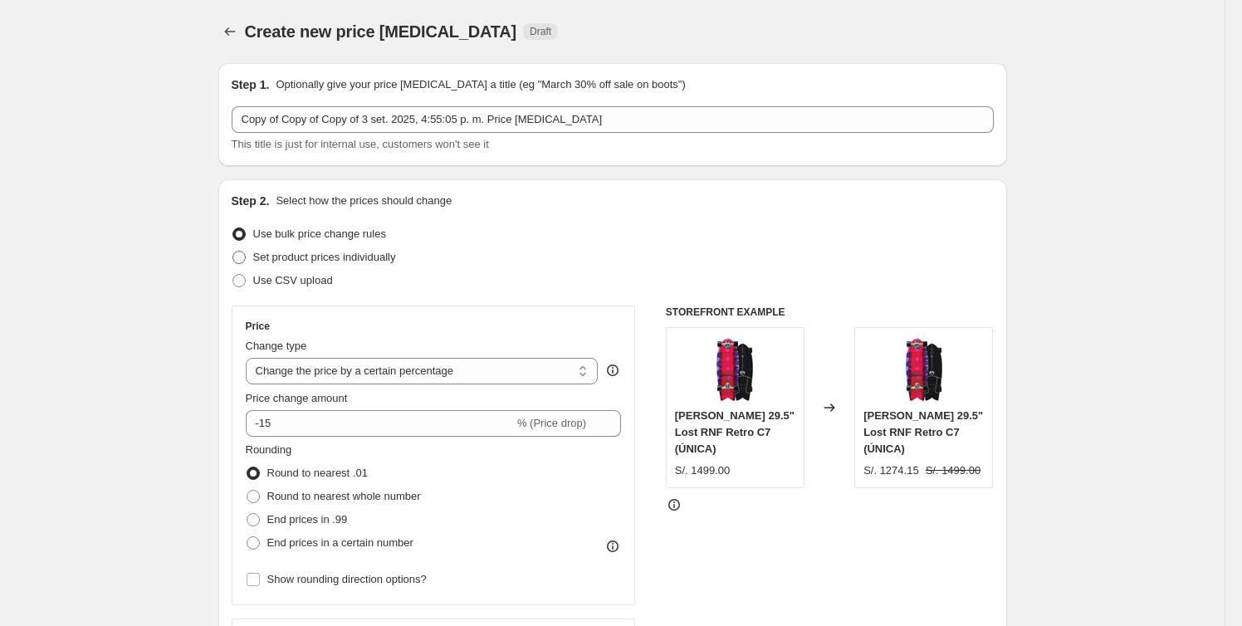
click at [355, 260] on span "Set product prices individually" at bounding box center [324, 257] width 143 height 12
click at [233, 252] on input "Set product prices individually" at bounding box center [232, 251] width 1 height 1
radio input "true"
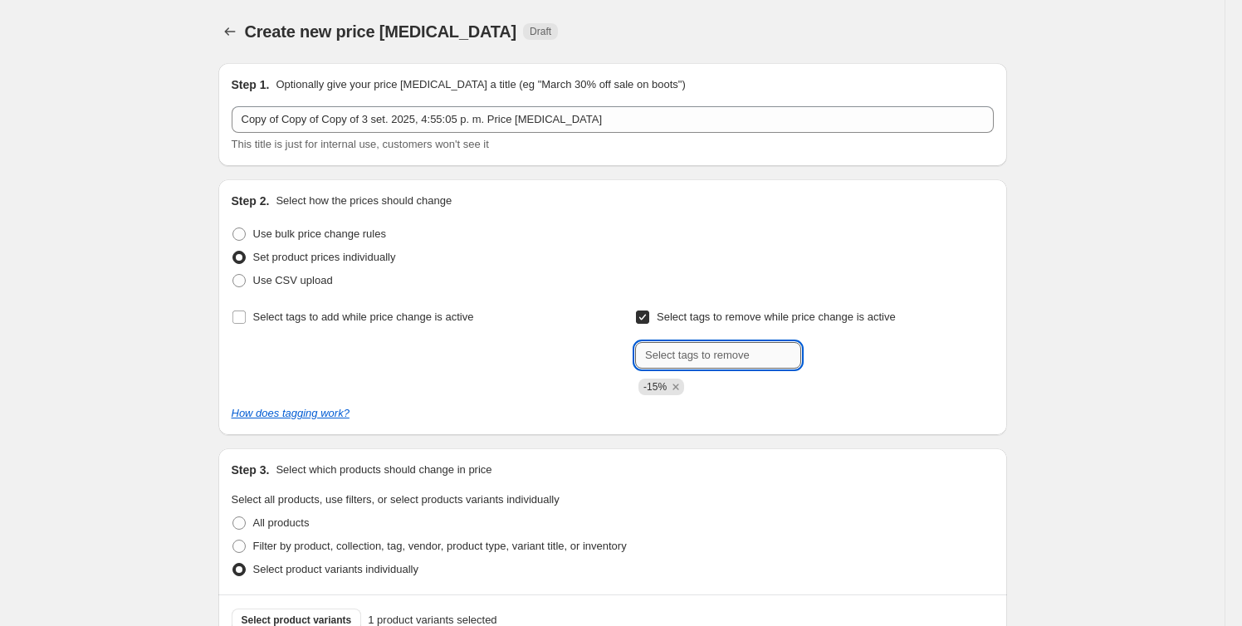
click at [757, 362] on input "text" at bounding box center [718, 355] width 166 height 27
click at [649, 316] on input "Select tags to remove while price change is active" at bounding box center [642, 317] width 13 height 13
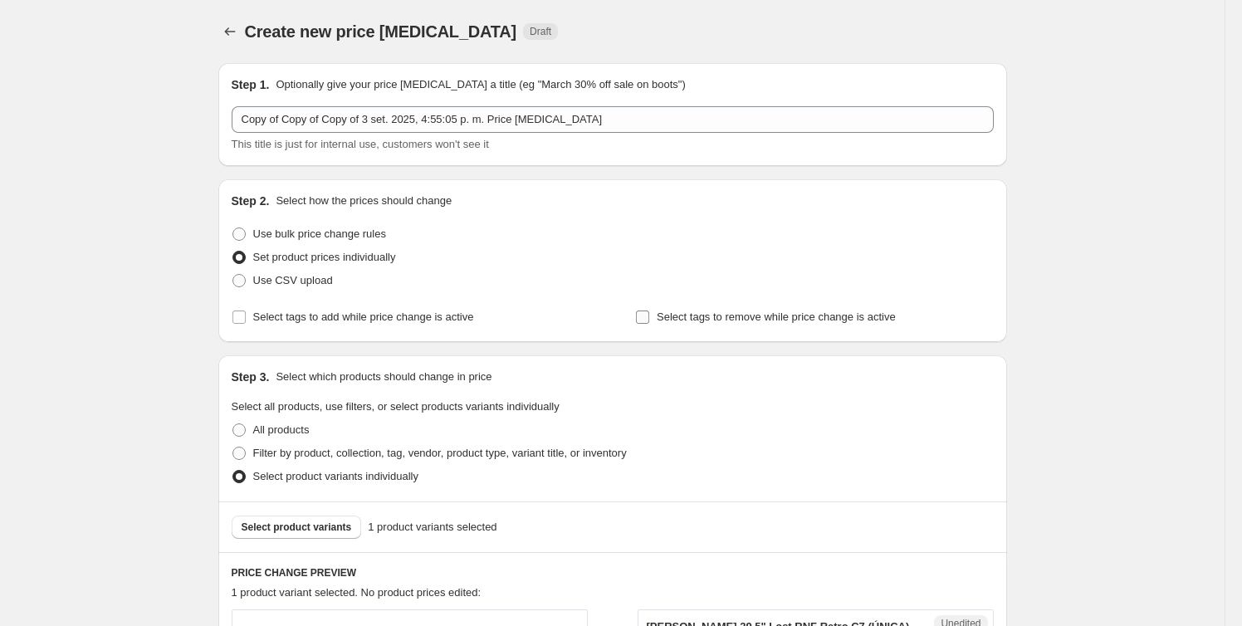
click at [649, 315] on input "Select tags to remove while price change is active" at bounding box center [642, 317] width 13 height 13
checkbox input "true"
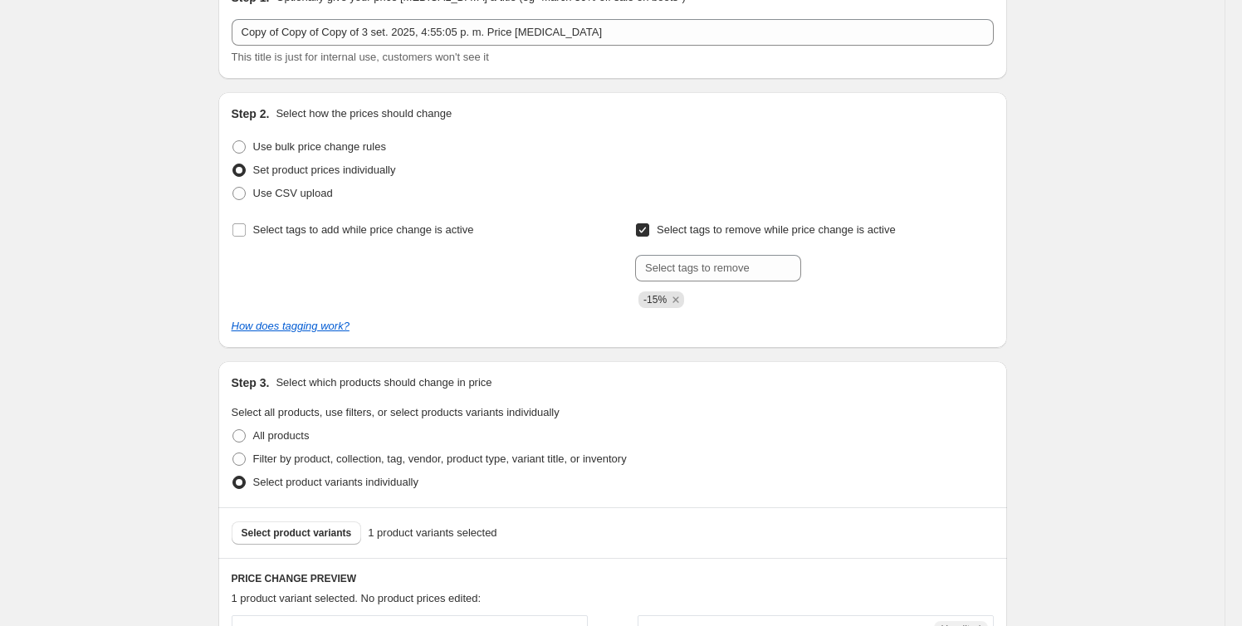
scroll to position [75, 0]
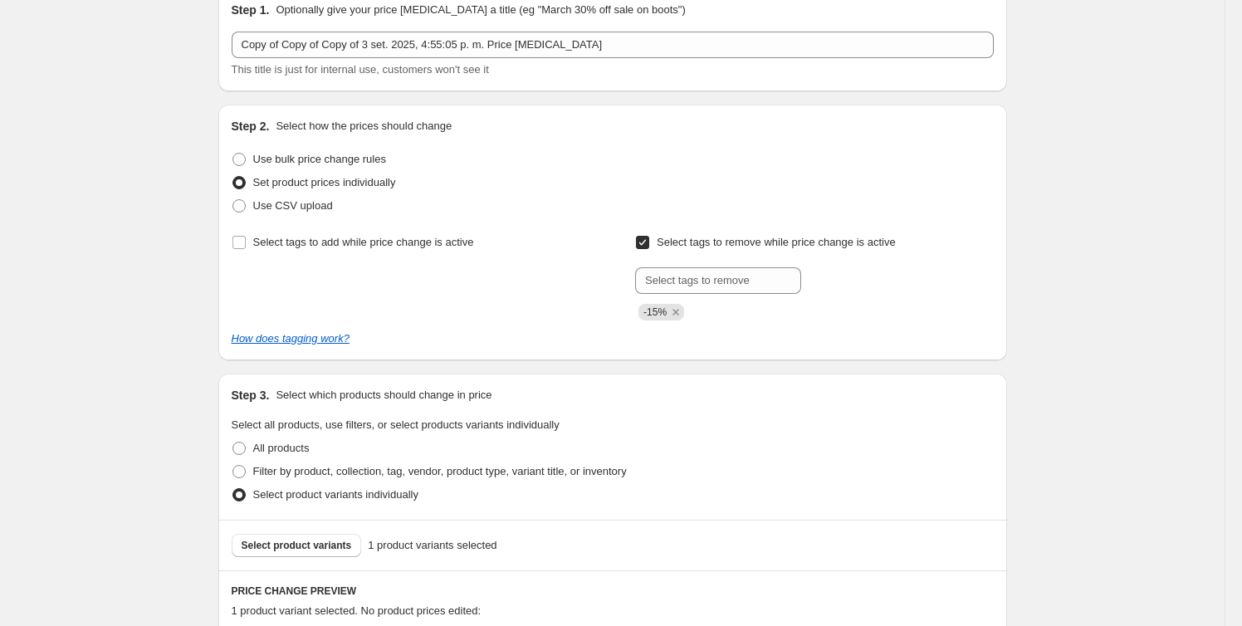
click at [1054, 296] on div "Create new price change job. This page is ready Create new price change job Dra…" at bounding box center [612, 484] width 1225 height 1118
click at [753, 275] on input "text" at bounding box center [718, 280] width 166 height 27
drag, startPoint x: 386, startPoint y: 334, endPoint x: 220, endPoint y: 350, distance: 166.9
click at [220, 350] on div "Step 1. Optionally give your price change job a title (eg "March 30% off sale o…" at bounding box center [606, 458] width 802 height 967
copy icon "How does tagging work?"
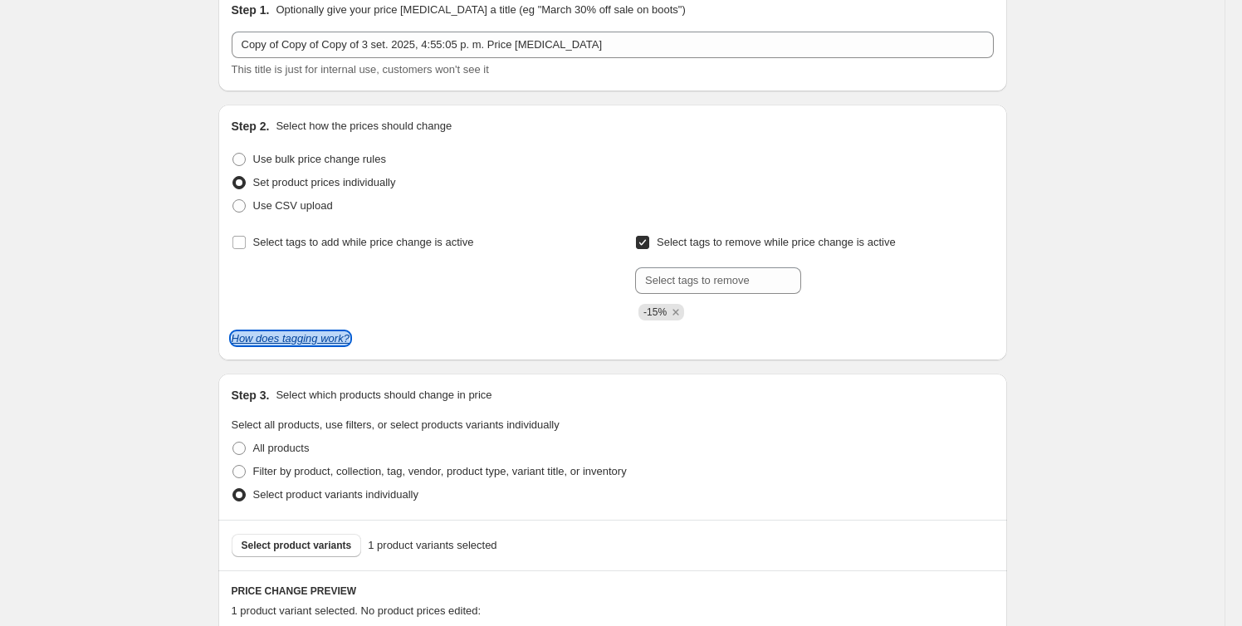
click at [311, 339] on icon "How does tagging work?" at bounding box center [291, 338] width 118 height 12
click at [346, 161] on span "Use bulk price change rules" at bounding box center [319, 159] width 133 height 12
click at [233, 154] on input "Use bulk price change rules" at bounding box center [232, 153] width 1 height 1
radio input "true"
select select "percentage"
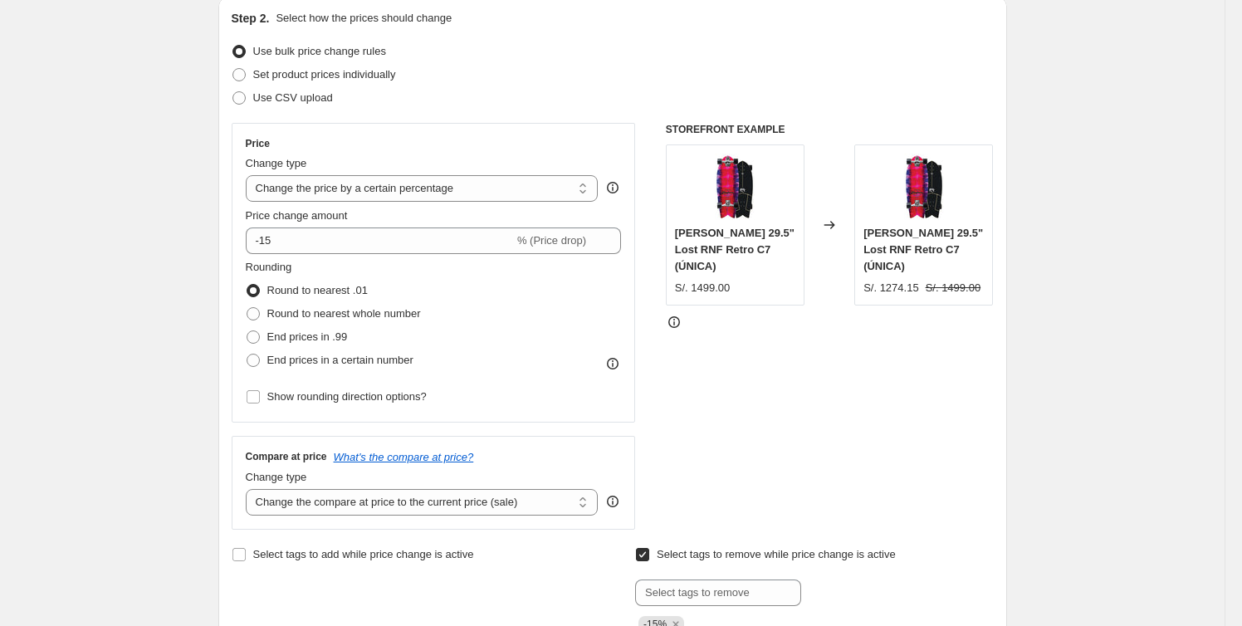
scroll to position [453, 0]
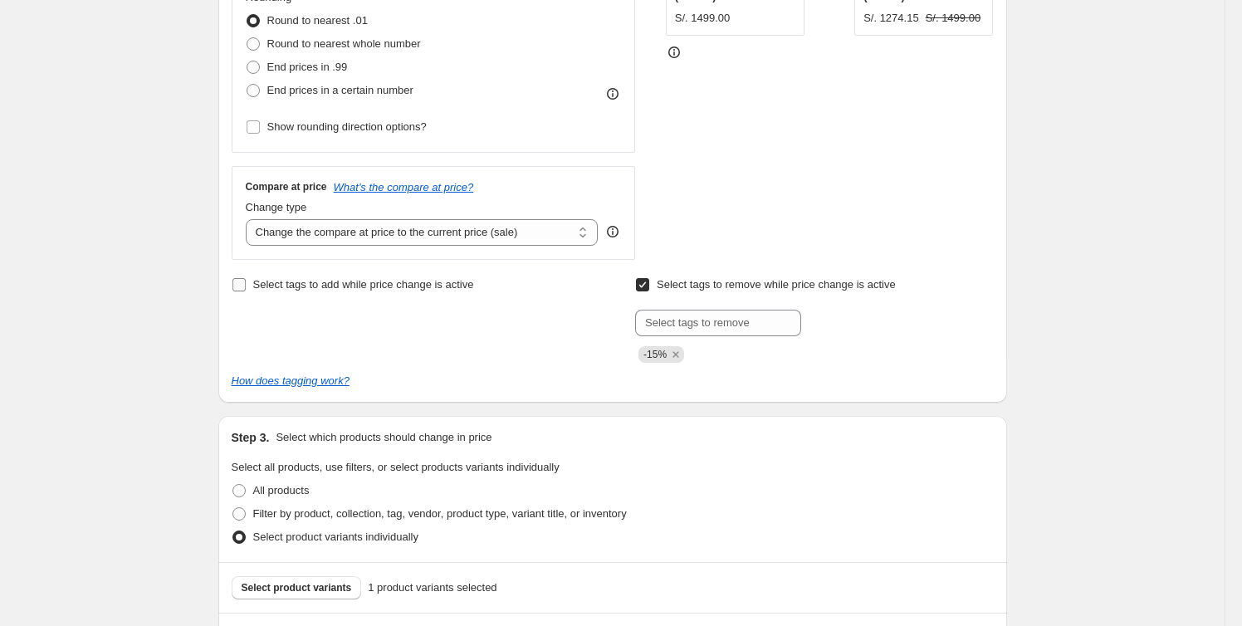
click at [376, 289] on span "Select tags to add while price change is active" at bounding box center [363, 284] width 221 height 12
click at [246, 289] on input "Select tags to add while price change is active" at bounding box center [238, 284] width 13 height 13
checkbox input "true"
click at [376, 352] on icon "Remove price-change-job-active" at bounding box center [383, 354] width 15 height 15
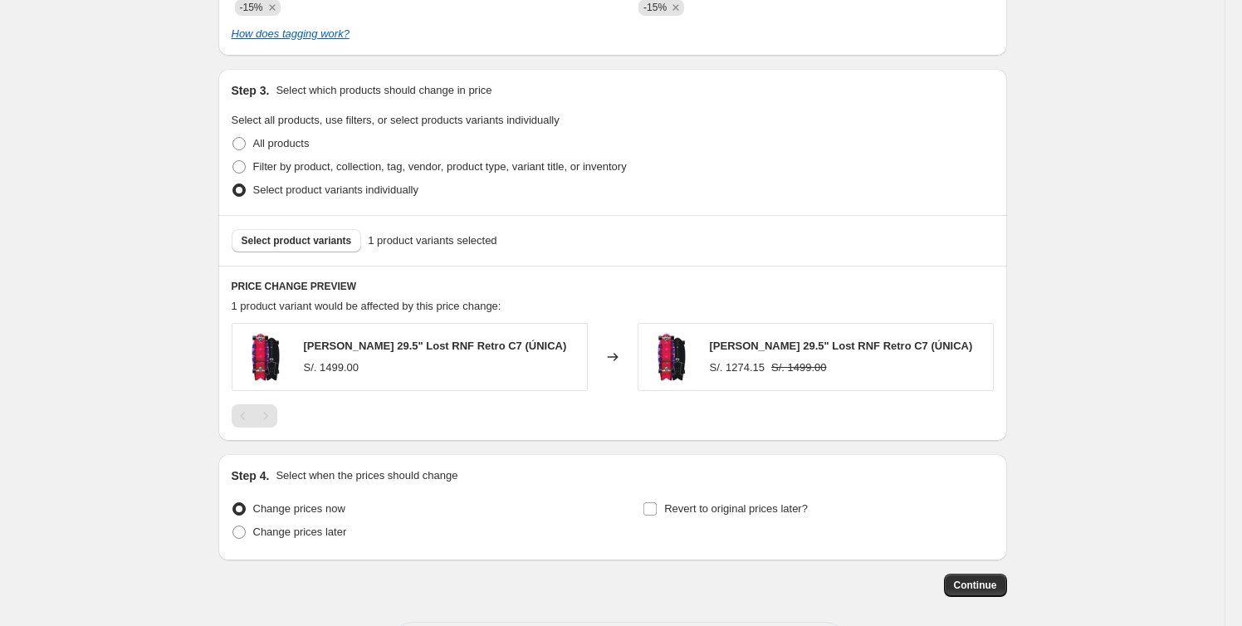
scroll to position [872, 0]
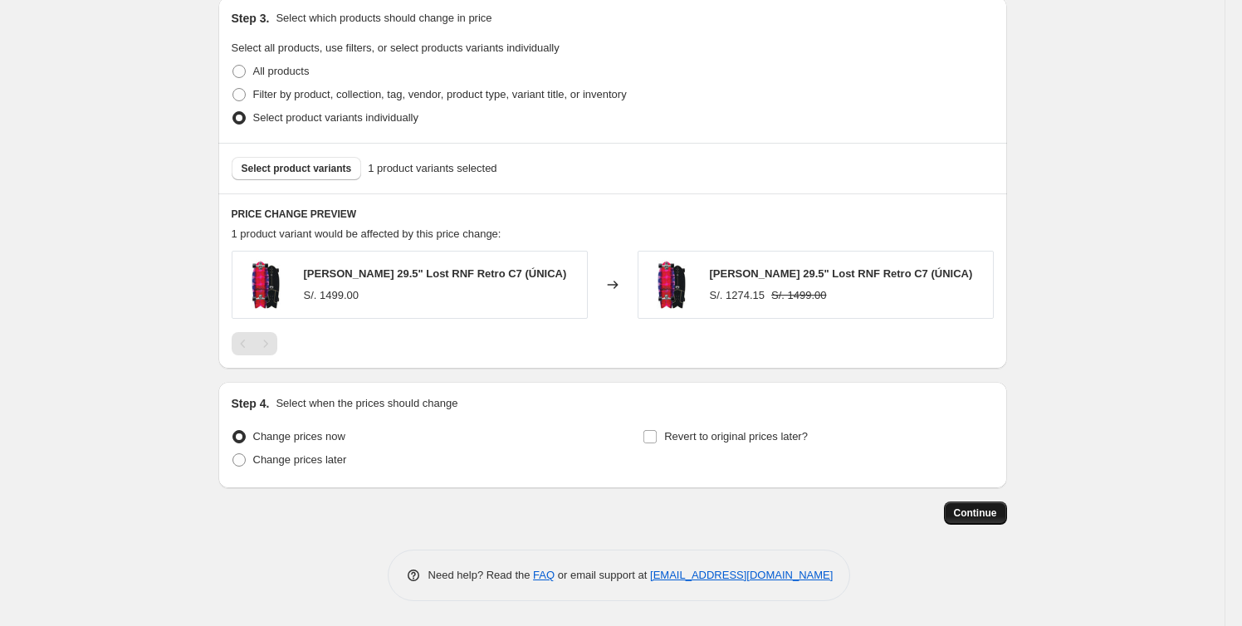
click at [992, 510] on span "Continue" at bounding box center [975, 513] width 43 height 13
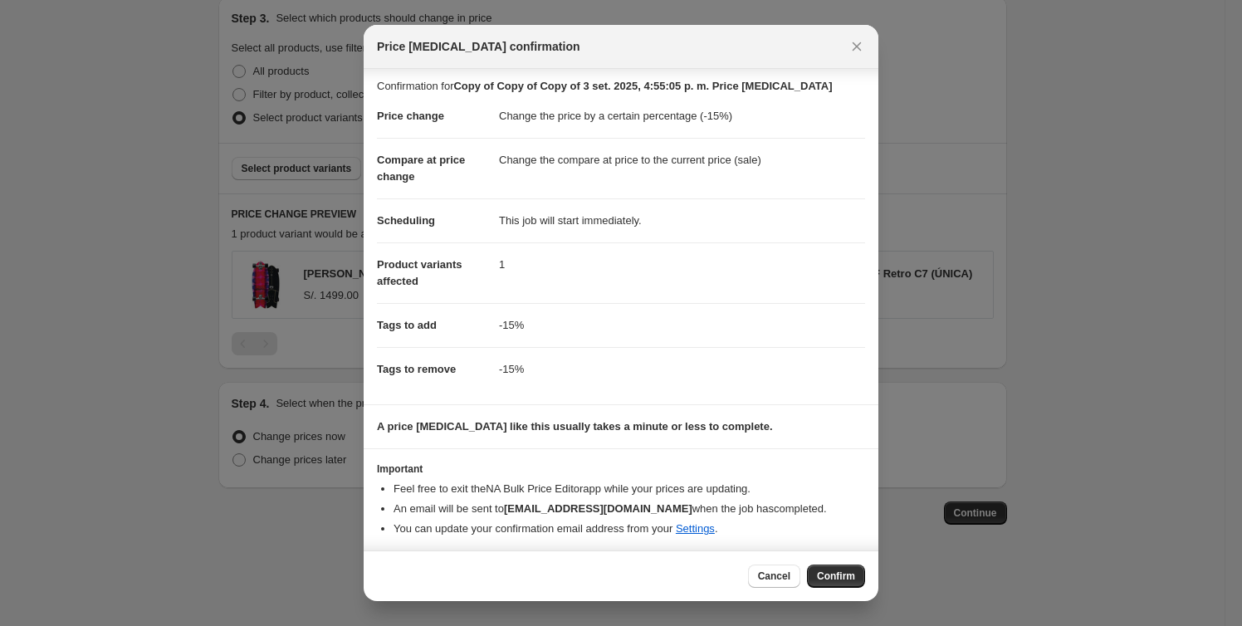
scroll to position [7, 0]
click at [840, 582] on button "Confirm" at bounding box center [836, 576] width 58 height 23
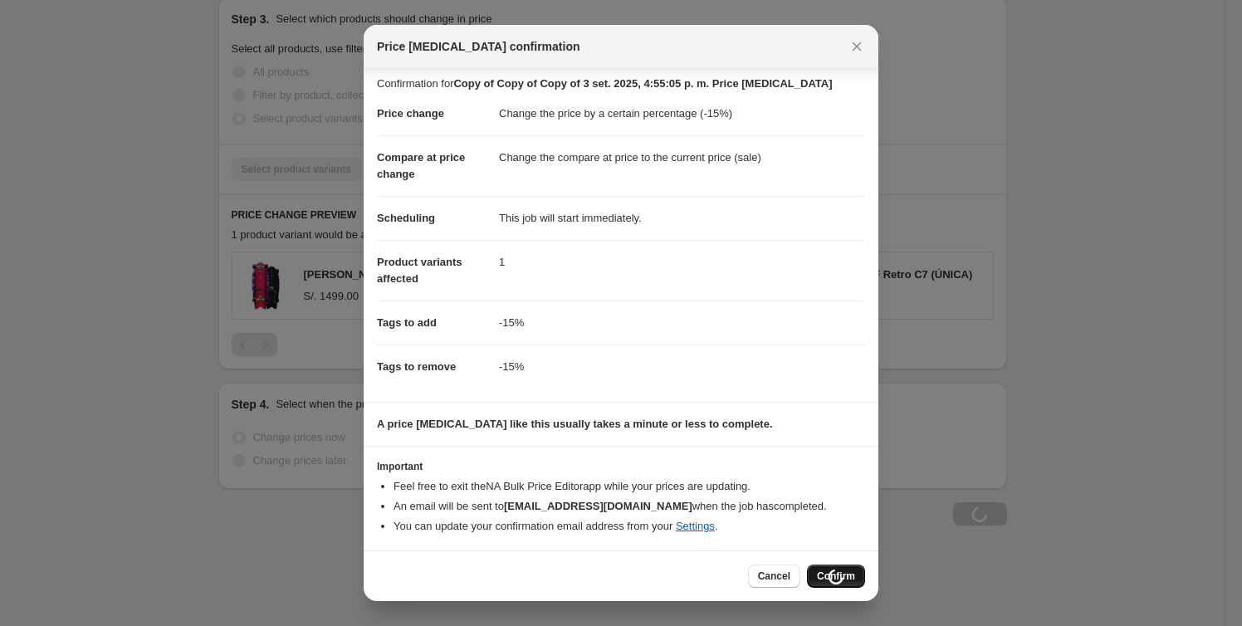
scroll to position [872, 0]
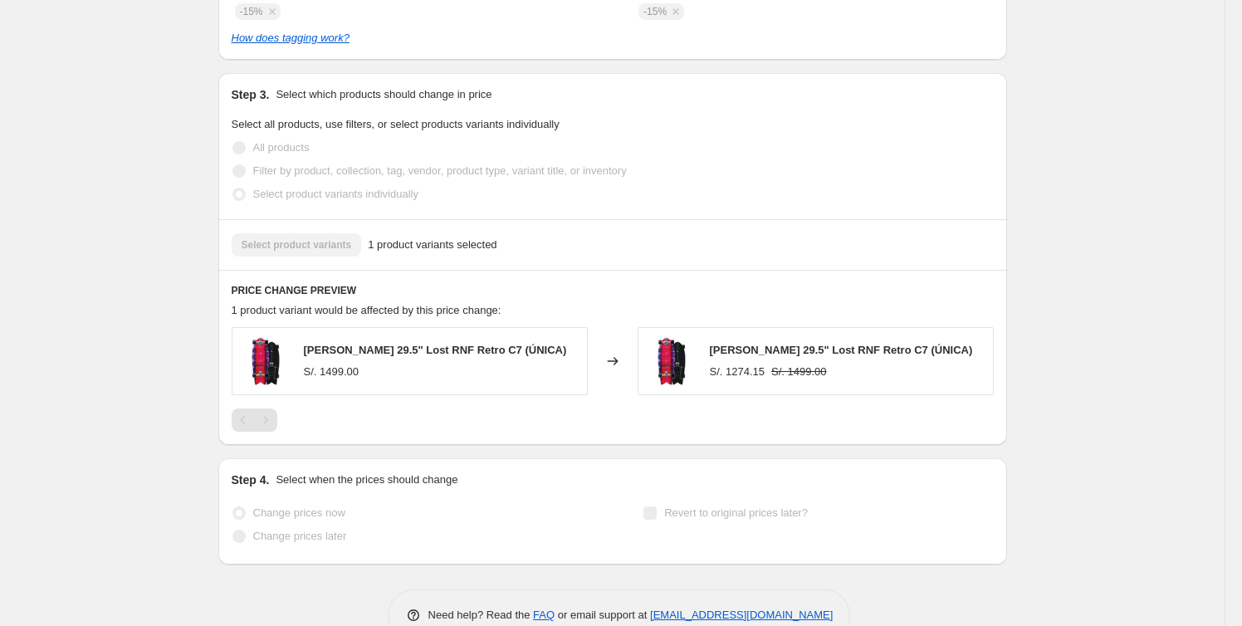
select select "percentage"
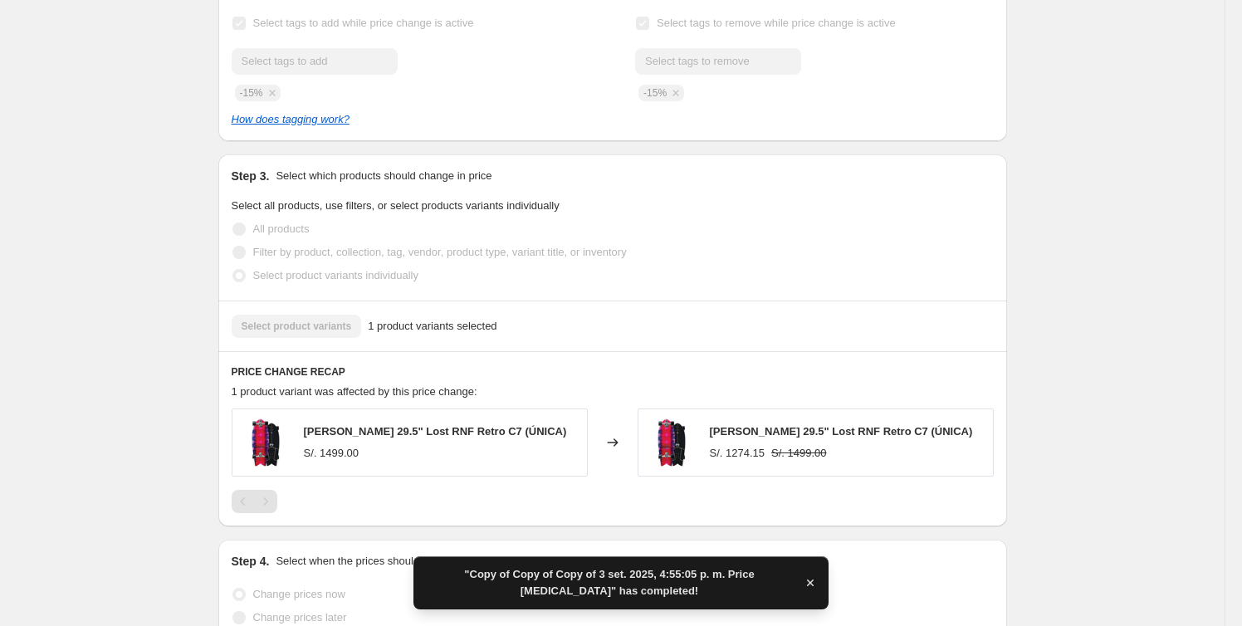
scroll to position [0, 0]
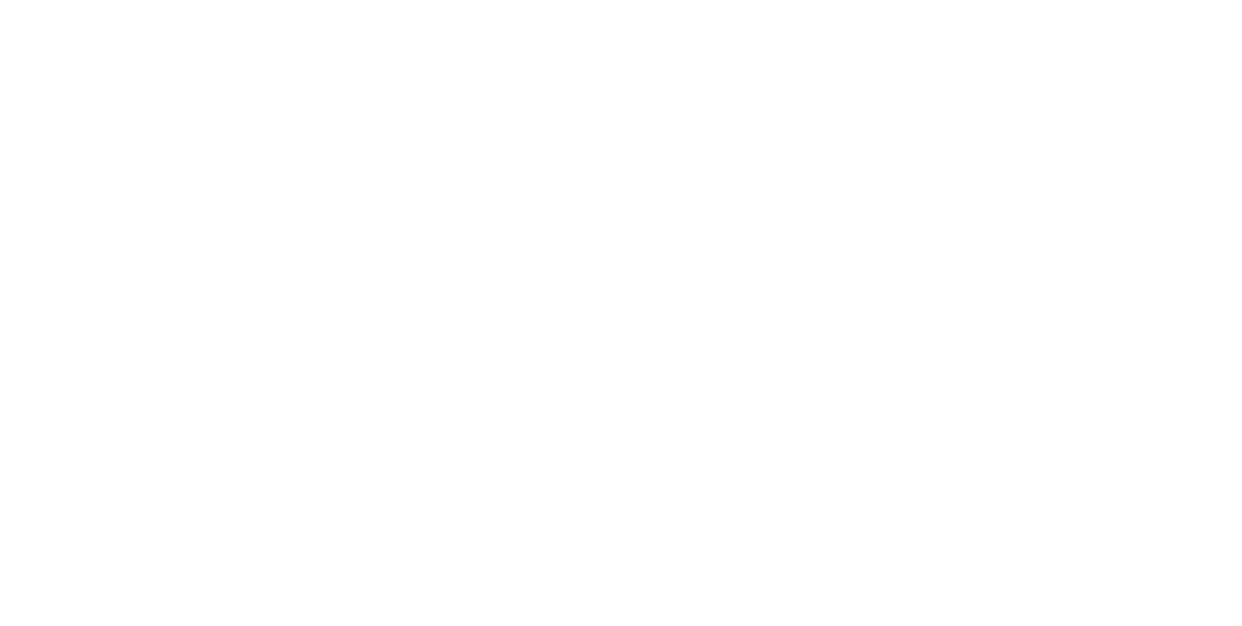
select select "percentage"
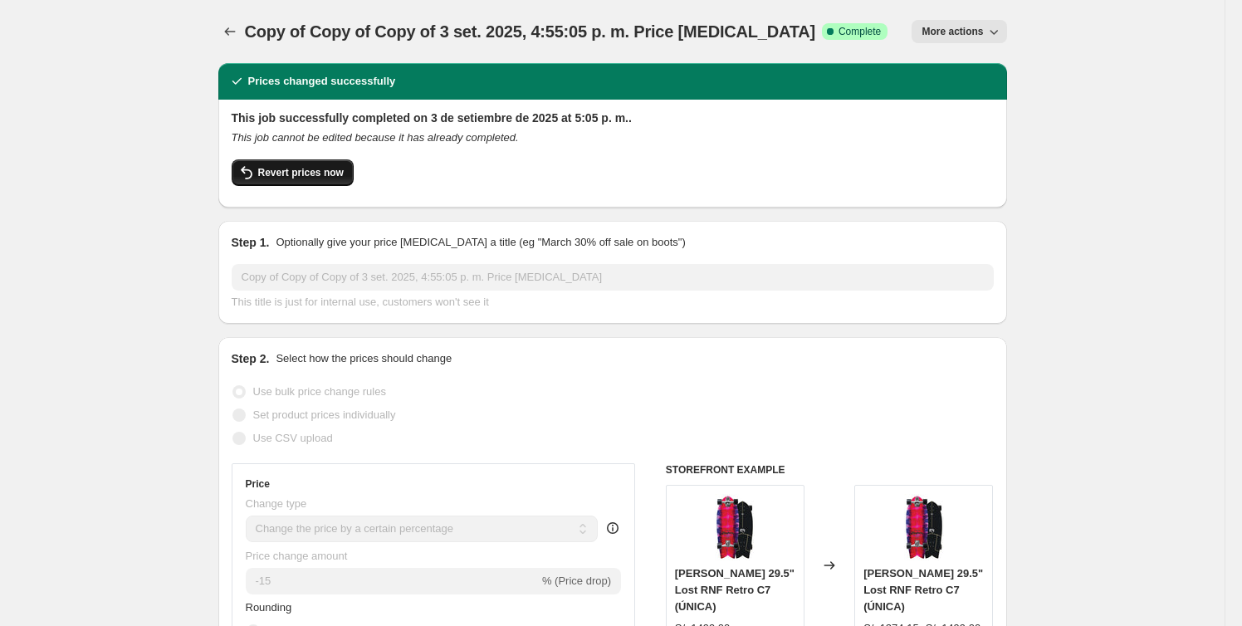
click at [331, 173] on span "Revert prices now" at bounding box center [301, 172] width 86 height 13
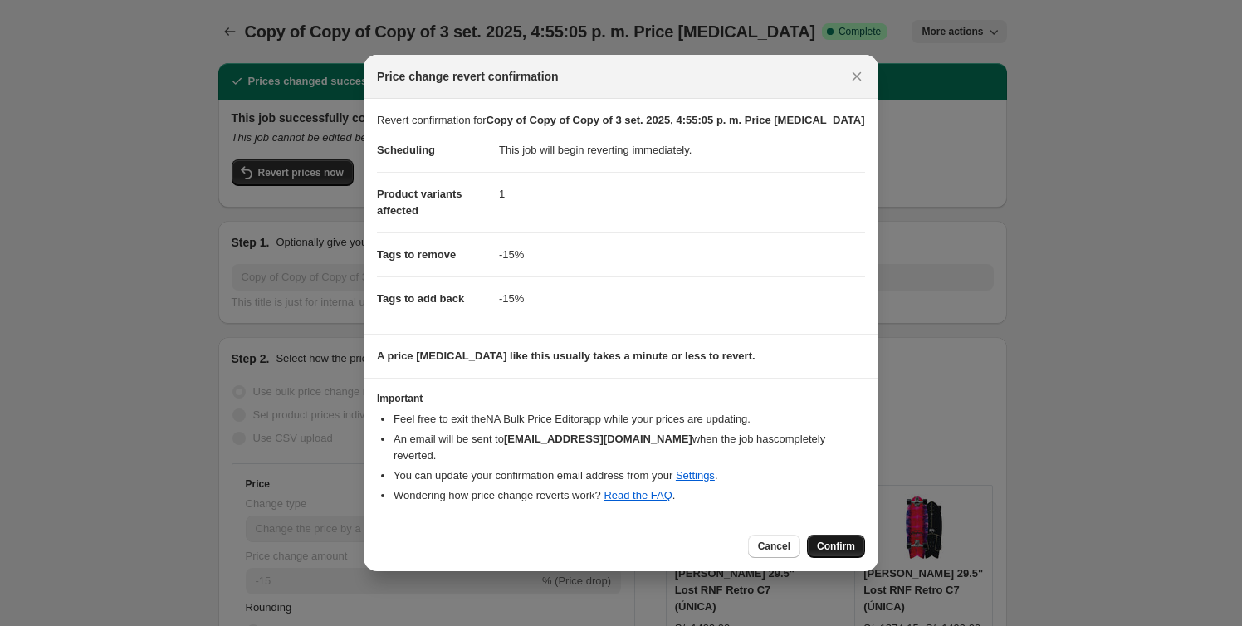
click at [845, 542] on span "Confirm" at bounding box center [836, 546] width 38 height 13
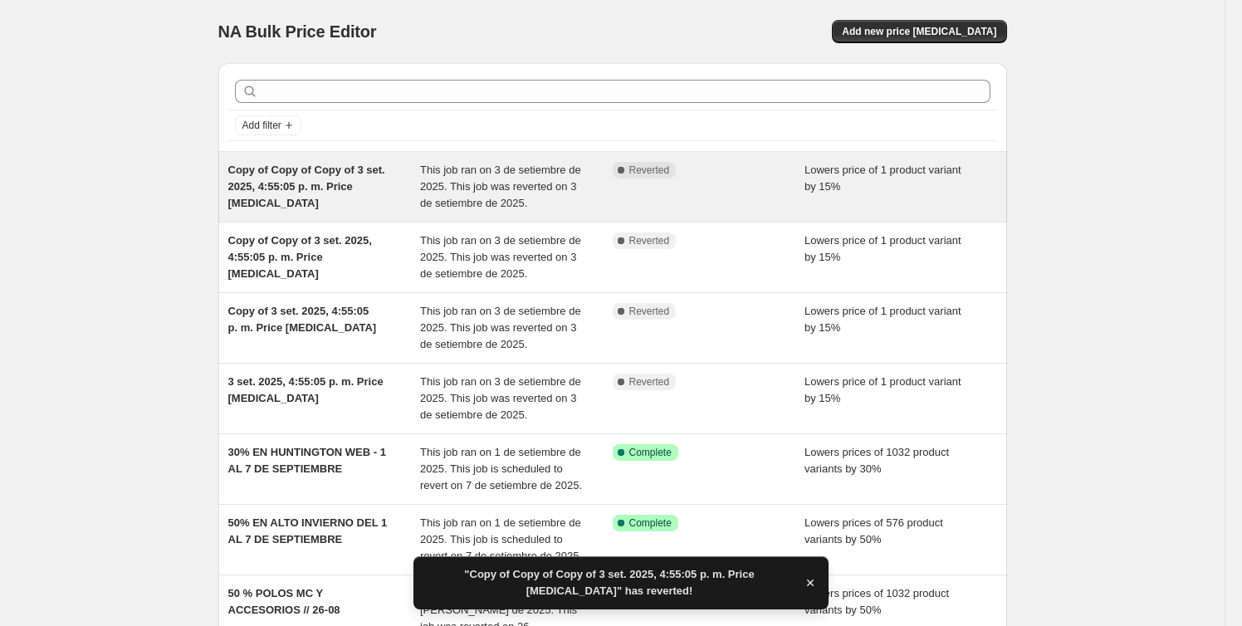
click at [771, 168] on div "Complete Reverted" at bounding box center [697, 170] width 168 height 17
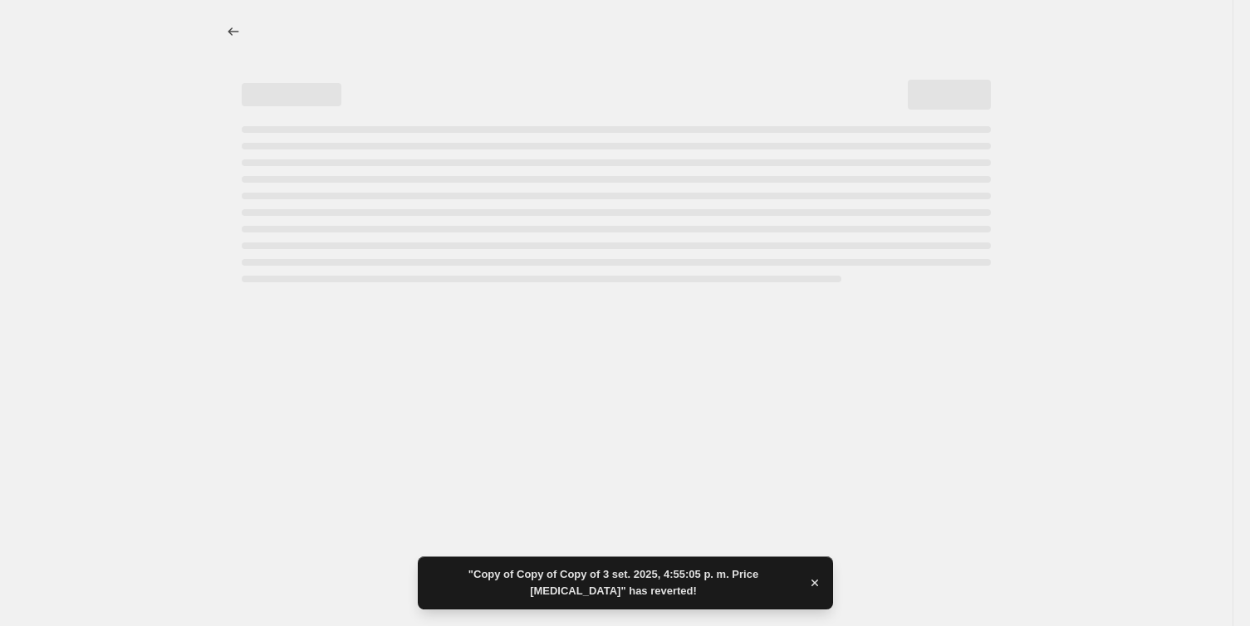
select select "percentage"
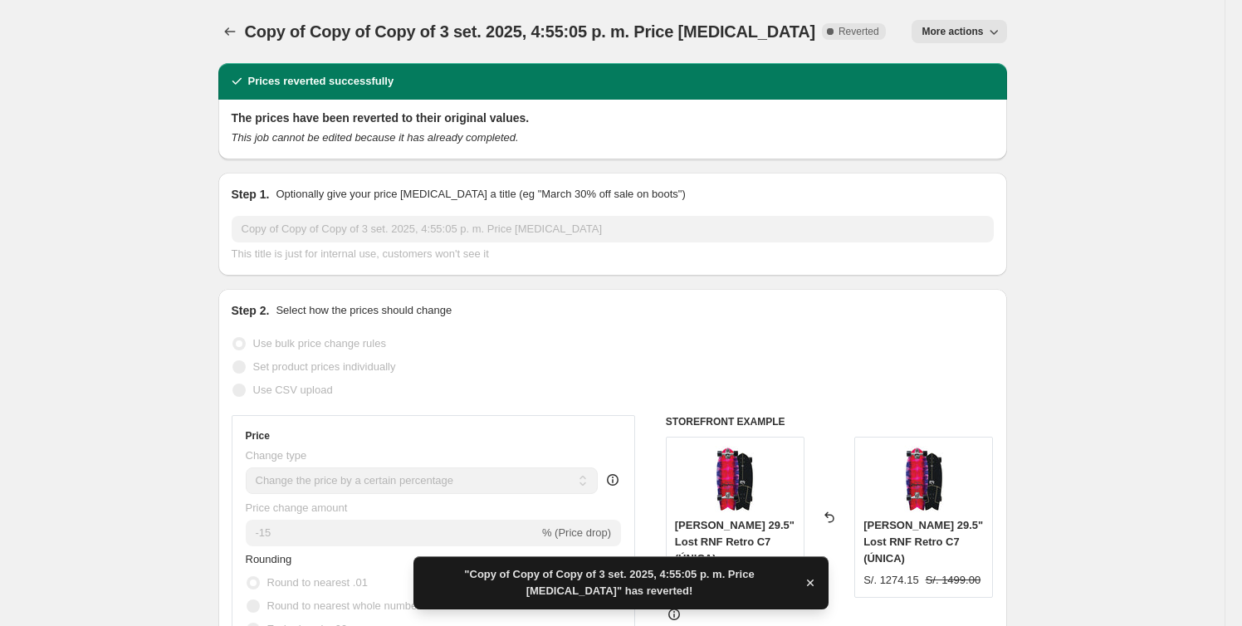
click at [998, 30] on icon "button" at bounding box center [994, 31] width 17 height 17
click at [973, 121] on span "Delete job" at bounding box center [952, 121] width 49 height 12
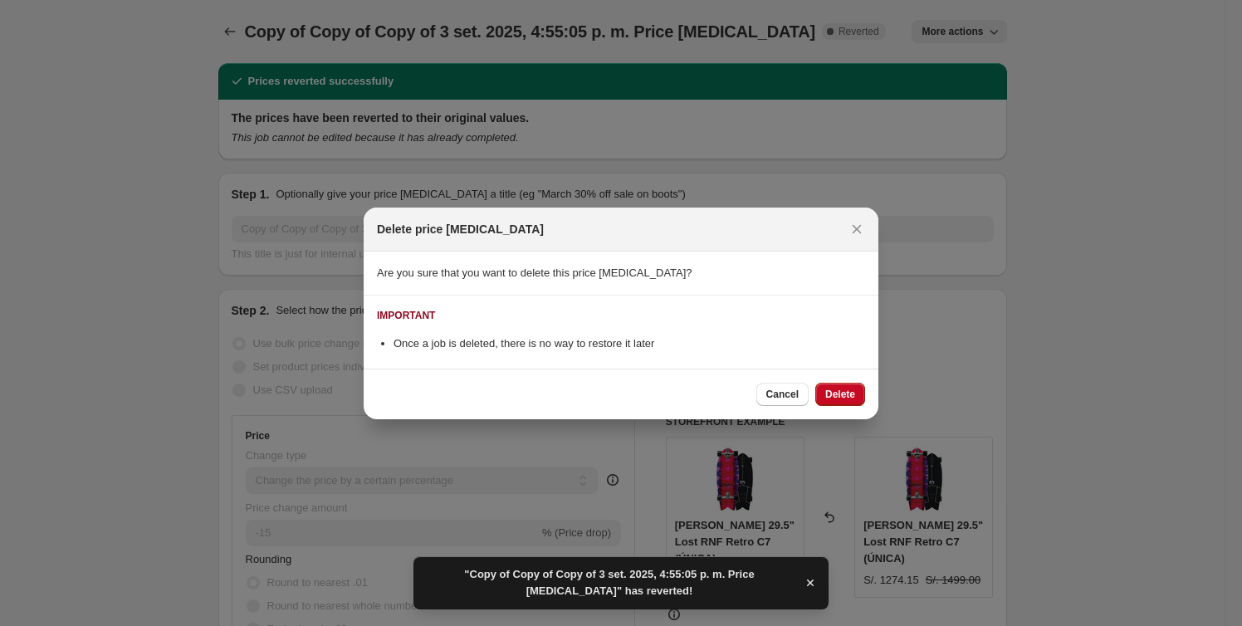
click at [831, 397] on span "Delete" at bounding box center [840, 394] width 30 height 13
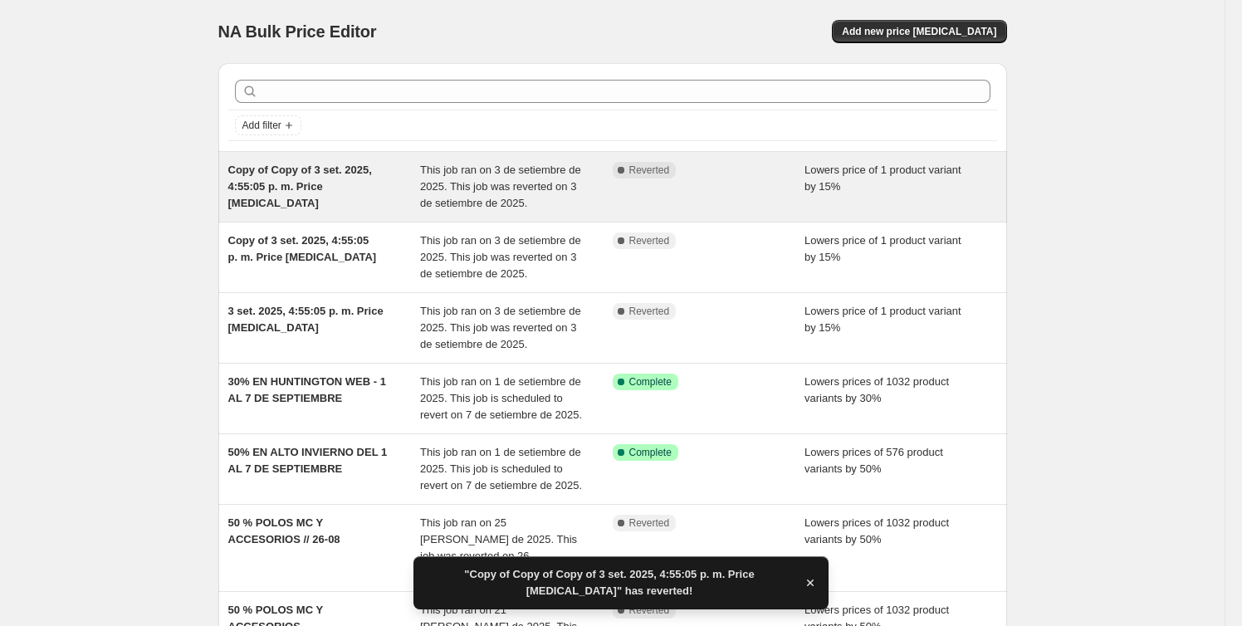
click at [777, 198] on div "Complete Reverted" at bounding box center [709, 187] width 193 height 50
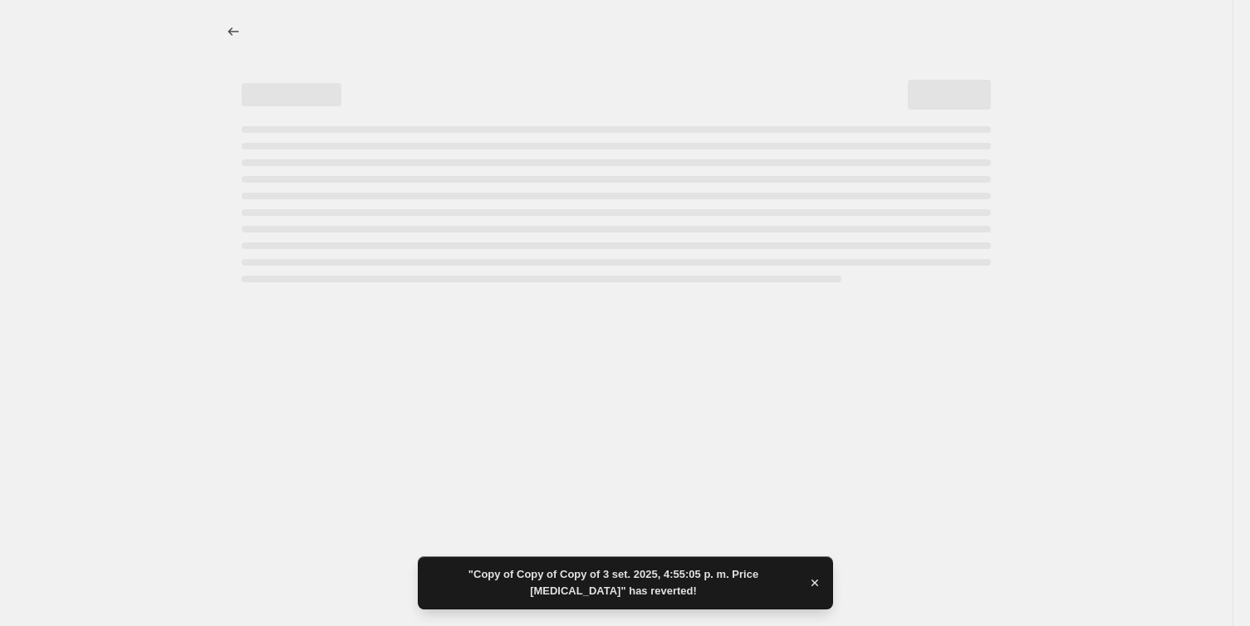
select select "percentage"
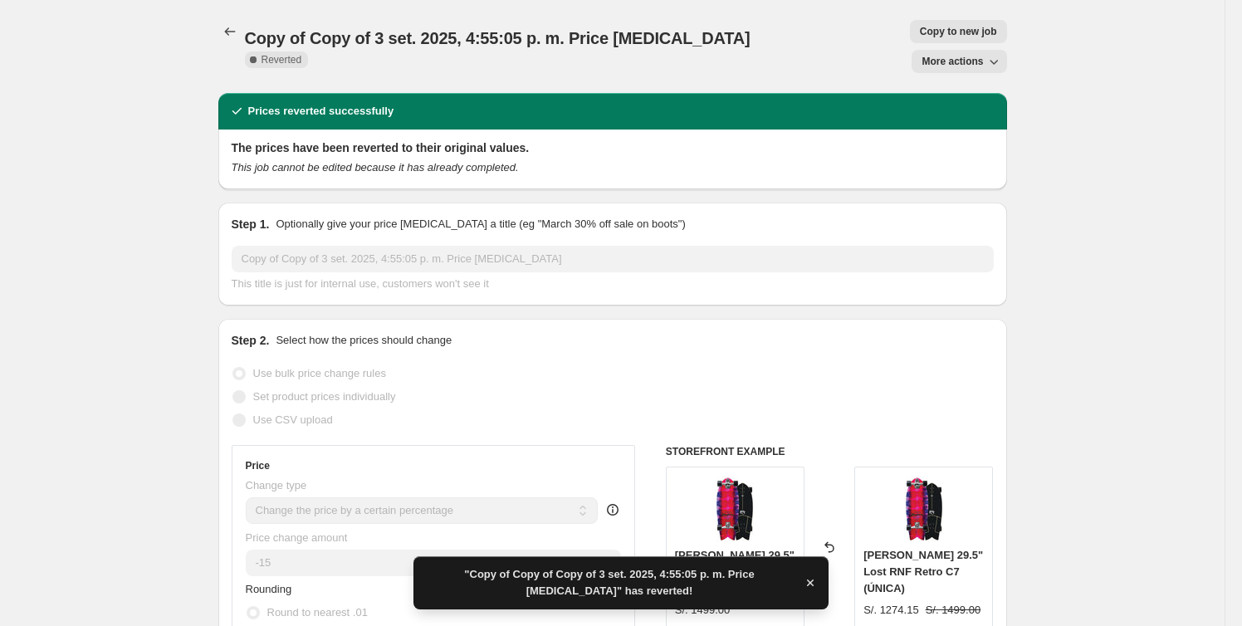
click at [983, 55] on span "More actions" at bounding box center [952, 61] width 61 height 13
click at [967, 92] on span "Delete job" at bounding box center [952, 93] width 49 height 12
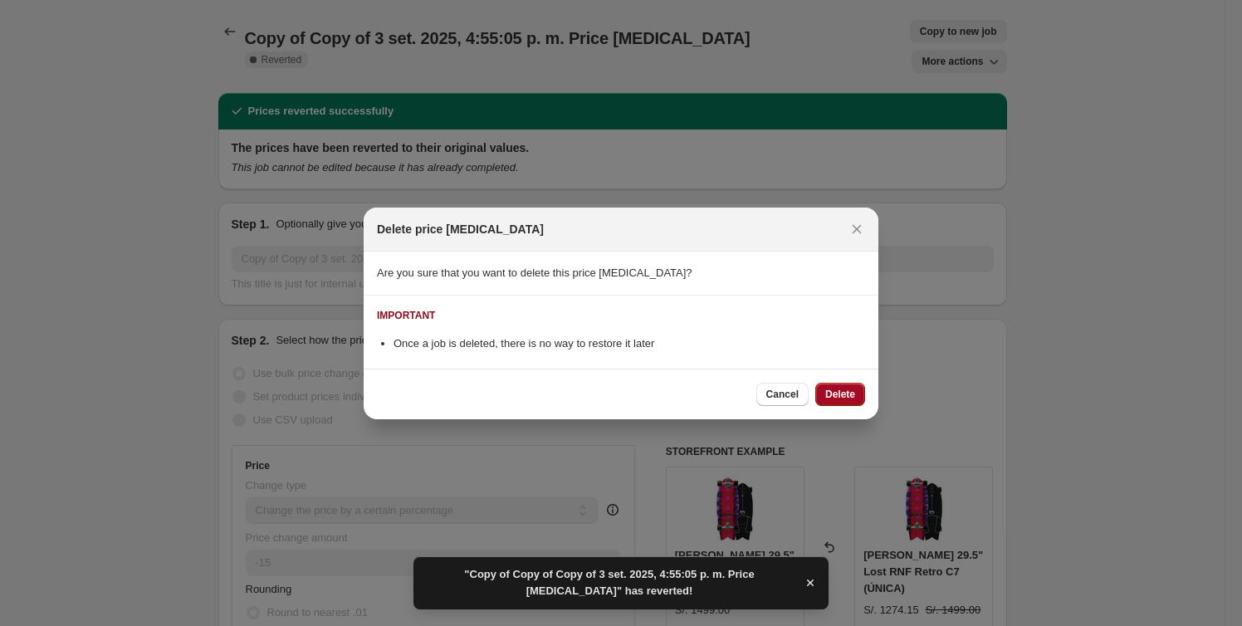
click at [846, 397] on span "Delete" at bounding box center [840, 394] width 30 height 13
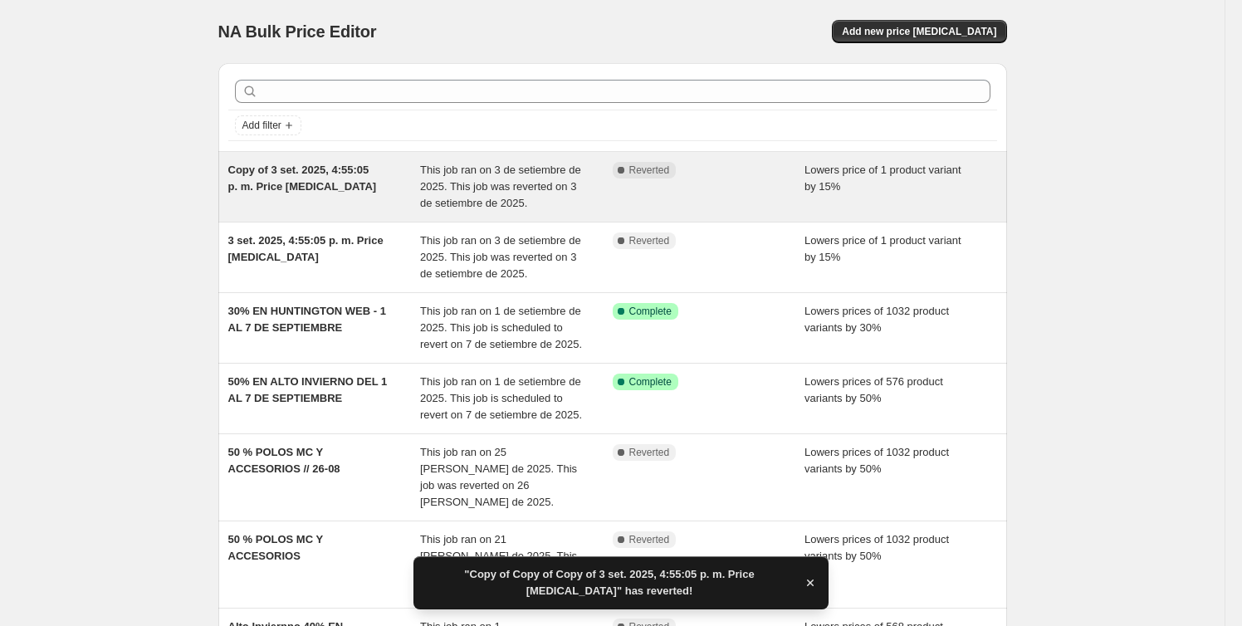
click at [800, 181] on div "Complete Reverted" at bounding box center [709, 187] width 193 height 50
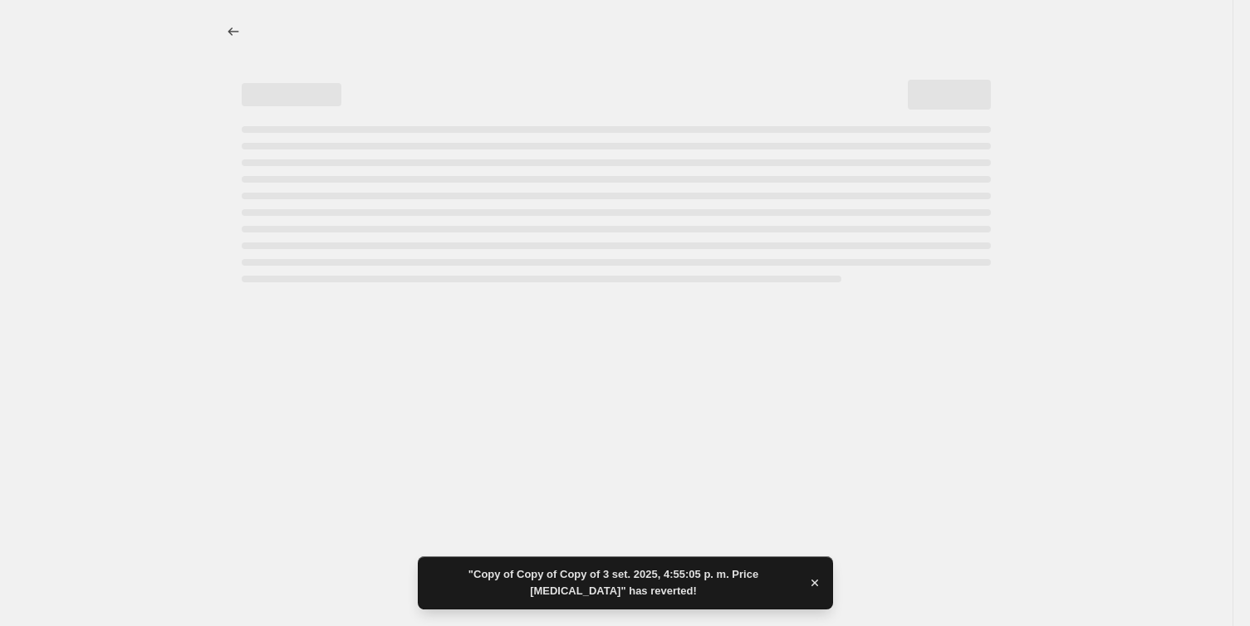
select select "percentage"
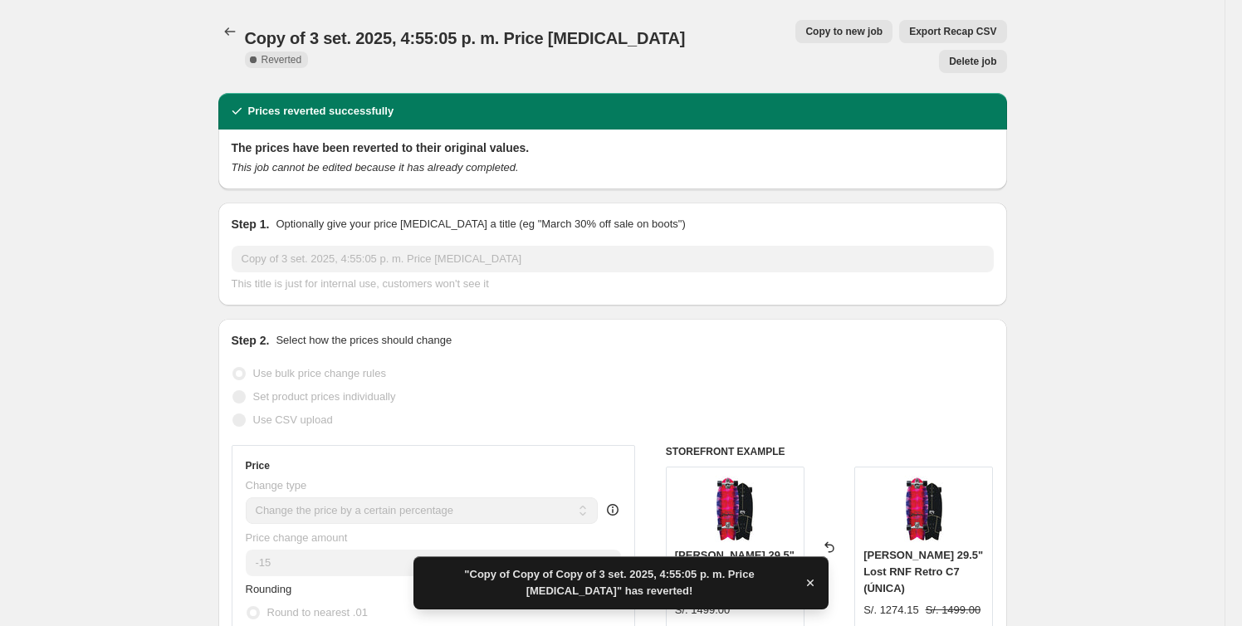
click at [986, 55] on span "Delete job" at bounding box center [972, 61] width 47 height 13
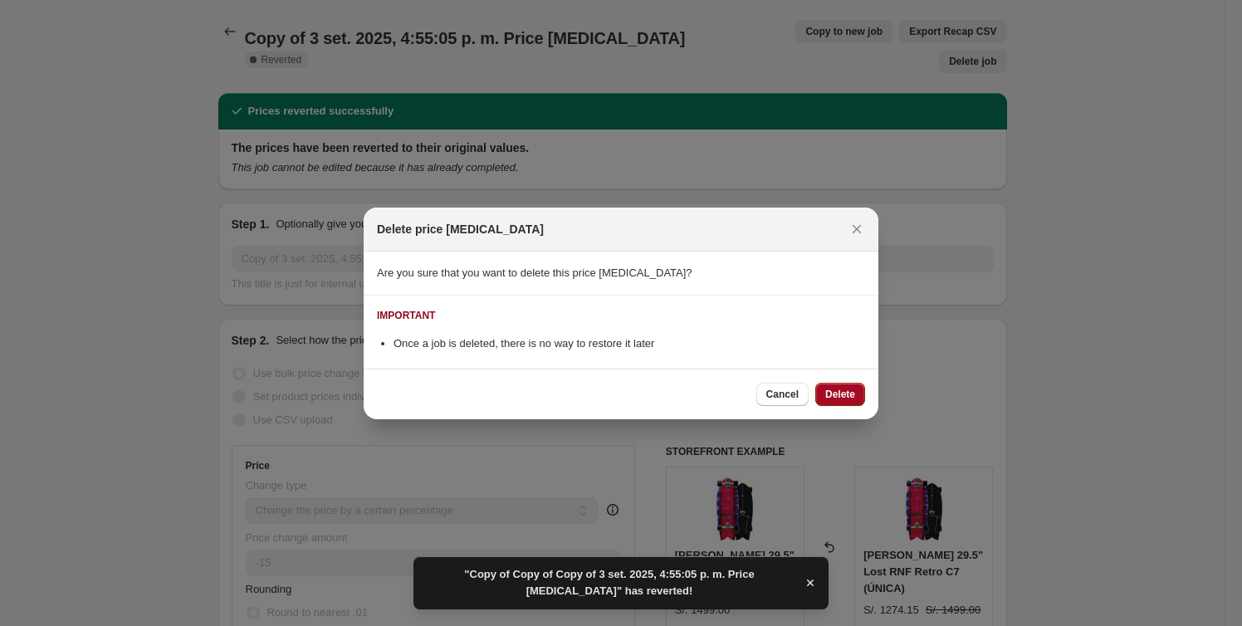
click at [838, 394] on span "Delete" at bounding box center [840, 394] width 30 height 13
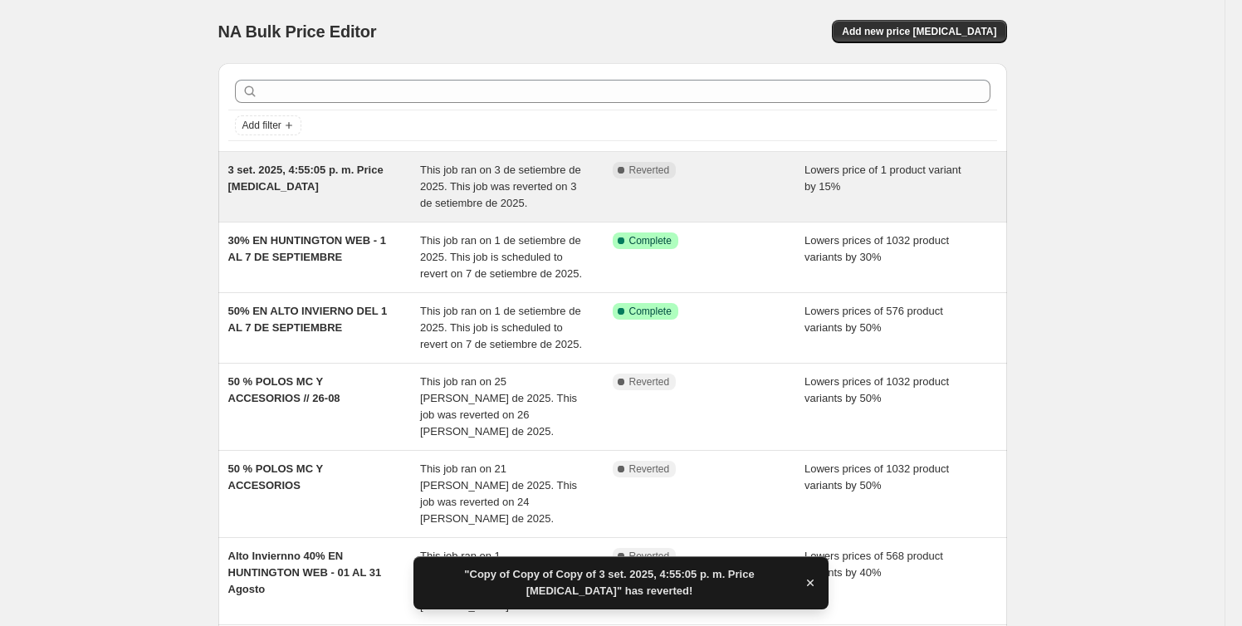
click at [581, 180] on div "This job ran on 3 de setiembre de 2025. This job was reverted on 3 de setiembre…" at bounding box center [516, 187] width 193 height 50
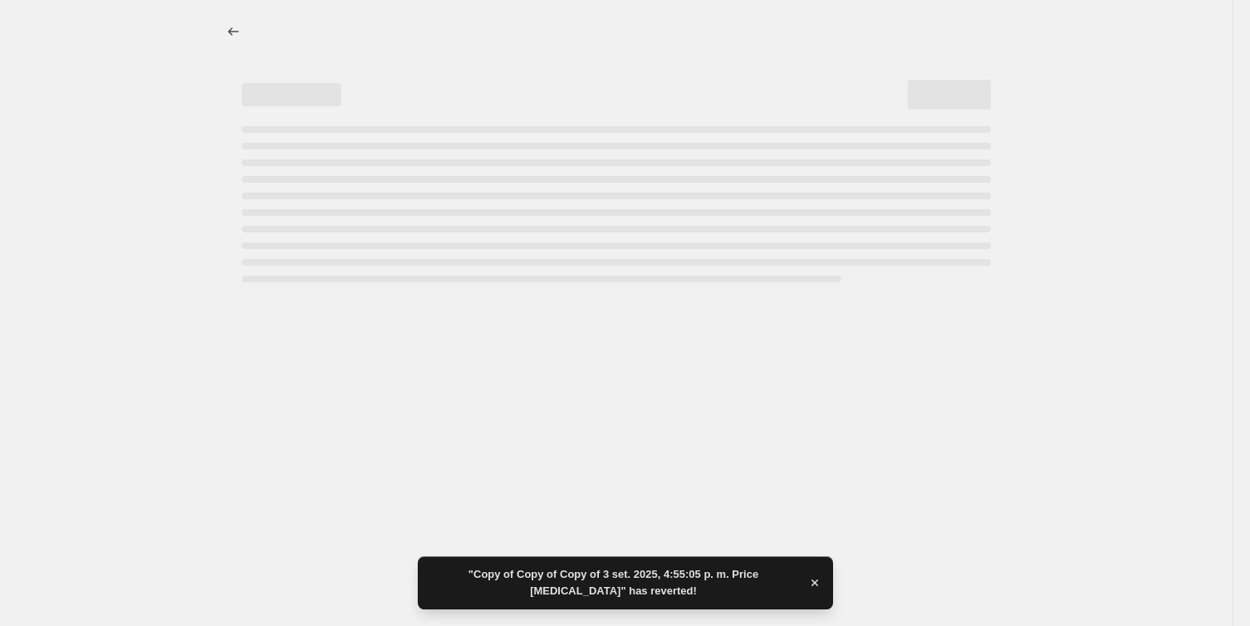
select select "percentage"
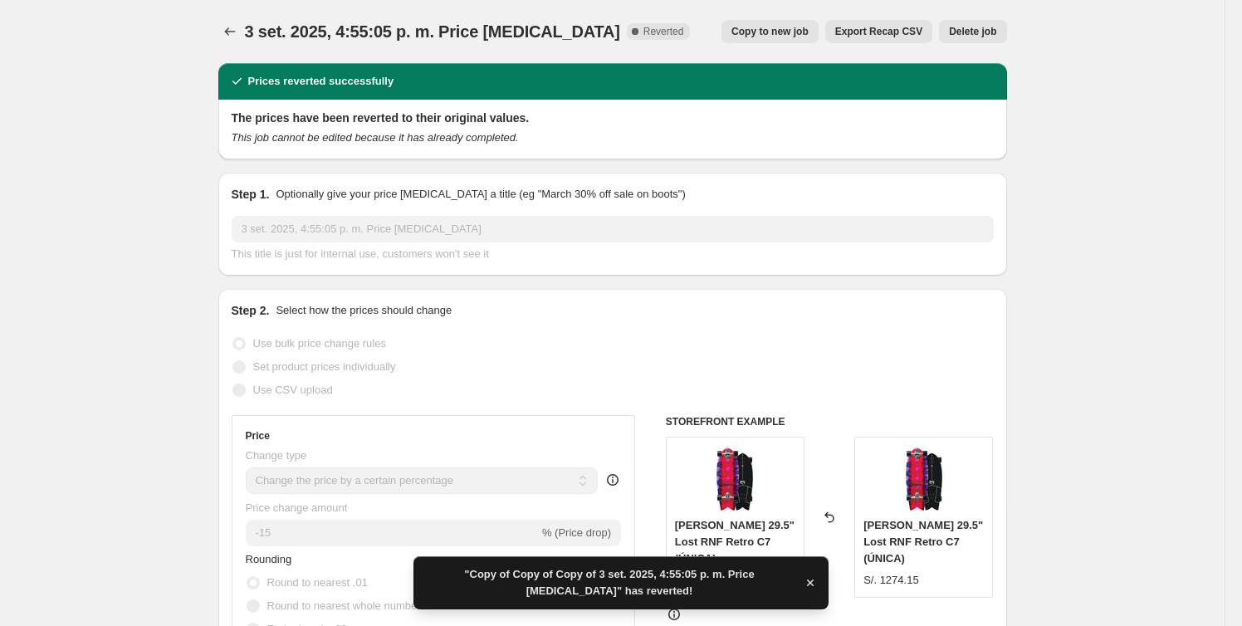
click at [781, 28] on span "Copy to new job" at bounding box center [770, 31] width 77 height 13
select select "percentage"
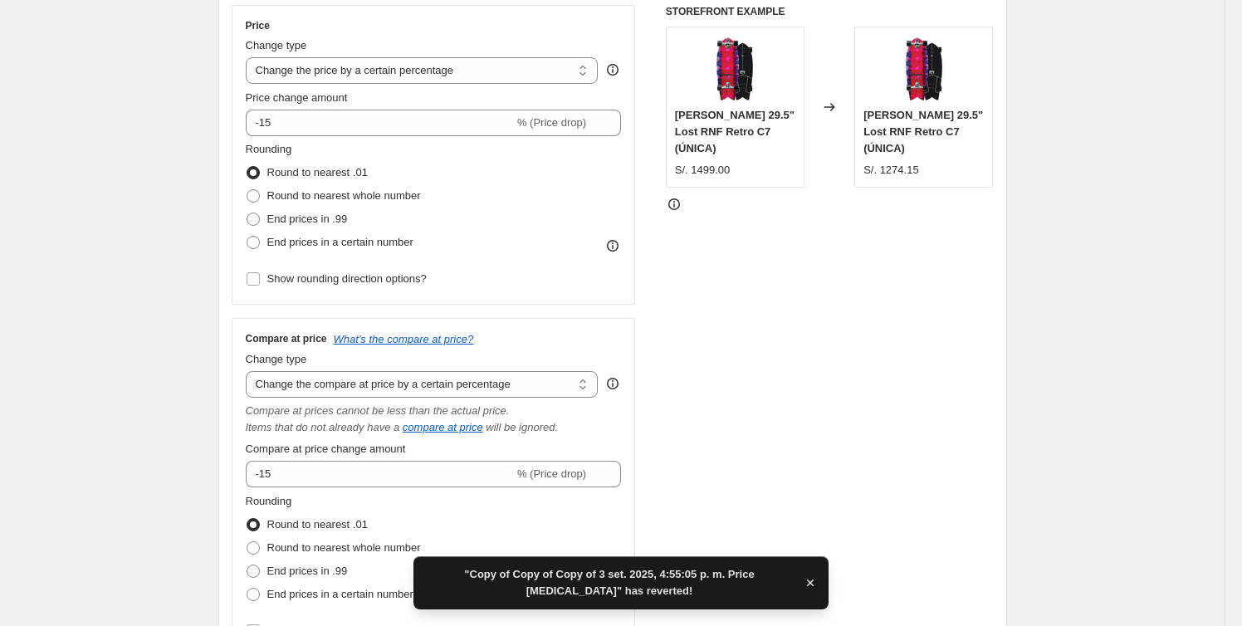
scroll to position [301, 0]
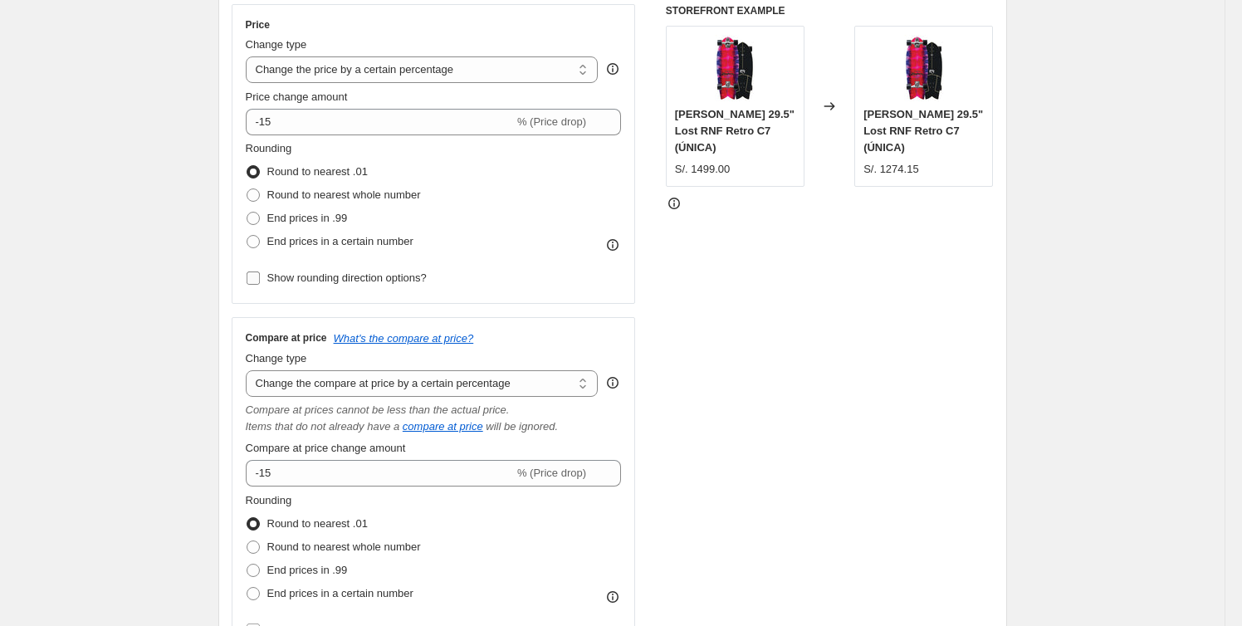
click at [379, 278] on span "Show rounding direction options?" at bounding box center [346, 278] width 159 height 12
click at [260, 278] on input "Show rounding direction options?" at bounding box center [253, 278] width 13 height 13
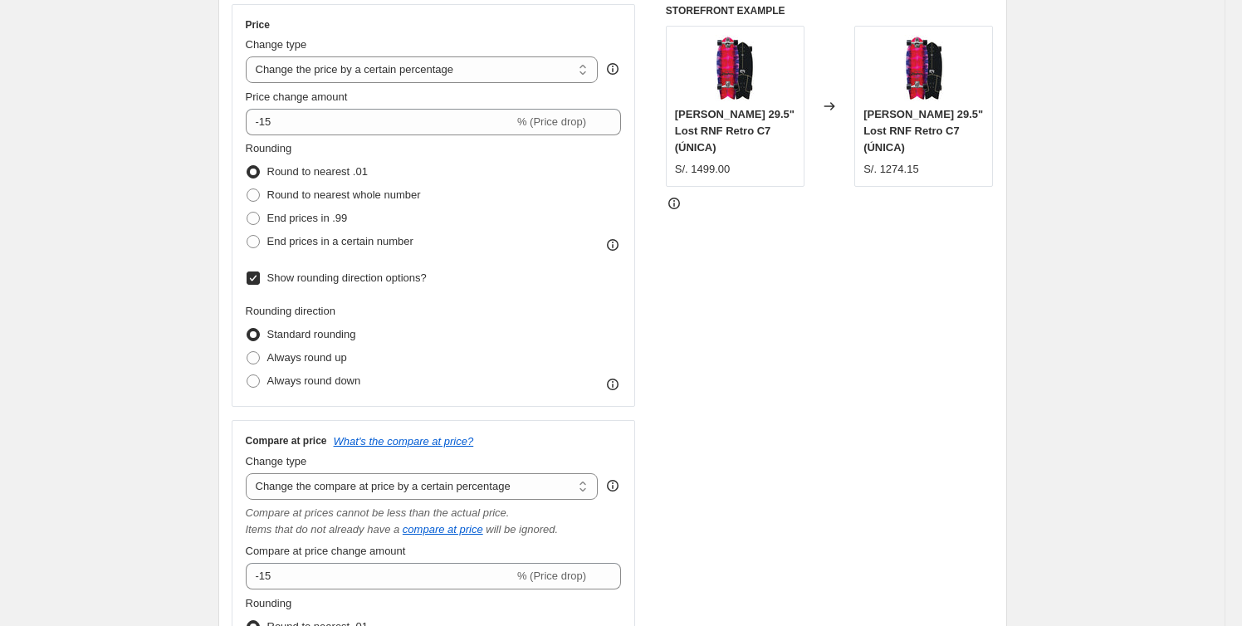
click at [379, 278] on span "Show rounding direction options?" at bounding box center [346, 278] width 159 height 12
click at [260, 278] on input "Show rounding direction options?" at bounding box center [253, 278] width 13 height 13
checkbox input "false"
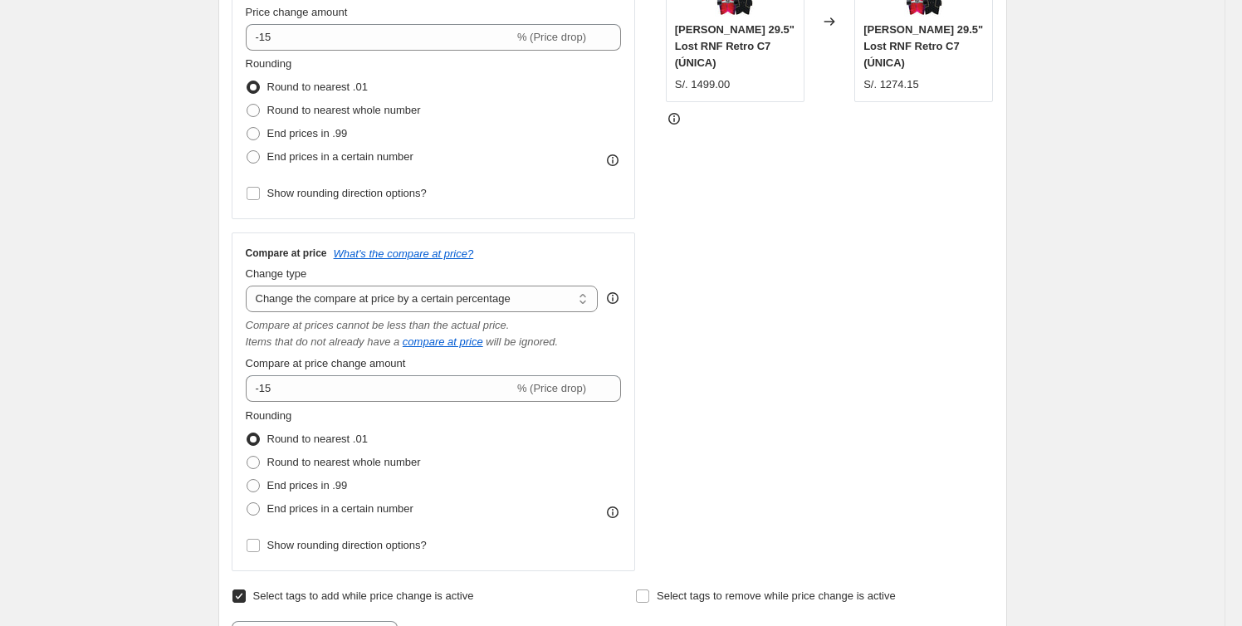
scroll to position [453, 0]
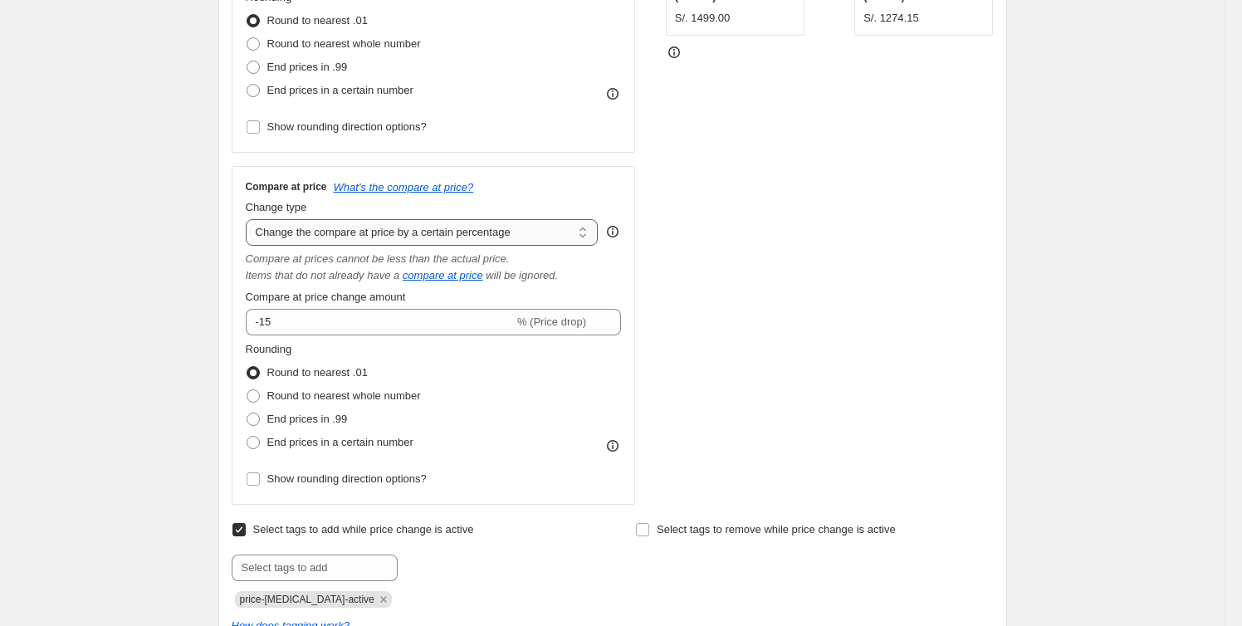
click at [526, 224] on select "Change the compare at price to the current price (sale) Change the compare at p…" at bounding box center [422, 232] width 353 height 27
select select "ep"
click at [249, 219] on select "Change the compare at price to the current price (sale) Change the compare at p…" at bounding box center [422, 232] width 353 height 27
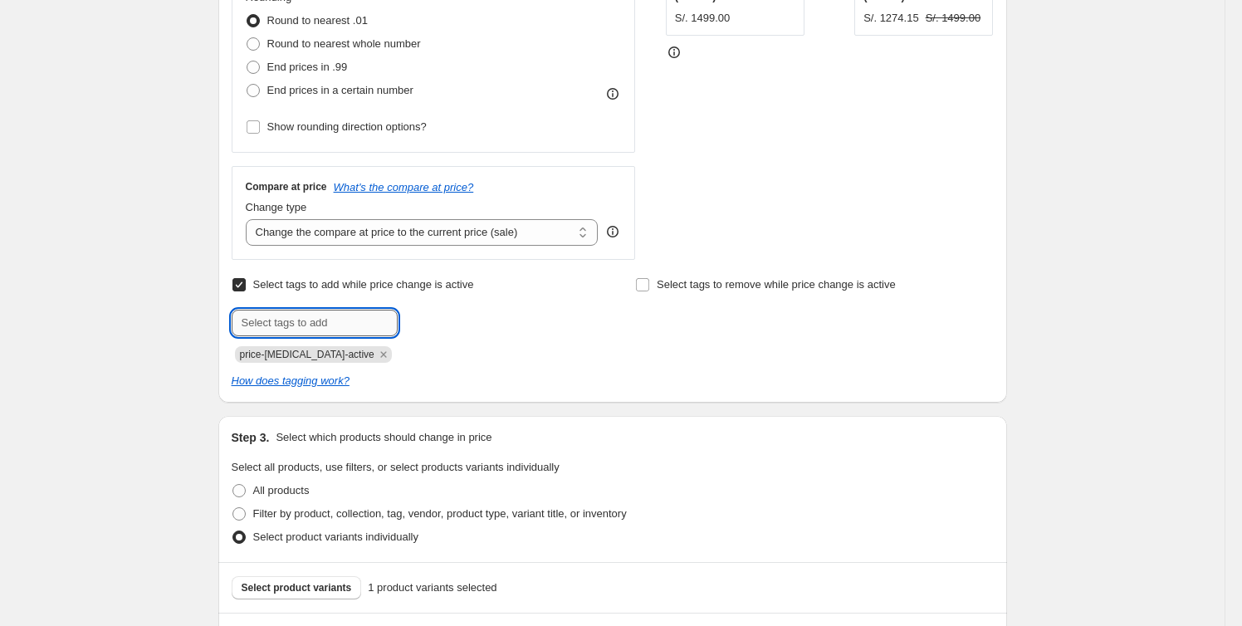
click at [363, 325] on input "text" at bounding box center [315, 323] width 166 height 27
drag, startPoint x: 348, startPoint y: 355, endPoint x: 226, endPoint y: 355, distance: 122.1
click at [226, 355] on div "Step 2. Select how the prices should change Use bulk price change rules Set pro…" at bounding box center [612, 65] width 789 height 676
copy span "price-[MEDICAL_DATA]-active"
click at [487, 401] on div "Step 2. Select how the prices should change Use bulk price change rules Set pro…" at bounding box center [612, 65] width 789 height 676
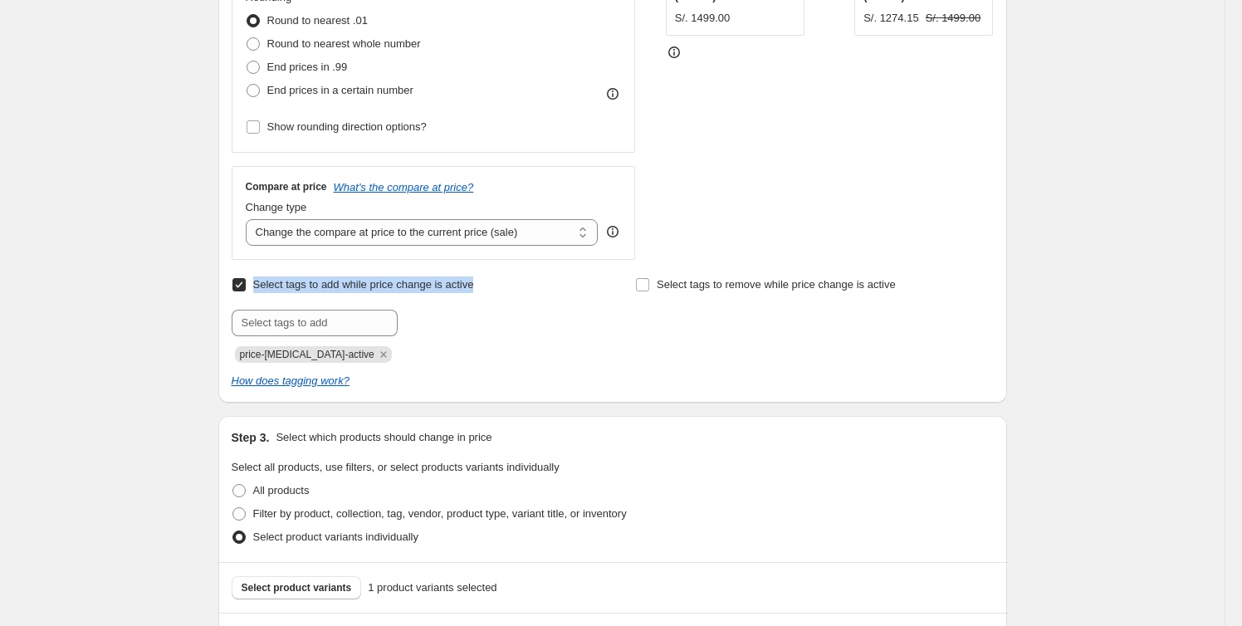
drag, startPoint x: 511, startPoint y: 287, endPoint x: 254, endPoint y: 294, distance: 257.5
click at [254, 294] on div "Select tags to add while price change is active Submit price-[MEDICAL_DATA]-act…" at bounding box center [411, 318] width 358 height 90
copy span "Select tags to add while price change is active"
click at [111, 380] on div "Create new price [MEDICAL_DATA]. This page is ready Create new price [MEDICAL_D…" at bounding box center [612, 296] width 1225 height 1498
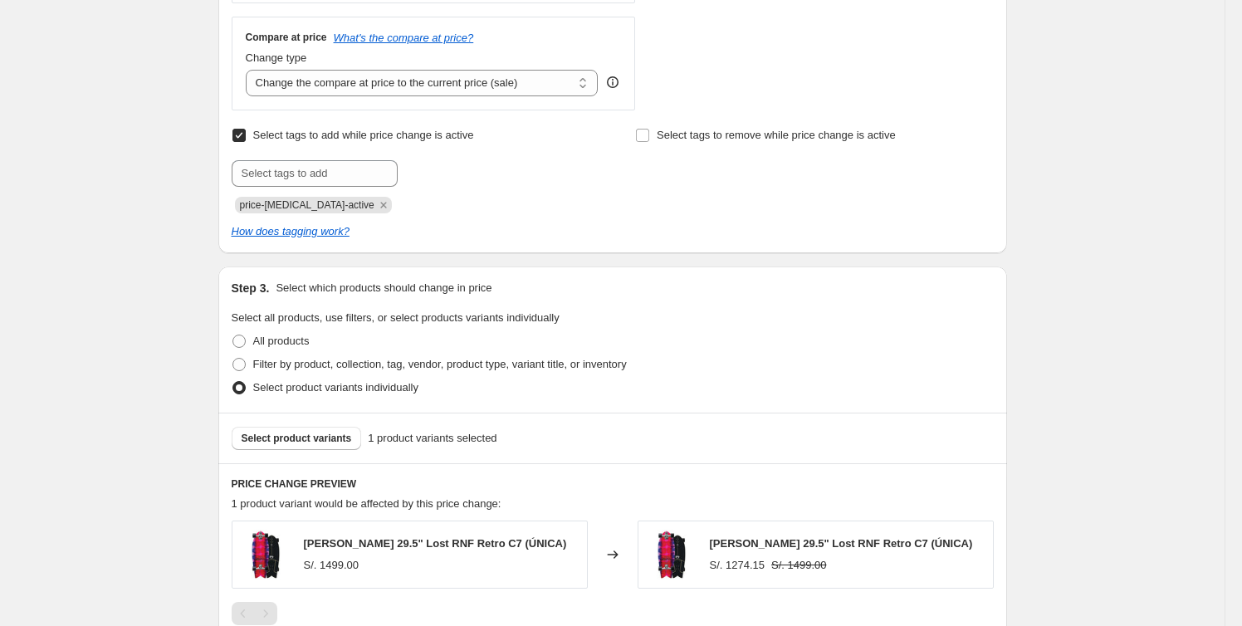
scroll to position [604, 0]
click at [291, 368] on span "Filter by product, collection, tag, vendor, product type, variant title, or inv…" at bounding box center [440, 362] width 374 height 12
click at [233, 357] on input "Filter by product, collection, tag, vendor, product type, variant title, or inv…" at bounding box center [232, 356] width 1 height 1
radio input "true"
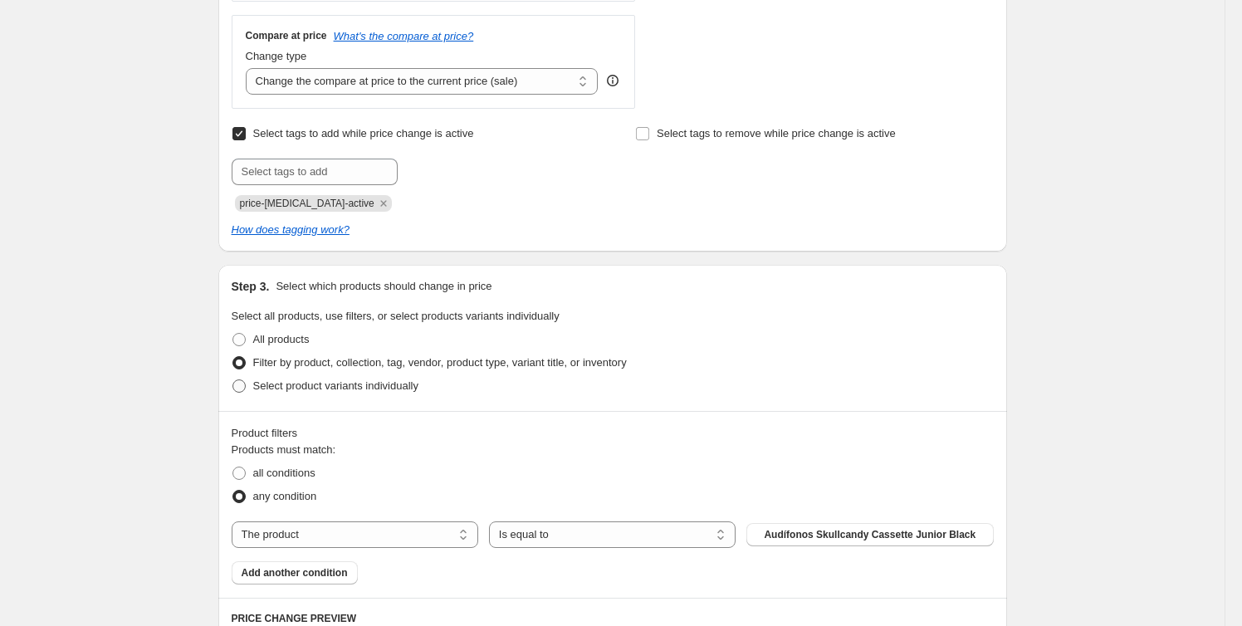
click at [286, 384] on span "Select product variants individually" at bounding box center [335, 385] width 165 height 12
click at [233, 380] on input "Select product variants individually" at bounding box center [232, 379] width 1 height 1
radio input "true"
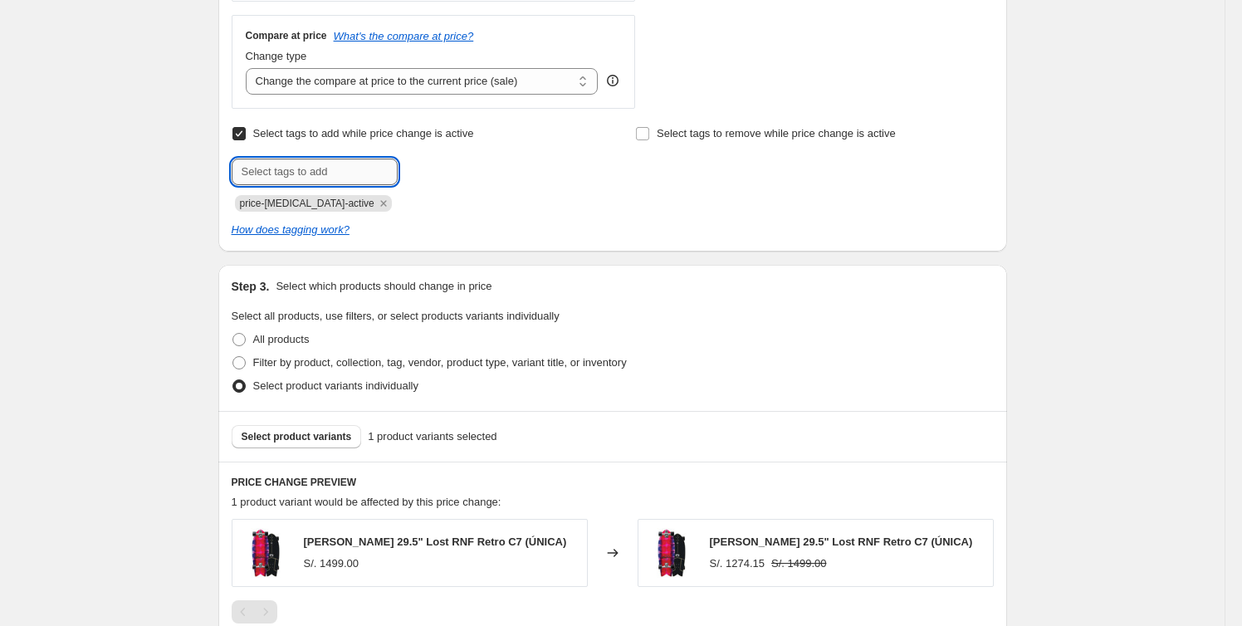
click at [359, 167] on input "text" at bounding box center [315, 172] width 166 height 27
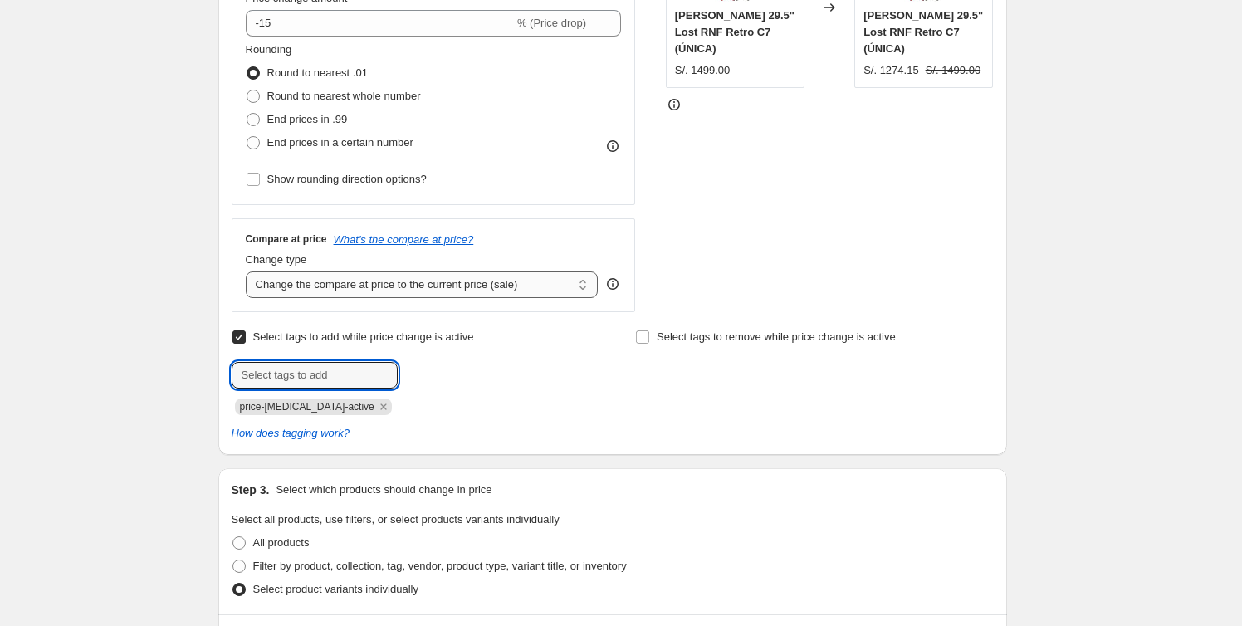
scroll to position [377, 0]
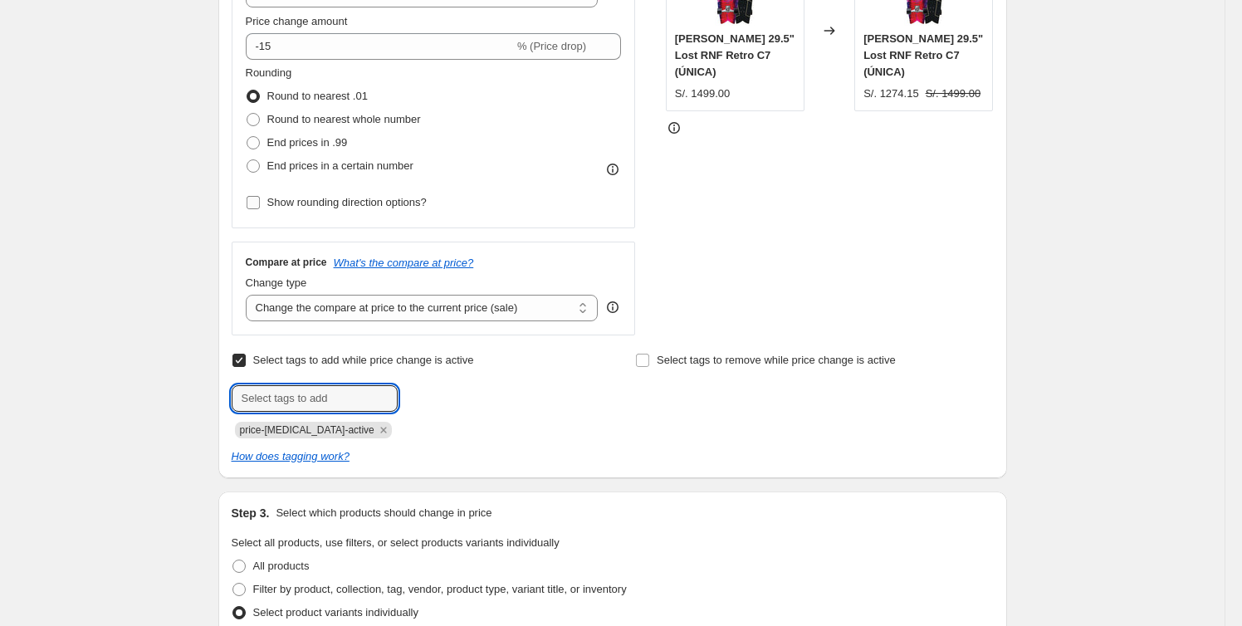
click at [365, 206] on span "Show rounding direction options?" at bounding box center [346, 202] width 159 height 12
click at [260, 206] on input "Show rounding direction options?" at bounding box center [253, 202] width 13 height 13
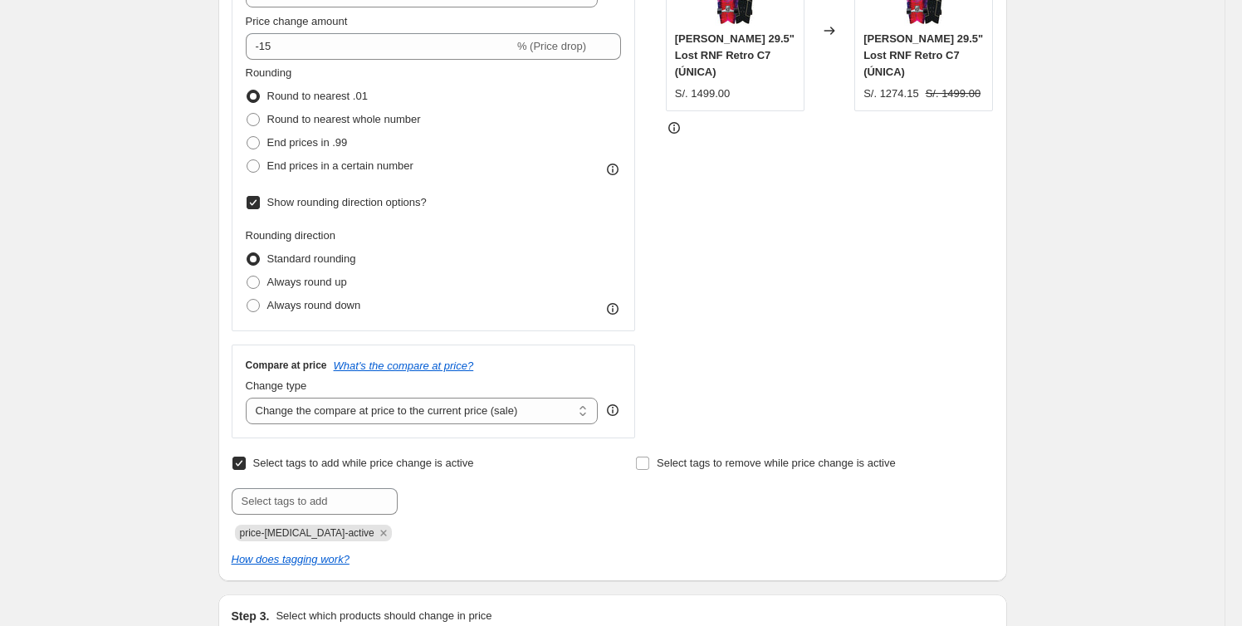
click at [365, 206] on span "Show rounding direction options?" at bounding box center [346, 202] width 159 height 12
click at [260, 206] on input "Show rounding direction options?" at bounding box center [253, 202] width 13 height 13
checkbox input "false"
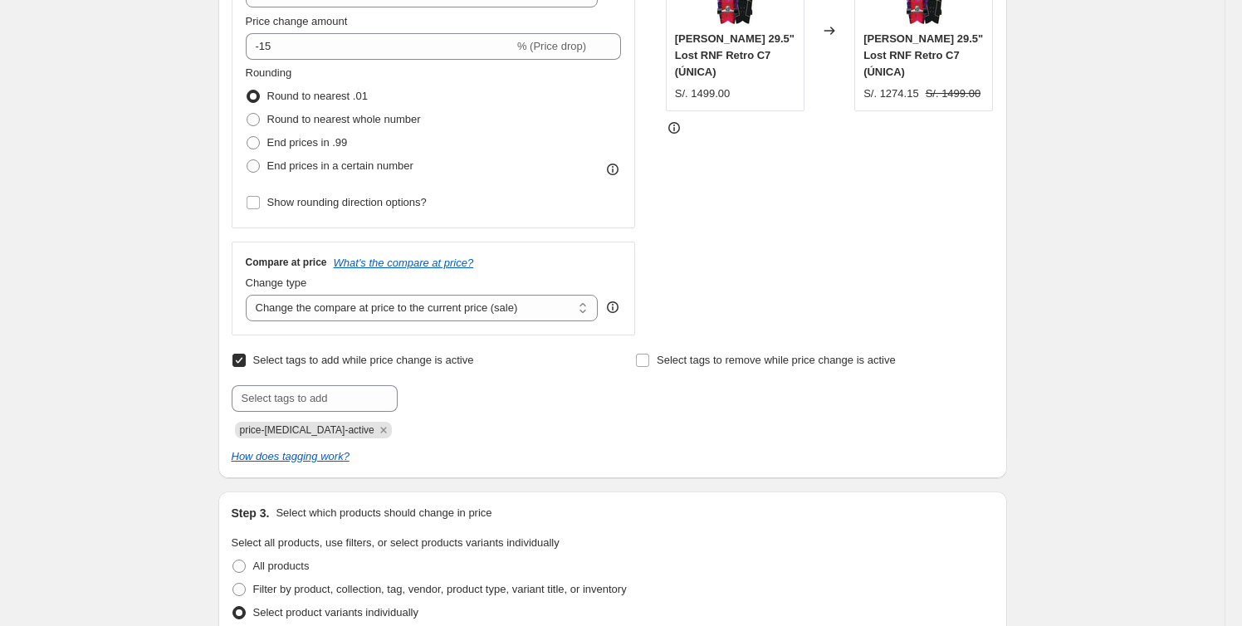
click at [618, 304] on icon at bounding box center [612, 307] width 17 height 17
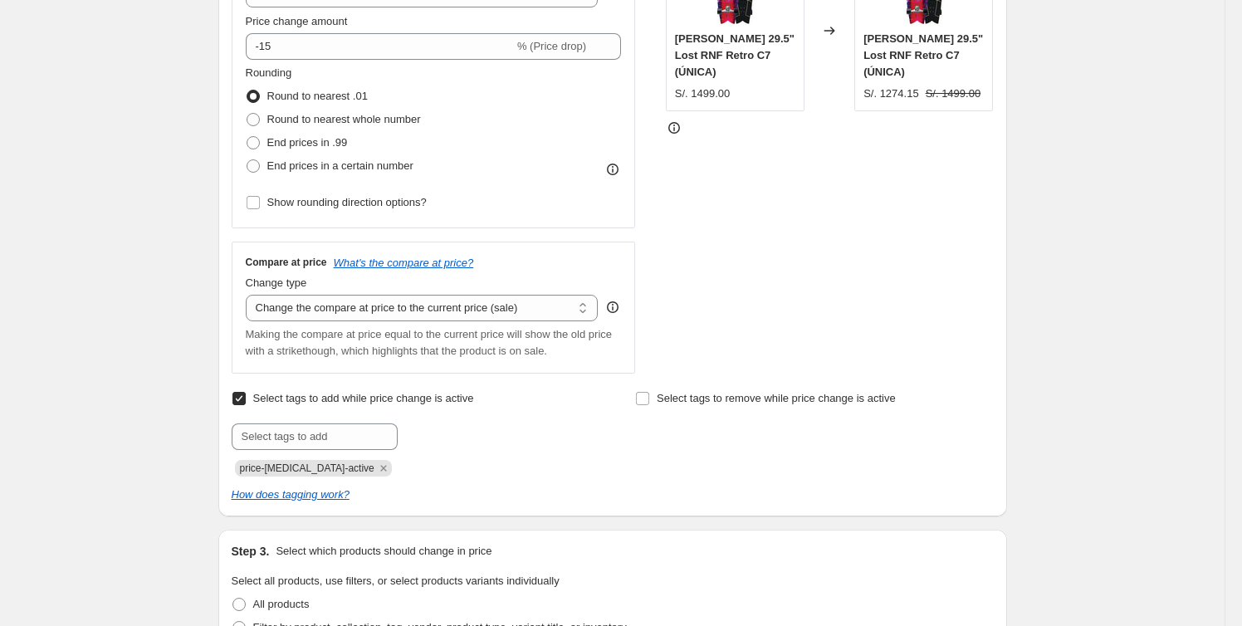
click at [619, 307] on icon at bounding box center [612, 307] width 17 height 17
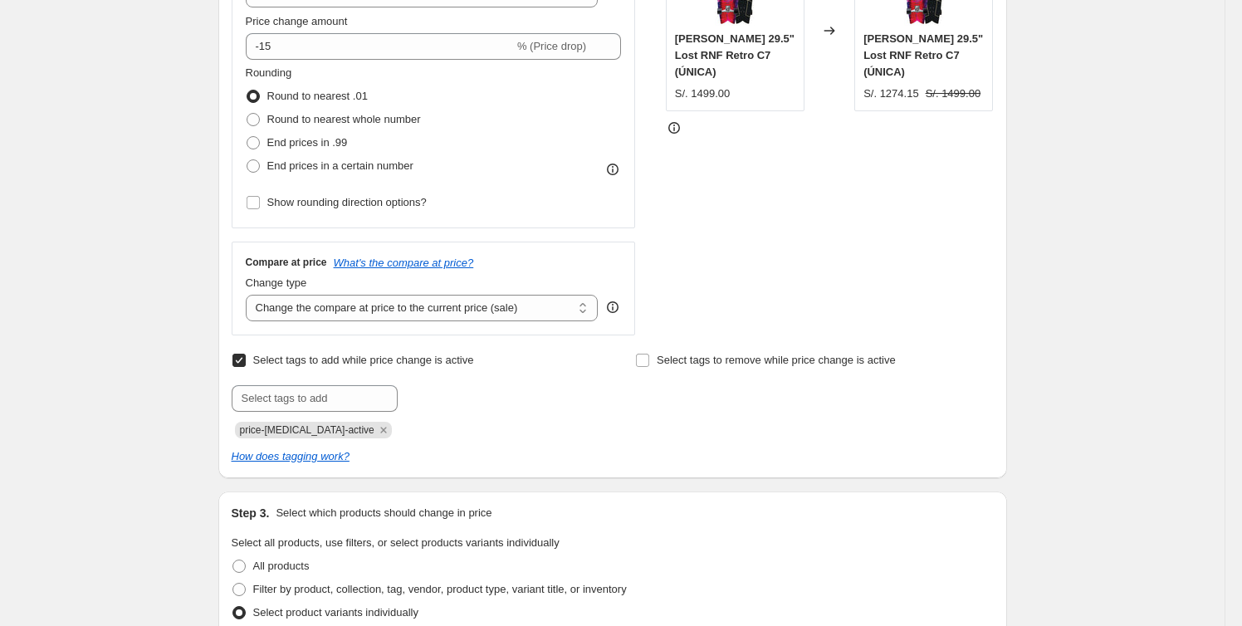
click at [324, 434] on span "price-[MEDICAL_DATA]-active" at bounding box center [307, 430] width 135 height 12
click at [331, 430] on span "price-[MEDICAL_DATA]-active" at bounding box center [307, 430] width 135 height 12
click at [359, 396] on input "text" at bounding box center [315, 398] width 166 height 27
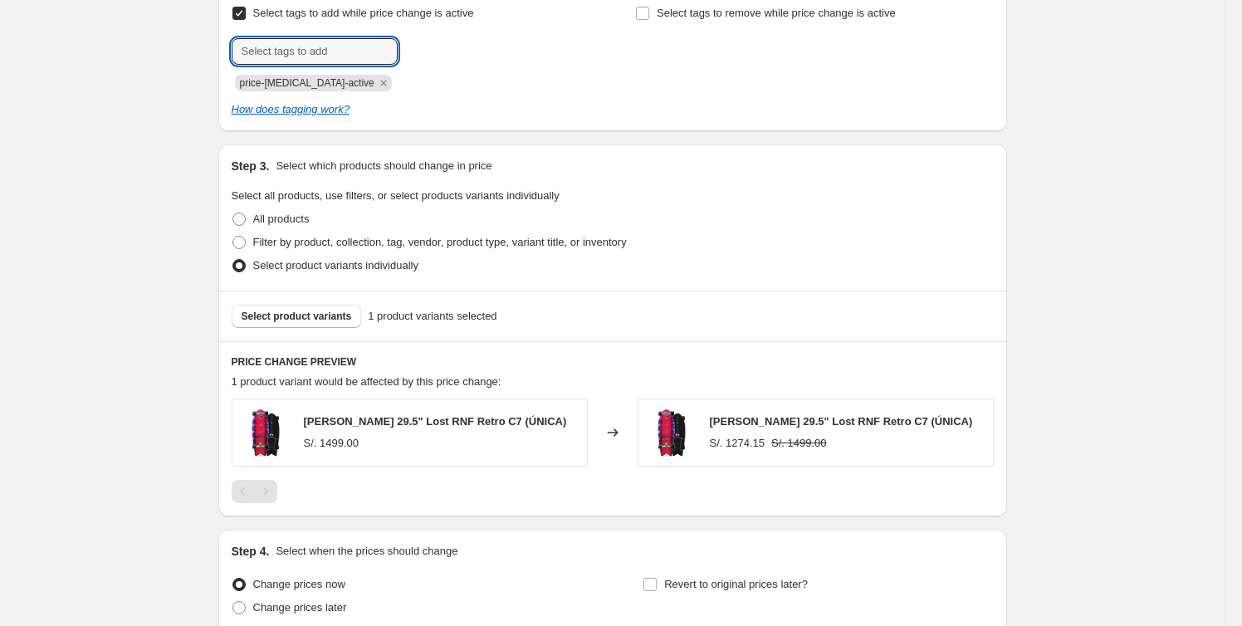
scroll to position [872, 0]
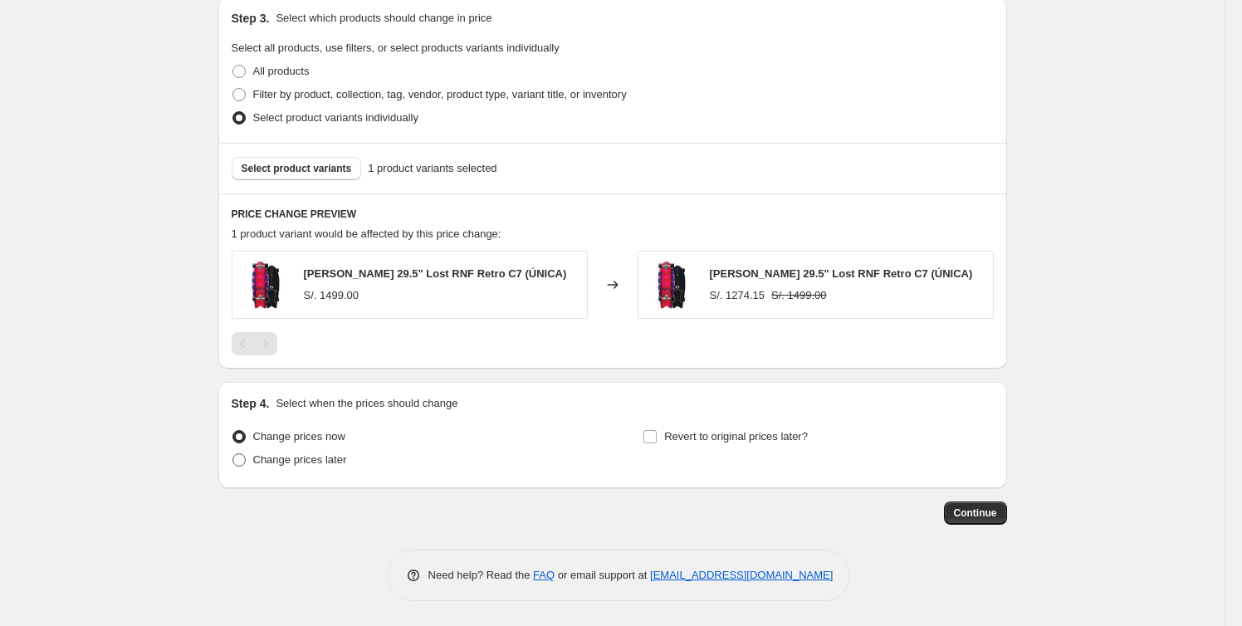
click at [328, 461] on span "Change prices later" at bounding box center [300, 459] width 94 height 12
click at [233, 454] on input "Change prices later" at bounding box center [232, 453] width 1 height 1
radio input "true"
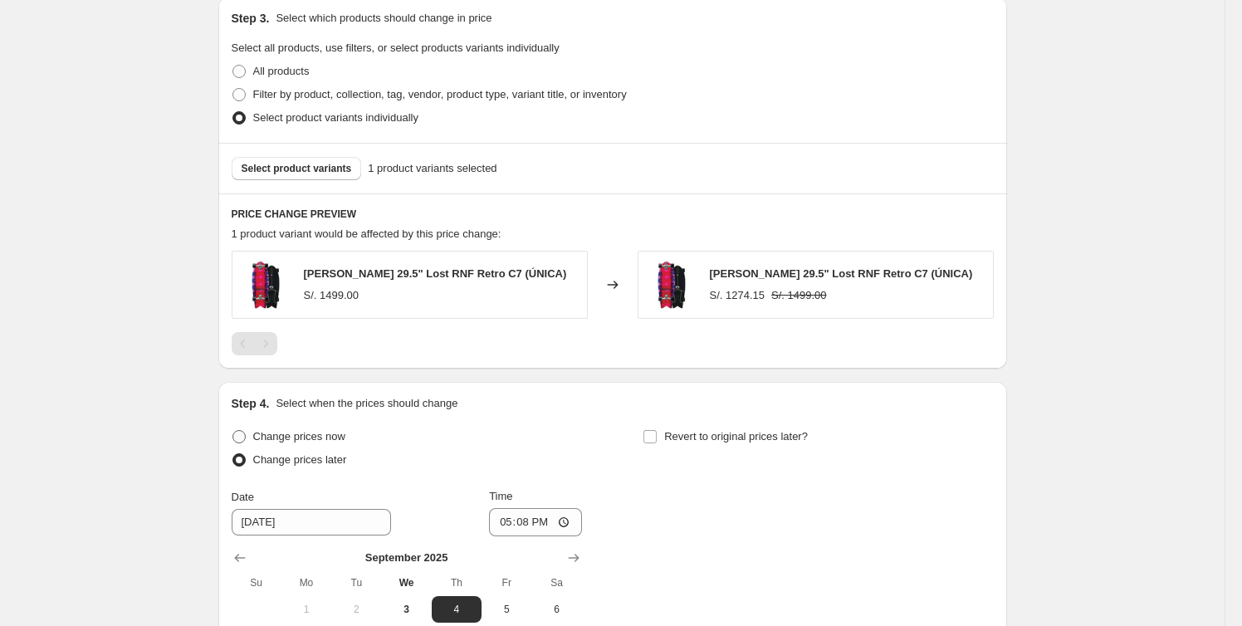
click at [319, 439] on span "Change prices now" at bounding box center [299, 436] width 92 height 12
click at [233, 431] on input "Change prices now" at bounding box center [232, 430] width 1 height 1
radio input "true"
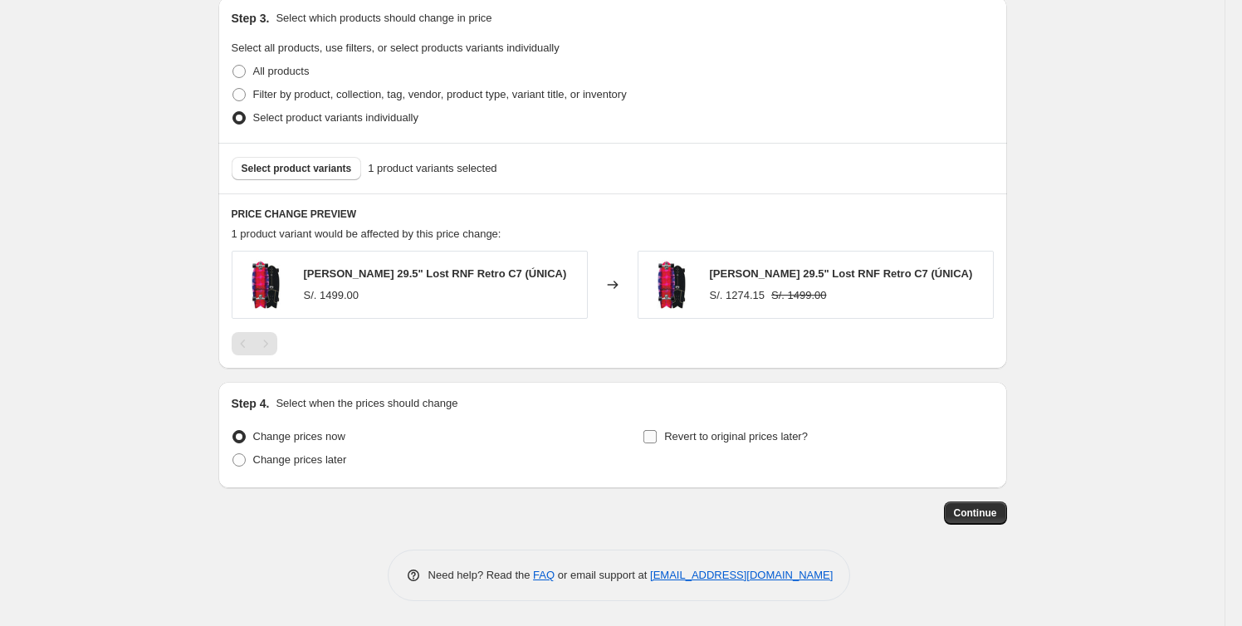
click at [677, 438] on span "Revert to original prices later?" at bounding box center [736, 436] width 144 height 12
click at [657, 438] on input "Revert to original prices later?" at bounding box center [650, 436] width 13 height 13
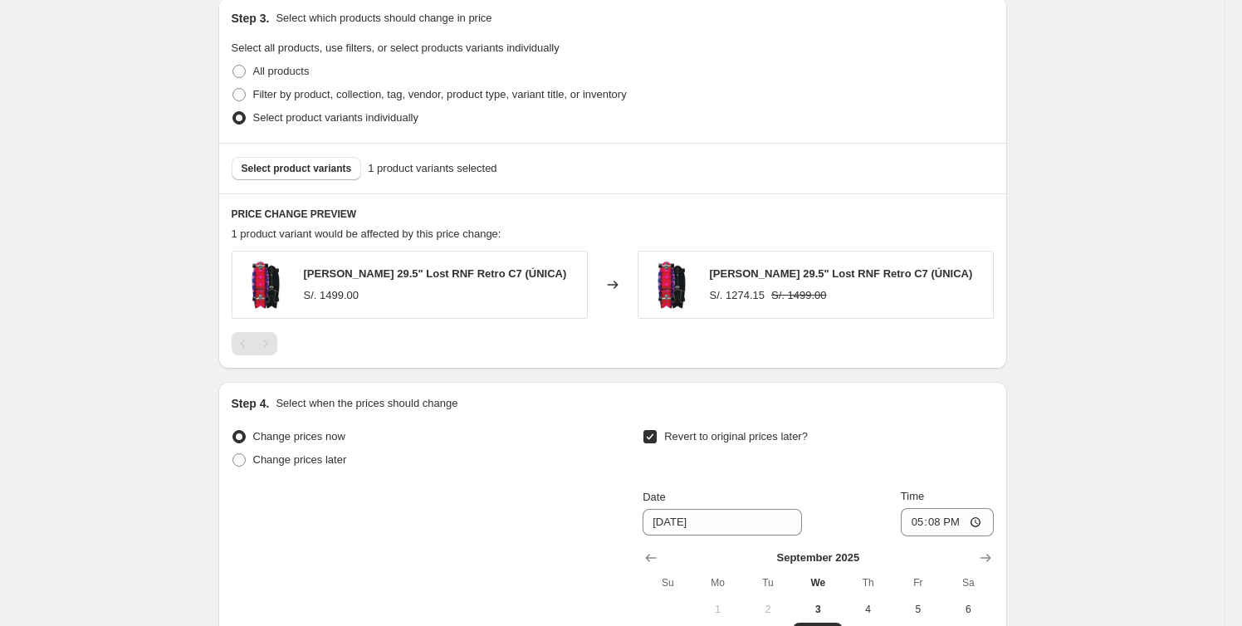
click at [662, 438] on label "Revert to original prices later?" at bounding box center [725, 436] width 165 height 23
click at [657, 438] on input "Revert to original prices later?" at bounding box center [650, 436] width 13 height 13
checkbox input "false"
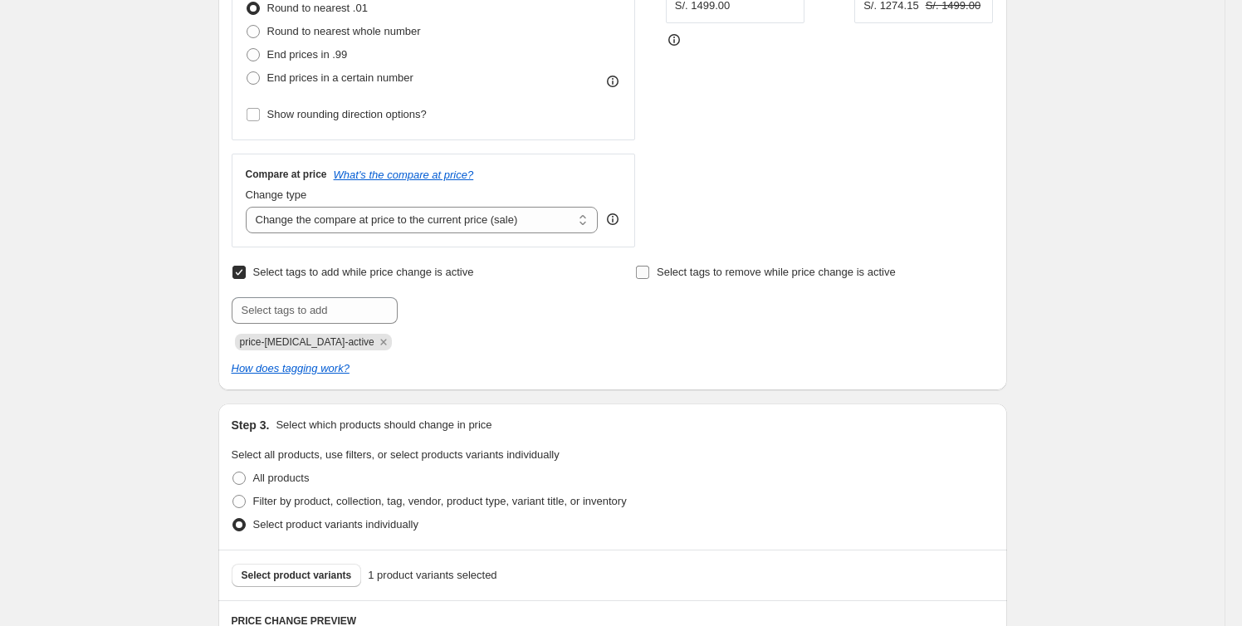
scroll to position [267, 0]
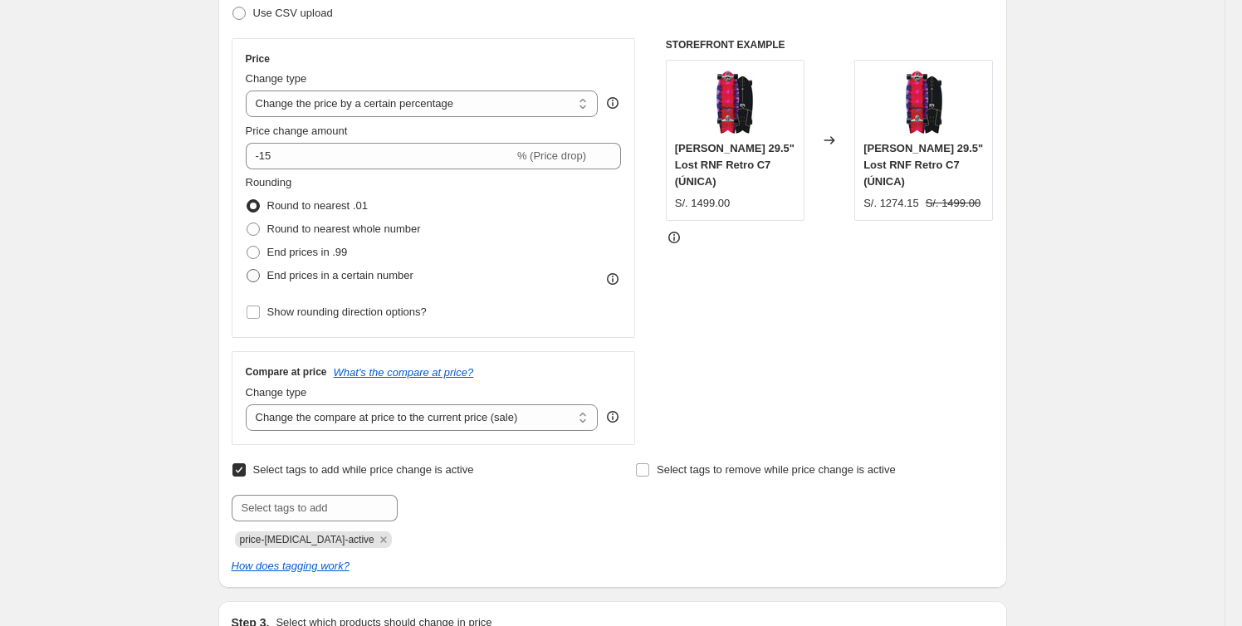
click at [343, 272] on span "End prices in a certain number" at bounding box center [340, 275] width 146 height 12
click at [247, 270] on input "End prices in a certain number" at bounding box center [247, 269] width 1 height 1
radio input "true"
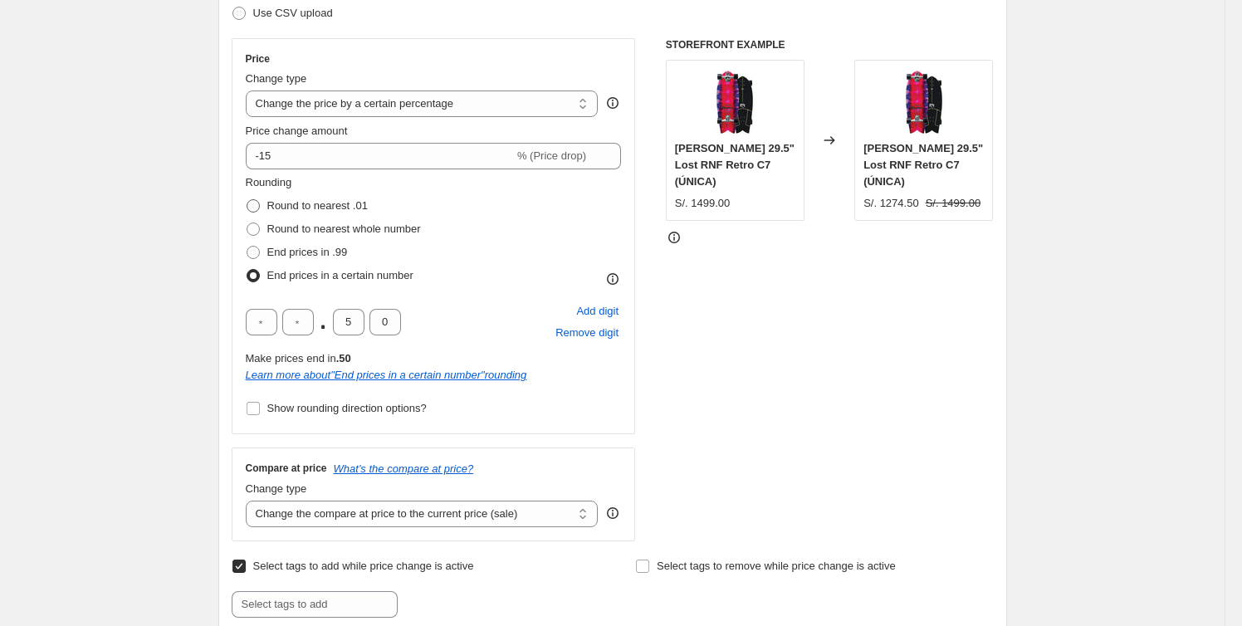
click at [318, 212] on span "Round to nearest .01" at bounding box center [317, 205] width 100 height 12
click at [247, 200] on input "Round to nearest .01" at bounding box center [247, 199] width 1 height 1
radio input "true"
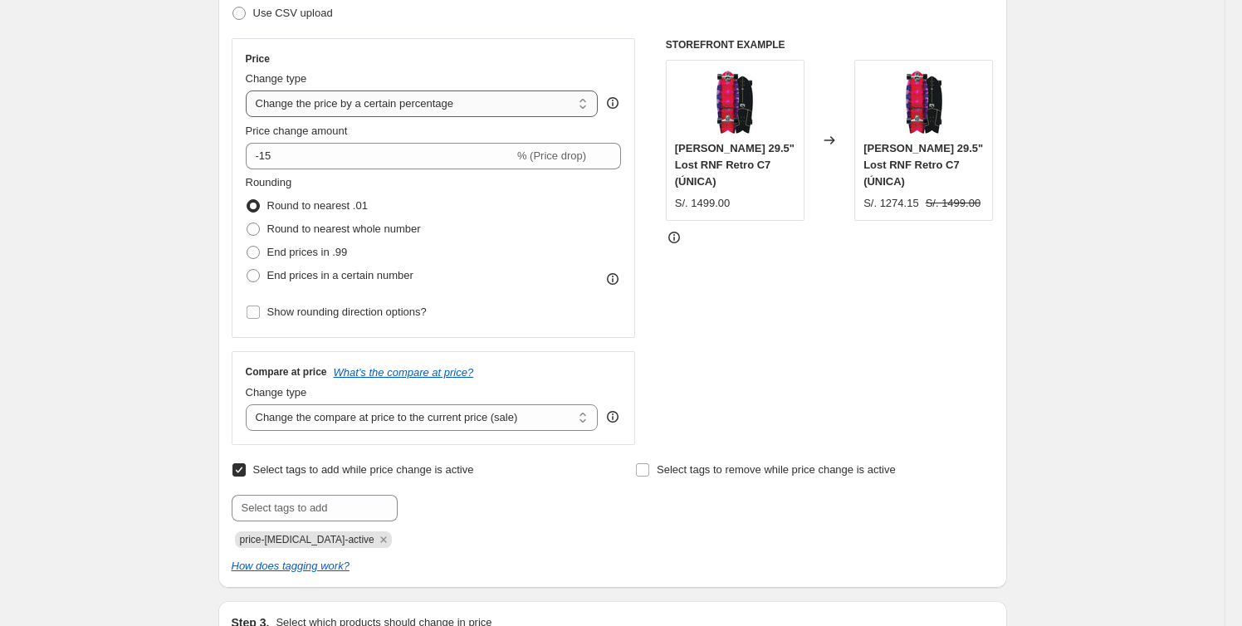
click at [587, 104] on select "Change the price to a certain amount Change the price by a certain amount Chang…" at bounding box center [422, 104] width 353 height 27
select select "to"
click at [249, 91] on select "Change the price to a certain amount Change the price by a certain amount Chang…" at bounding box center [422, 104] width 353 height 27
type input "80.00"
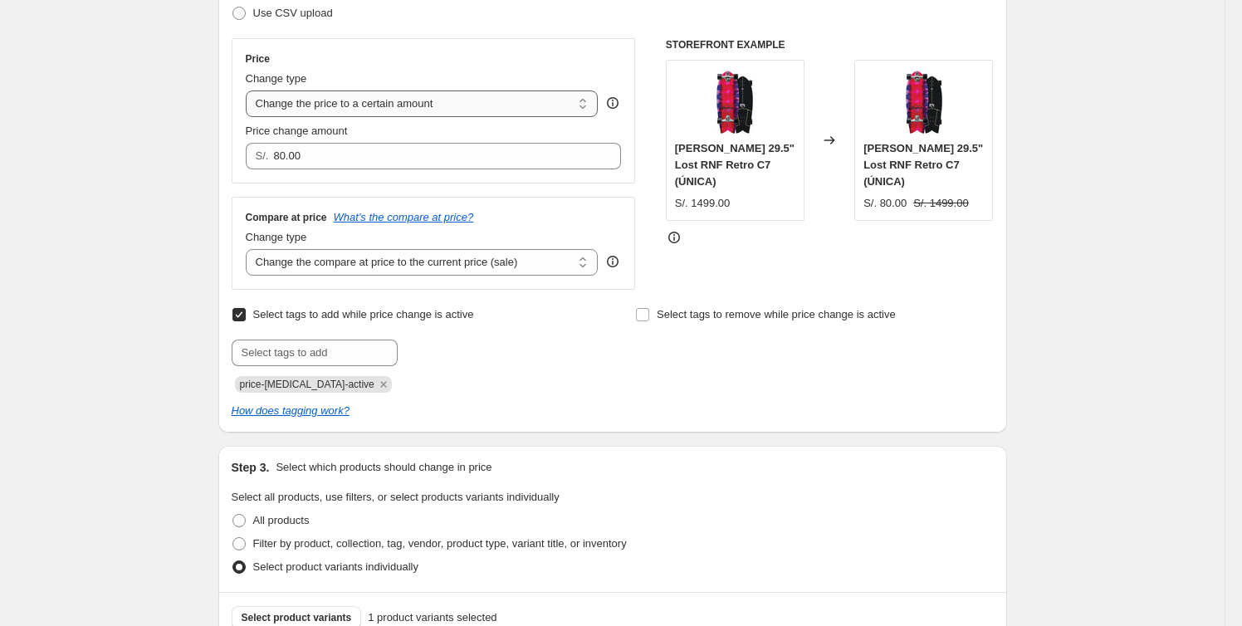
click at [581, 110] on select "Change the price to a certain amount Change the price by a certain amount Chang…" at bounding box center [422, 104] width 353 height 27
select select "by"
click at [249, 91] on select "Change the price to a certain amount Change the price by a certain amount Chang…" at bounding box center [422, 104] width 353 height 27
type input "-10.00"
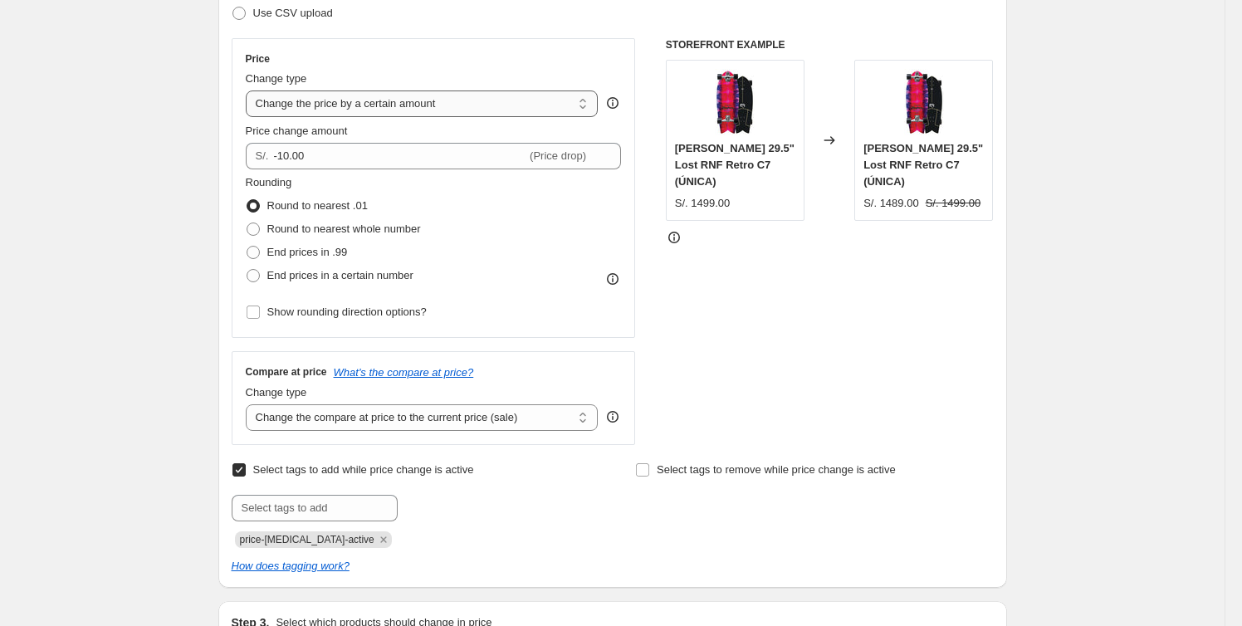
click at [590, 105] on select "Change the price to a certain amount Change the price by a certain amount Chang…" at bounding box center [422, 104] width 353 height 27
select select "percentage"
click at [249, 91] on select "Change the price to a certain amount Change the price by a certain amount Chang…" at bounding box center [422, 104] width 353 height 27
type input "-15"
click at [1129, 242] on div "Create new price [MEDICAL_DATA]. This page is ready Create new price [MEDICAL_D…" at bounding box center [612, 482] width 1225 height 1498
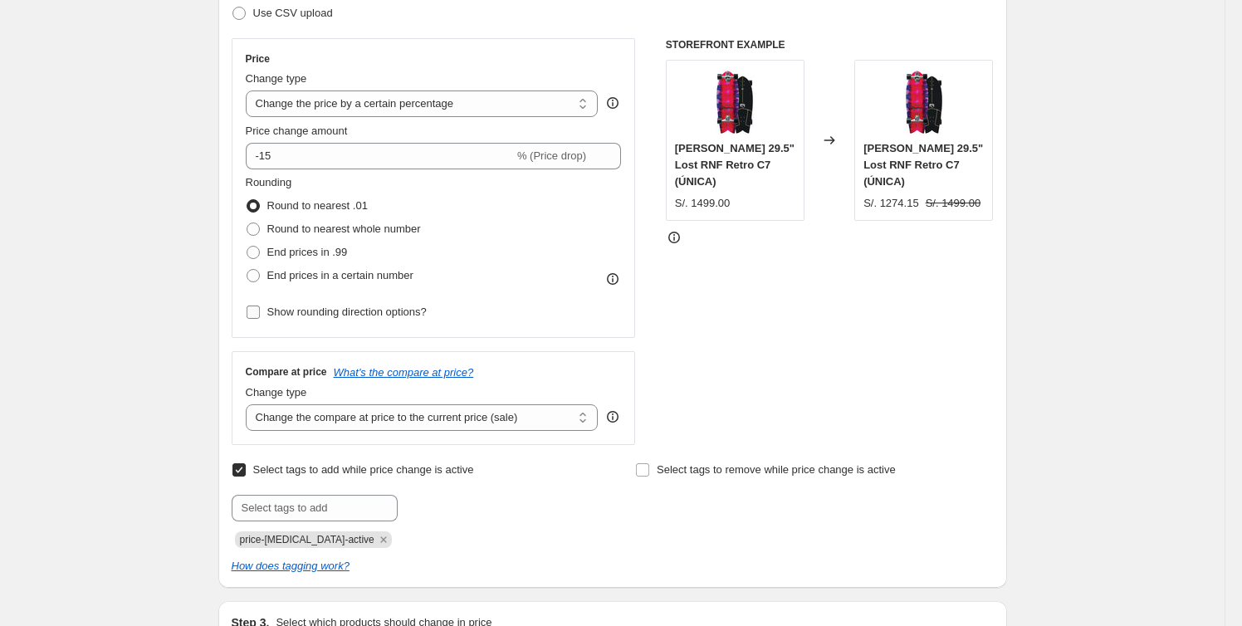
click at [400, 312] on span "Show rounding direction options?" at bounding box center [346, 312] width 159 height 12
click at [260, 312] on input "Show rounding direction options?" at bounding box center [253, 312] width 13 height 13
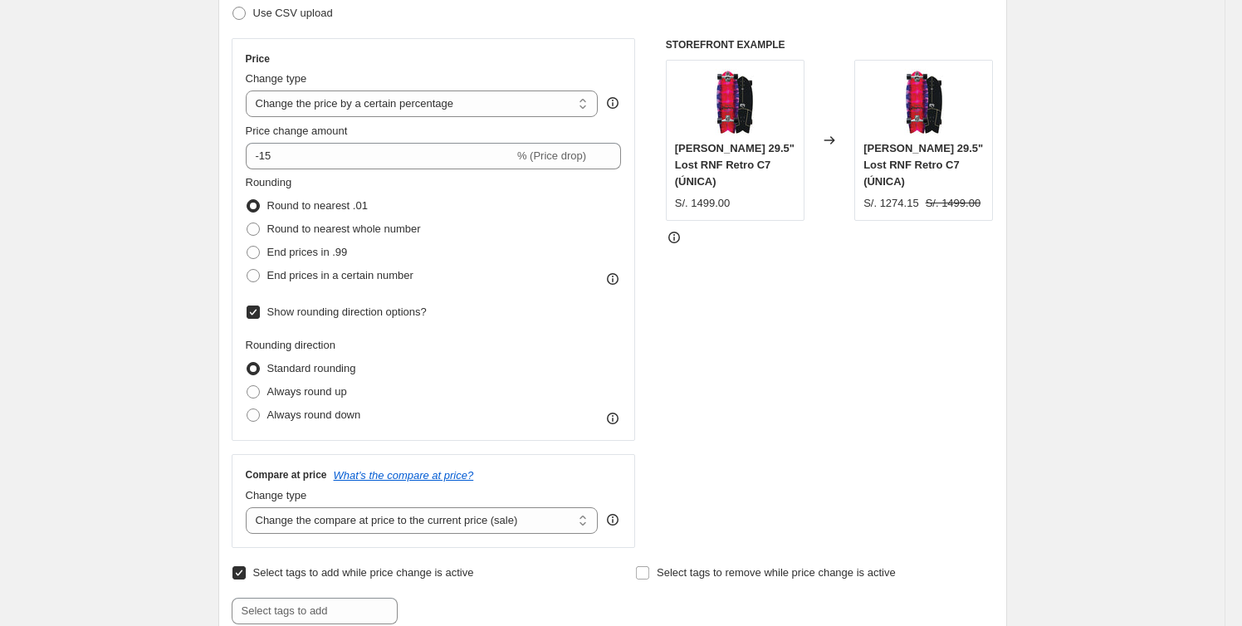
click at [400, 313] on span "Show rounding direction options?" at bounding box center [346, 312] width 159 height 12
click at [260, 313] on input "Show rounding direction options?" at bounding box center [253, 312] width 13 height 13
checkbox input "false"
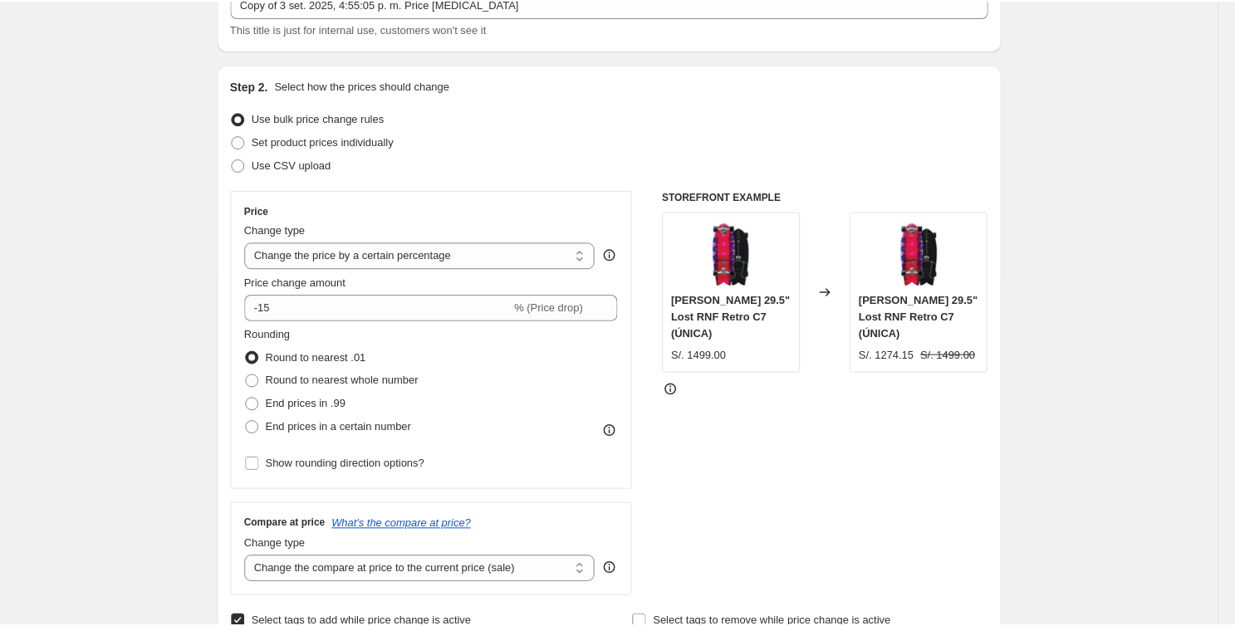
scroll to position [0, 0]
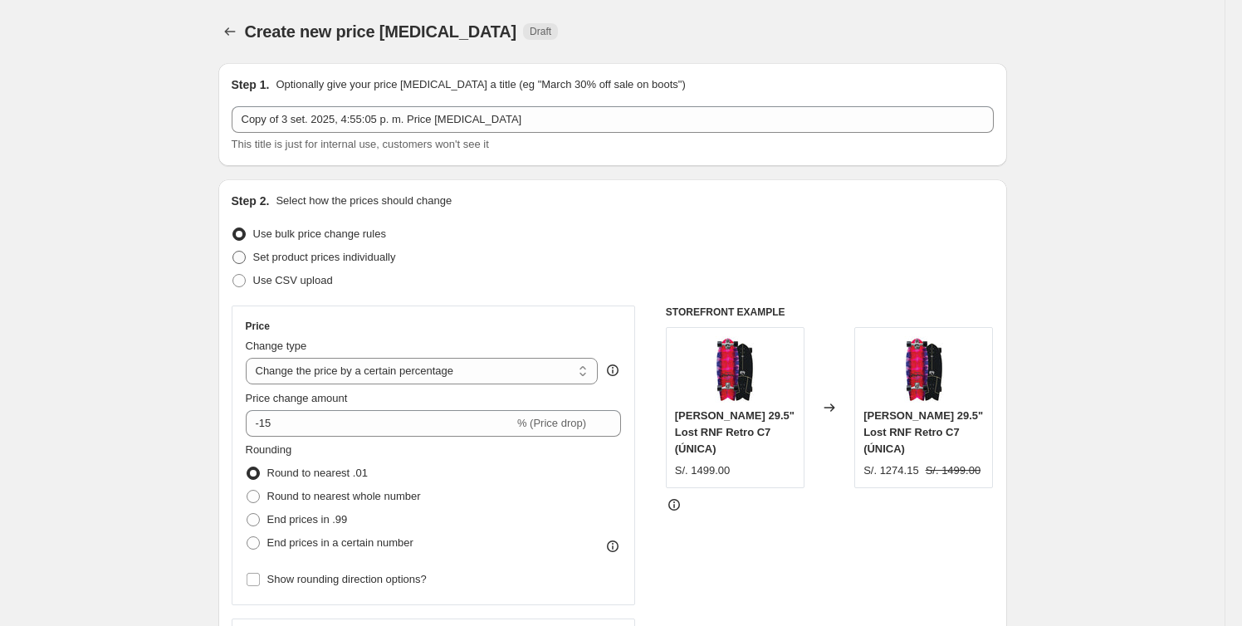
click at [351, 257] on span "Set product prices individually" at bounding box center [324, 257] width 143 height 12
click at [233, 252] on input "Set product prices individually" at bounding box center [232, 251] width 1 height 1
radio input "true"
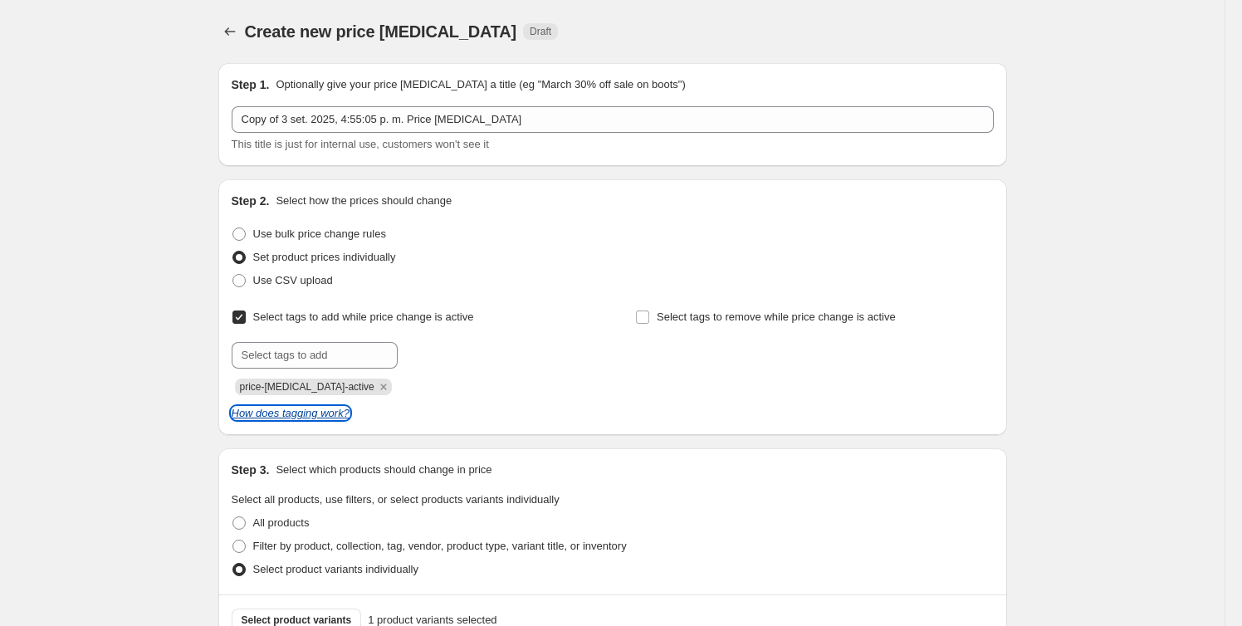
click at [330, 410] on icon "How does tagging work?" at bounding box center [291, 413] width 118 height 12
click at [376, 389] on icon "Remove price-change-job-active" at bounding box center [383, 386] width 15 height 15
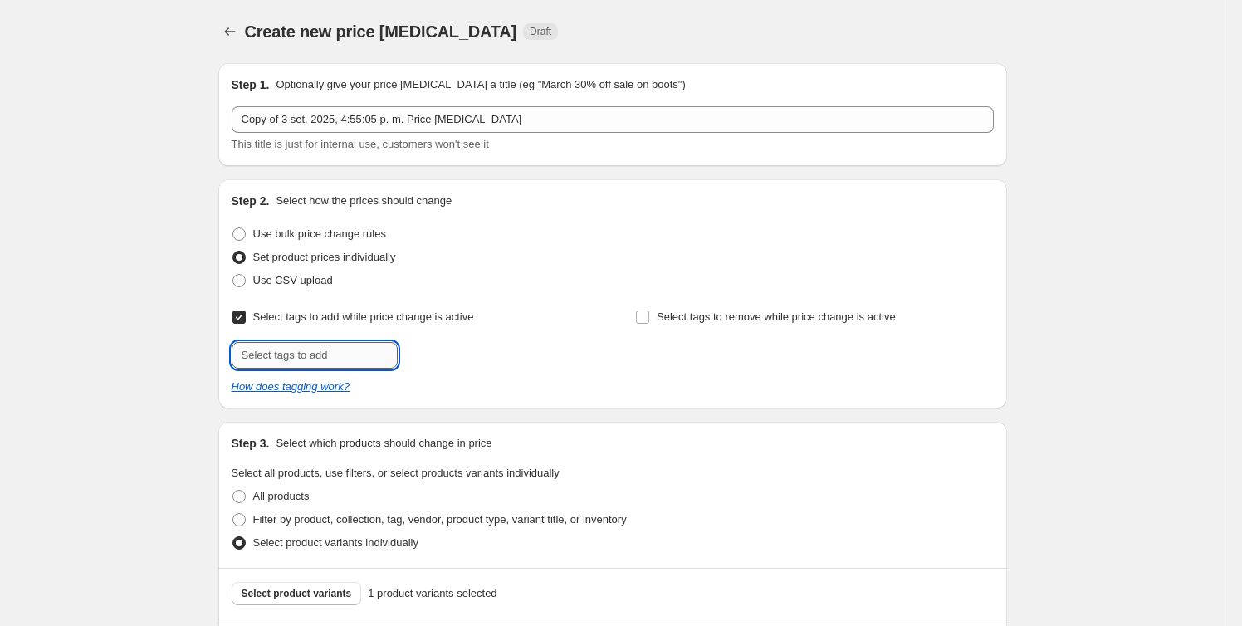
click at [326, 360] on input "text" at bounding box center [315, 355] width 166 height 27
click at [279, 352] on input "first" at bounding box center [315, 355] width 166 height 27
type input "first-tag"
click at [436, 358] on span "Add first-tag" at bounding box center [441, 353] width 59 height 13
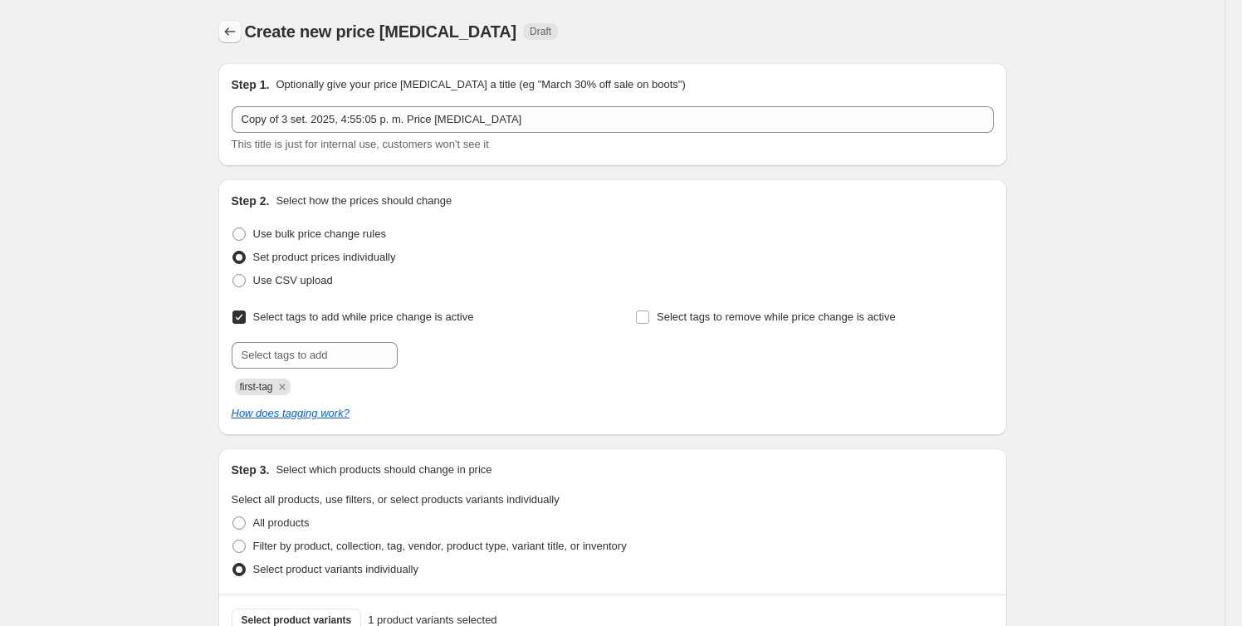
click at [228, 32] on icon "Price change jobs" at bounding box center [230, 31] width 17 height 17
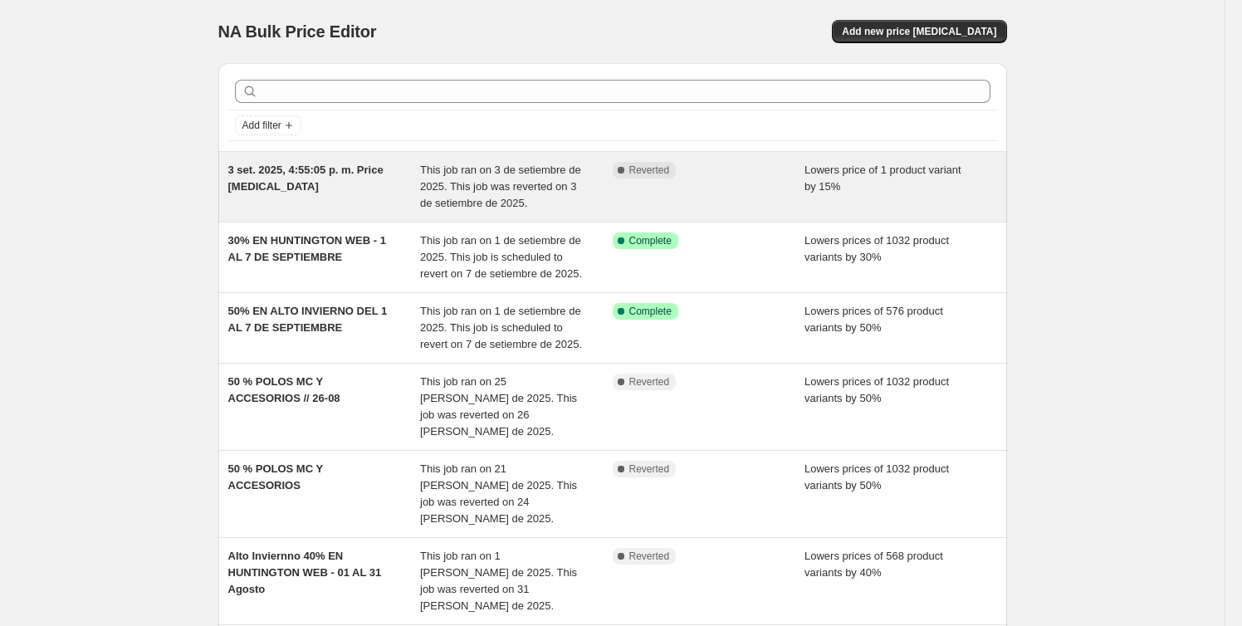
click at [740, 198] on div "Complete Reverted" at bounding box center [709, 187] width 193 height 50
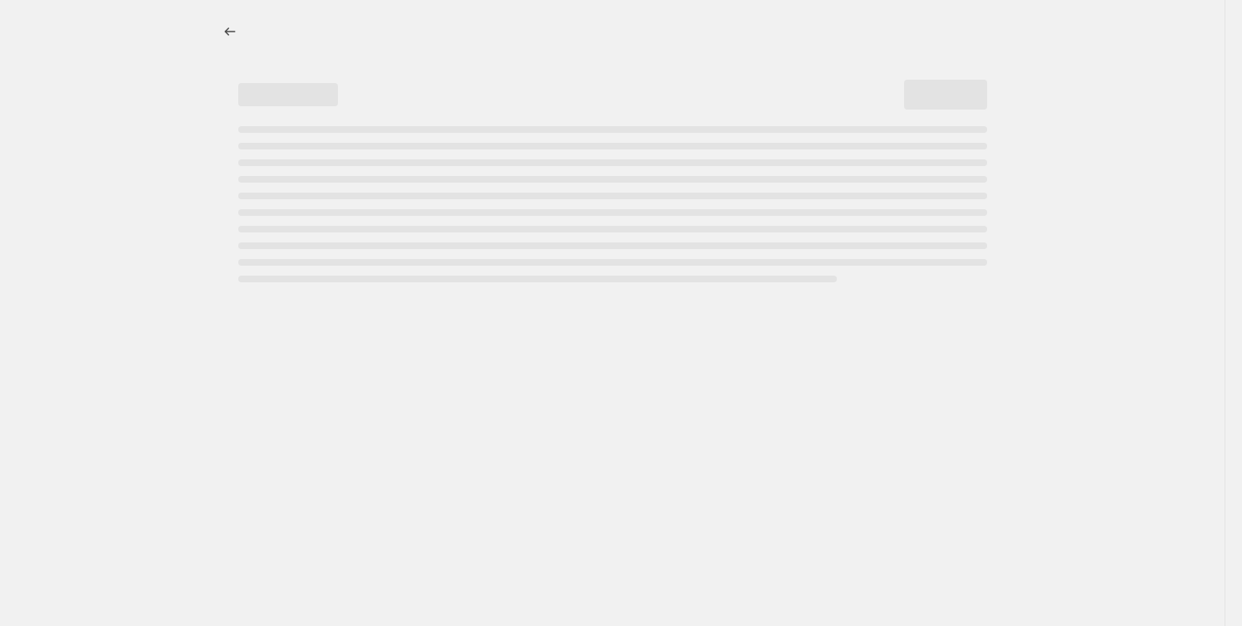
select select "percentage"
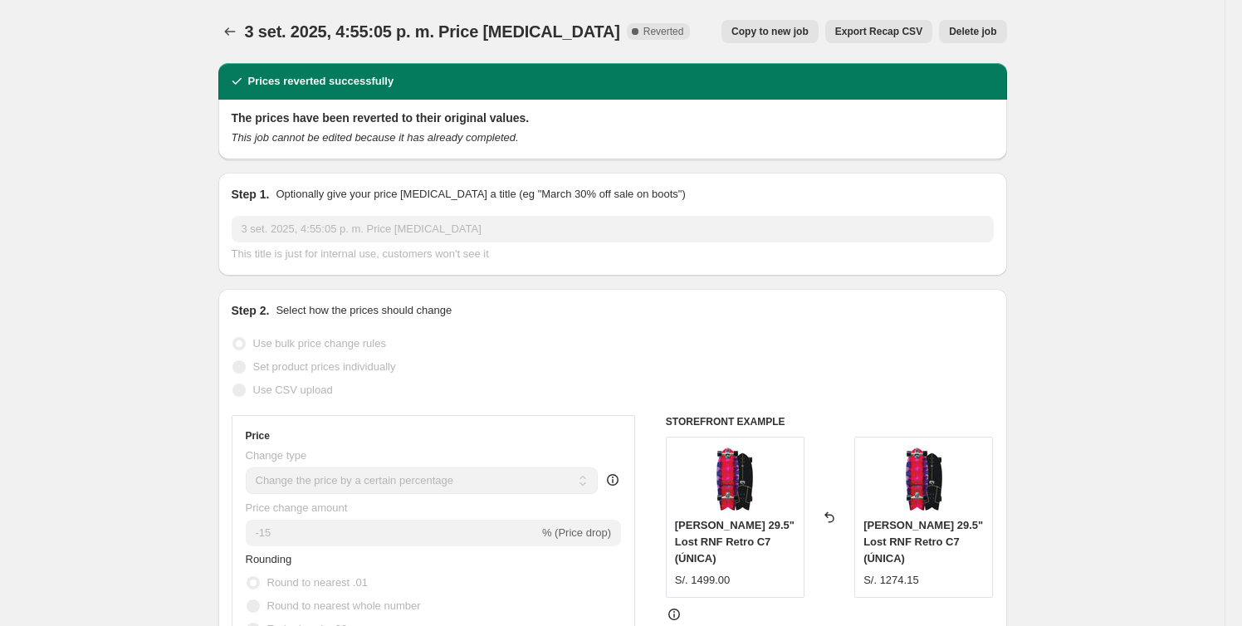
click at [975, 32] on span "Delete job" at bounding box center [972, 31] width 47 height 13
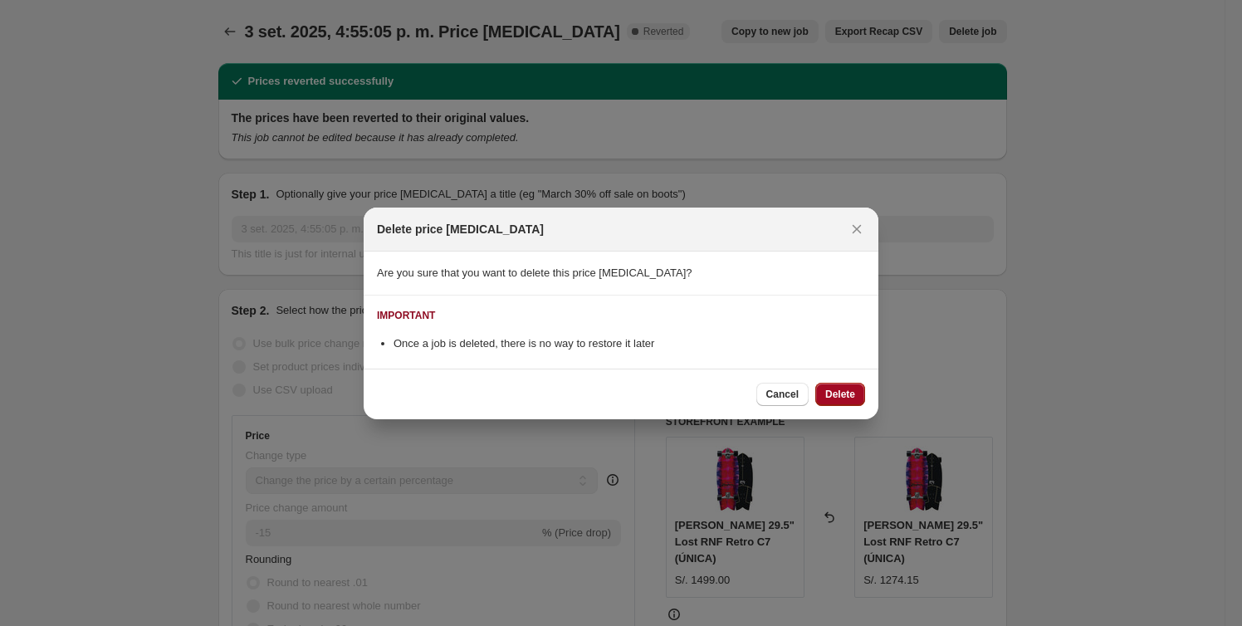
click at [843, 394] on span "Delete" at bounding box center [840, 394] width 30 height 13
